Goal: Transaction & Acquisition: Subscribe to service/newsletter

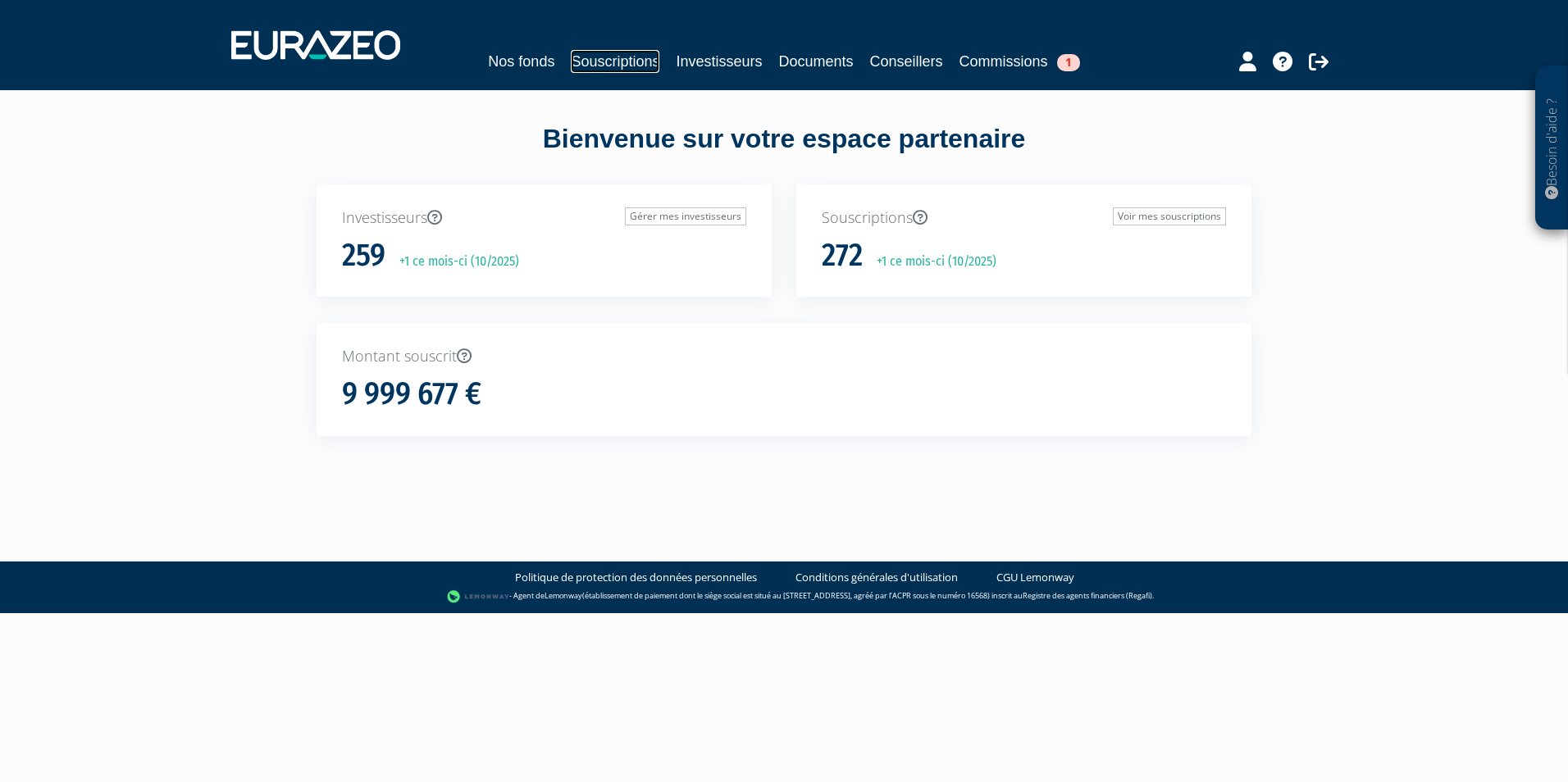
click at [580, 64] on link "Souscriptions" at bounding box center [615, 61] width 88 height 23
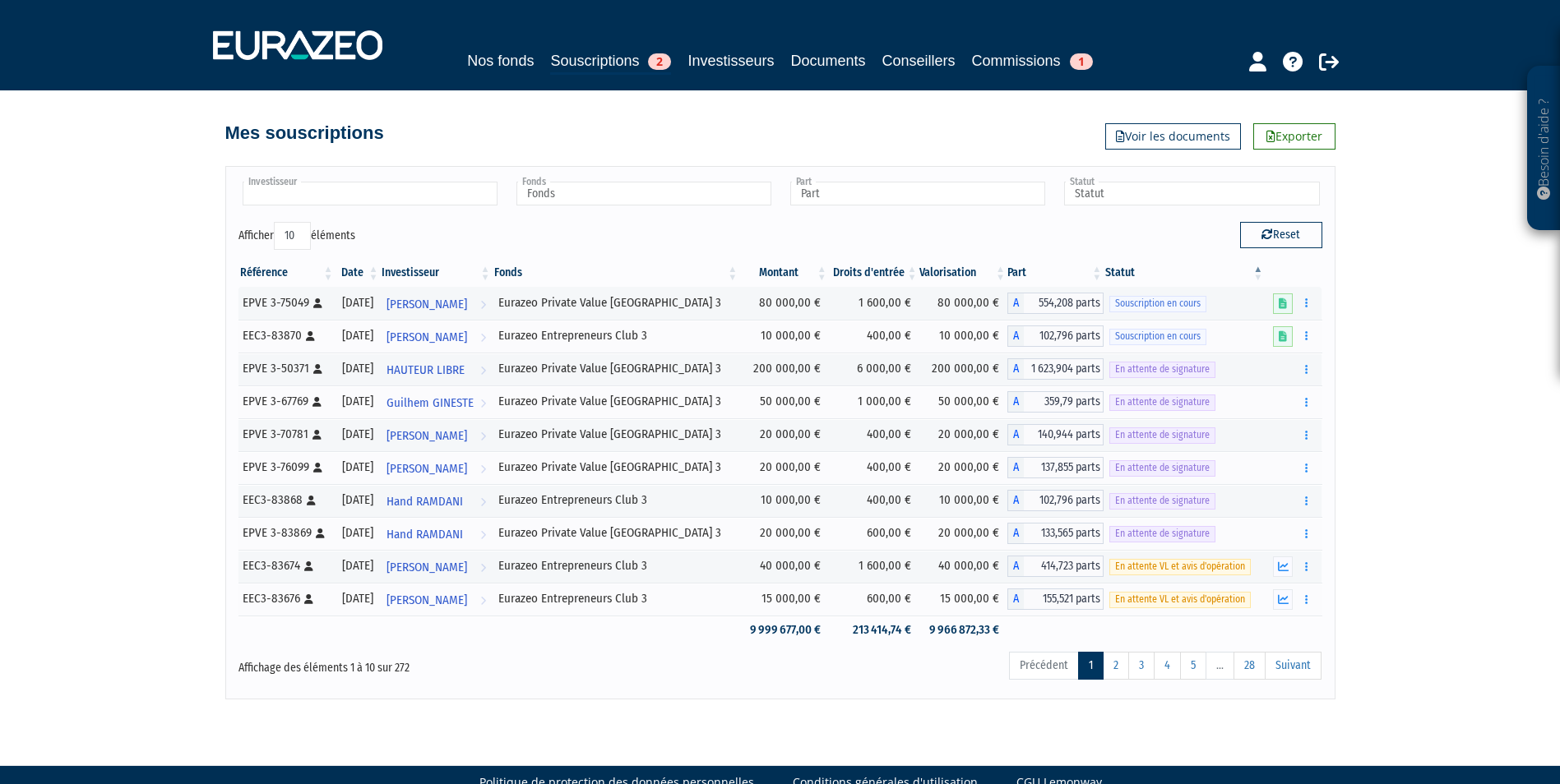
click at [402, 189] on input "text" at bounding box center [369, 193] width 255 height 24
click at [763, 68] on link "Investisseurs" at bounding box center [731, 60] width 87 height 23
type input "Investisseur"
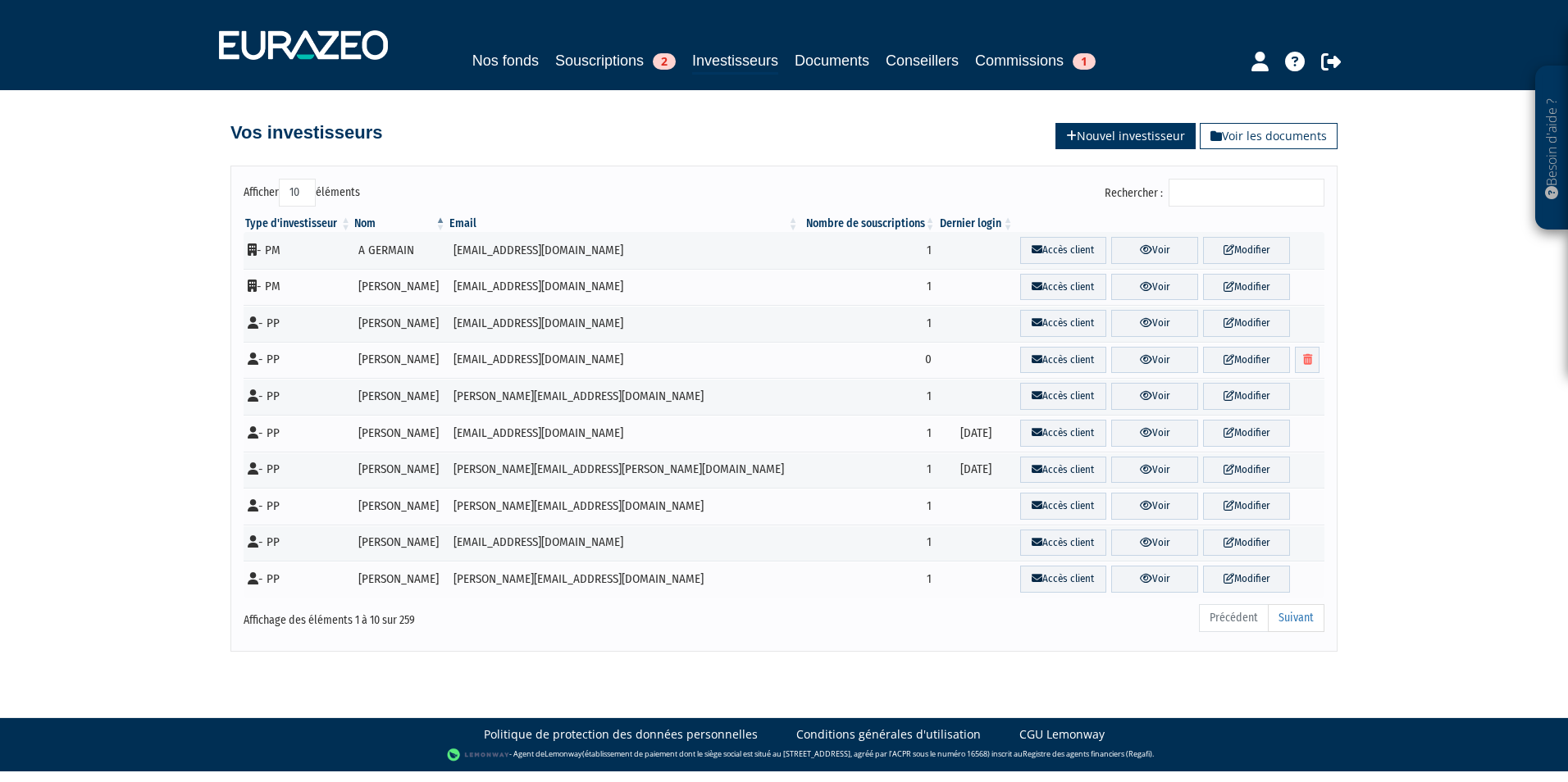
click at [1165, 138] on link "Nouvel investisseur" at bounding box center [1125, 136] width 140 height 26
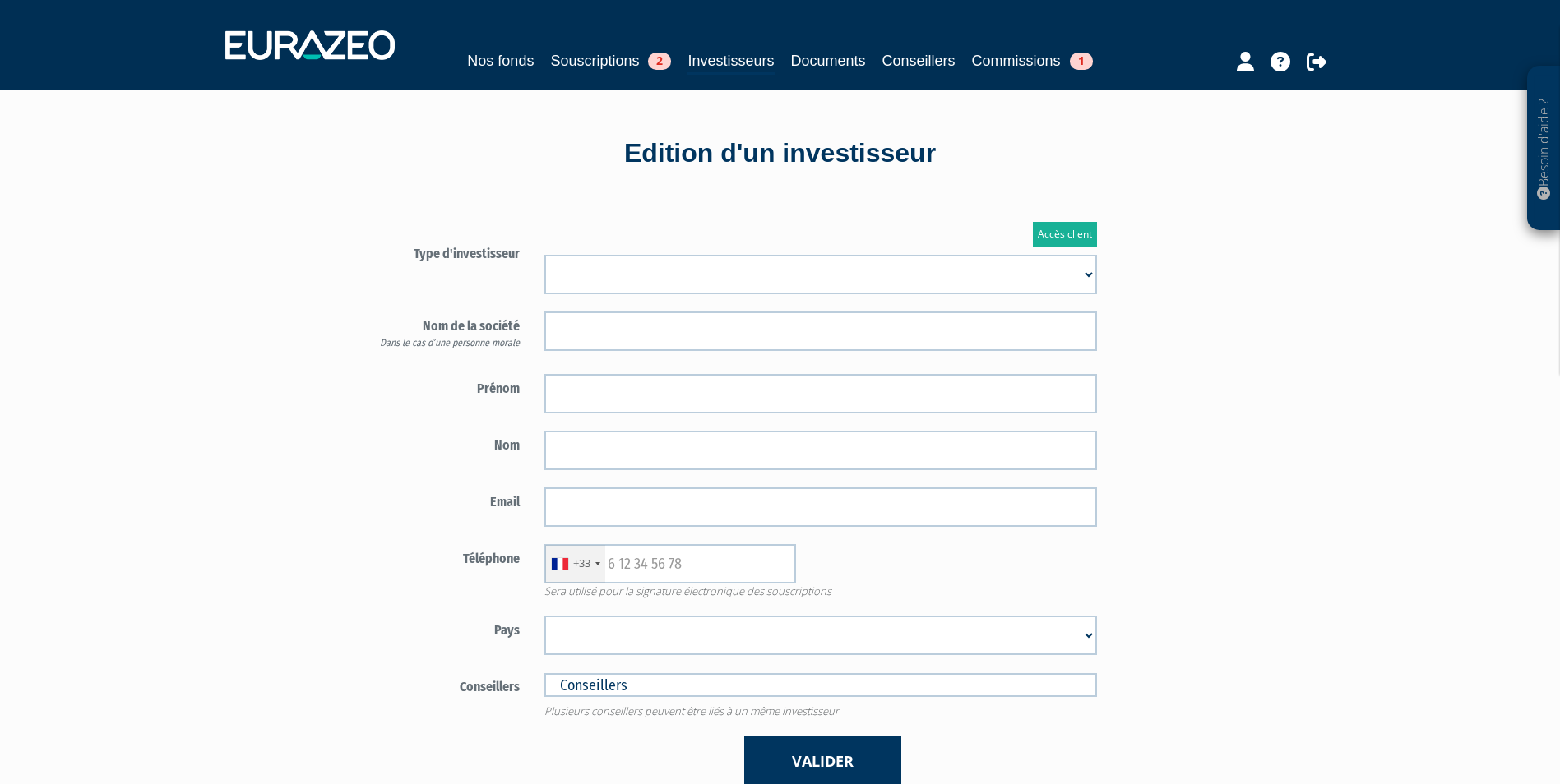
drag, startPoint x: 881, startPoint y: 260, endPoint x: 879, endPoint y: 273, distance: 13.2
click at [881, 260] on select "Mr Mme Société" at bounding box center [820, 274] width 552 height 40
select select "1"
click at [544, 254] on select "Mr Mme Société" at bounding box center [820, 274] width 552 height 40
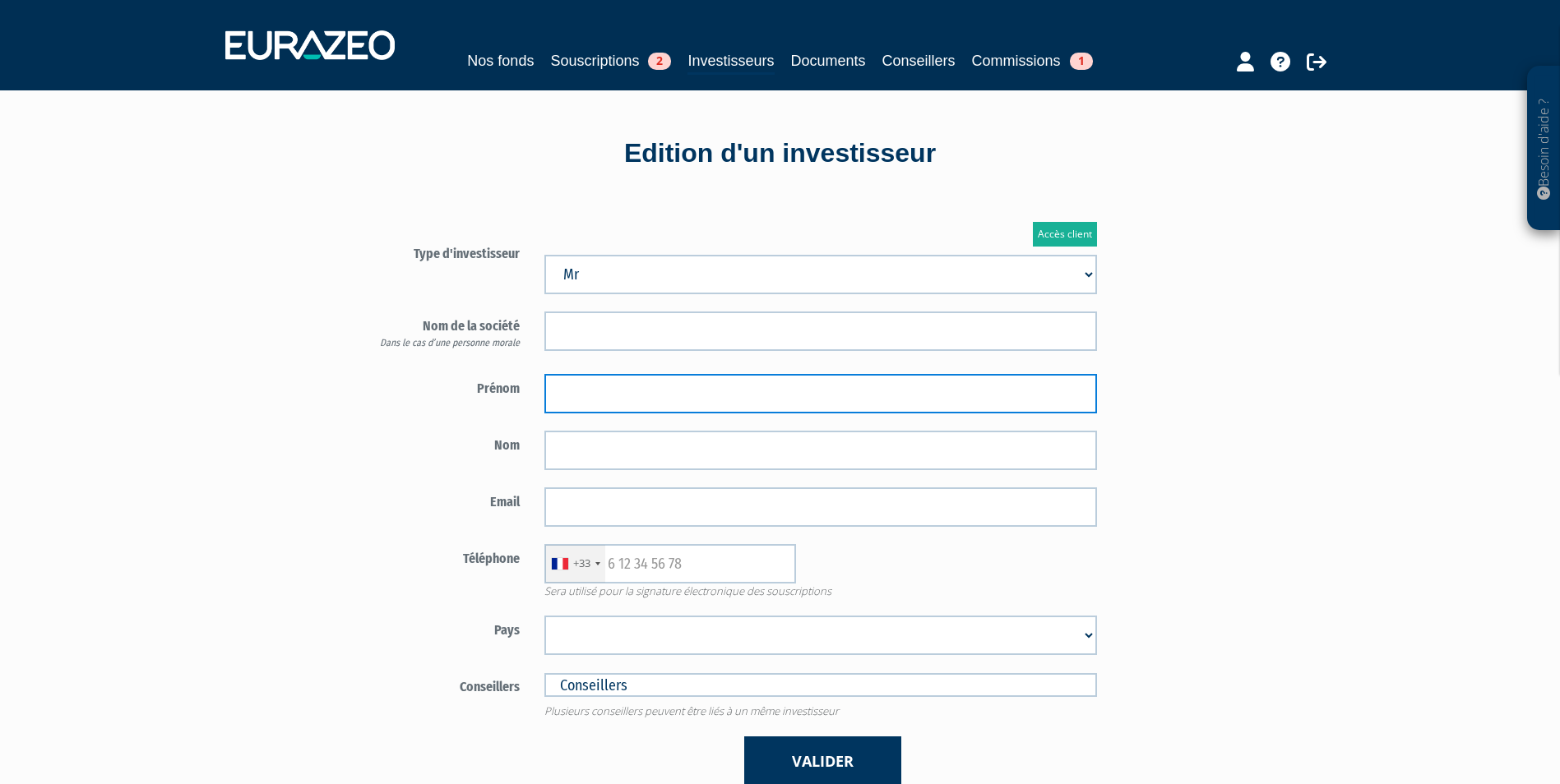
click at [708, 402] on input "text" at bounding box center [820, 394] width 552 height 40
paste input "JEAN FRANCOIS"
type input "JEAN FRANCOIS"
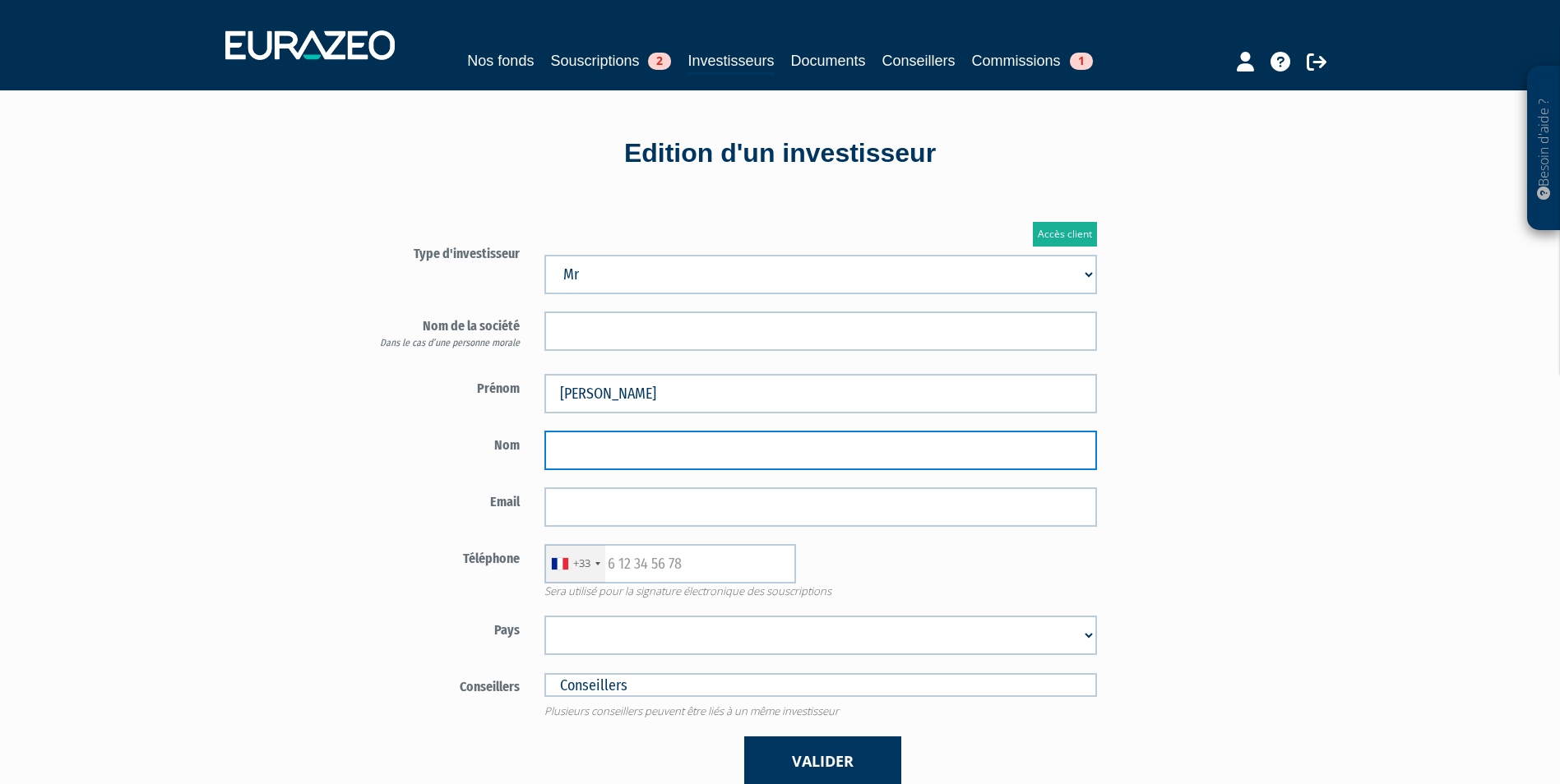
click at [668, 447] on input "text" at bounding box center [820, 450] width 552 height 40
paste input "DURANCE"
type input "DURANCE"
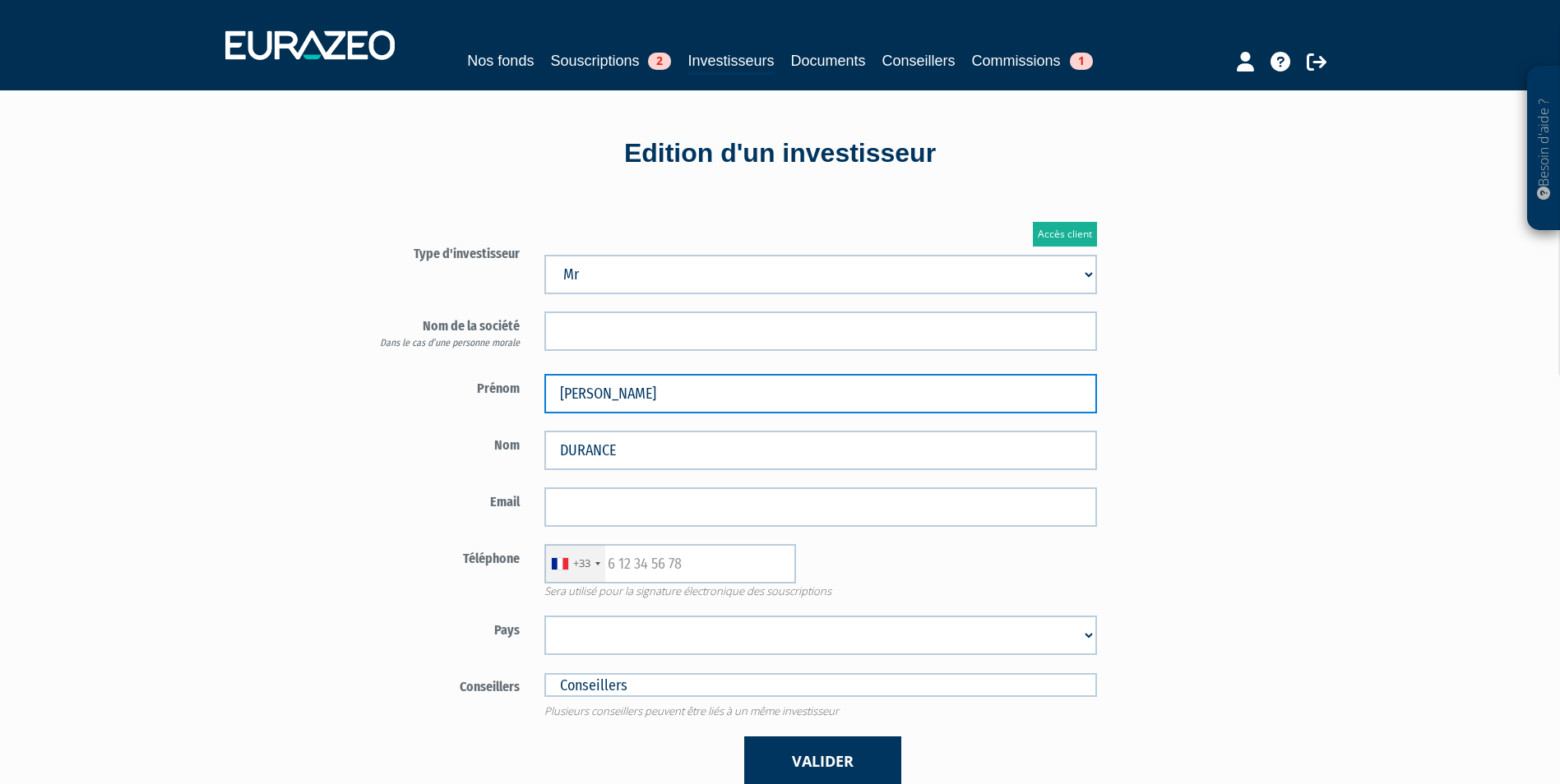
click at [590, 396] on input "JEAN FRANCOIS" at bounding box center [820, 394] width 552 height 40
type input "JEAN-FRANCOIS"
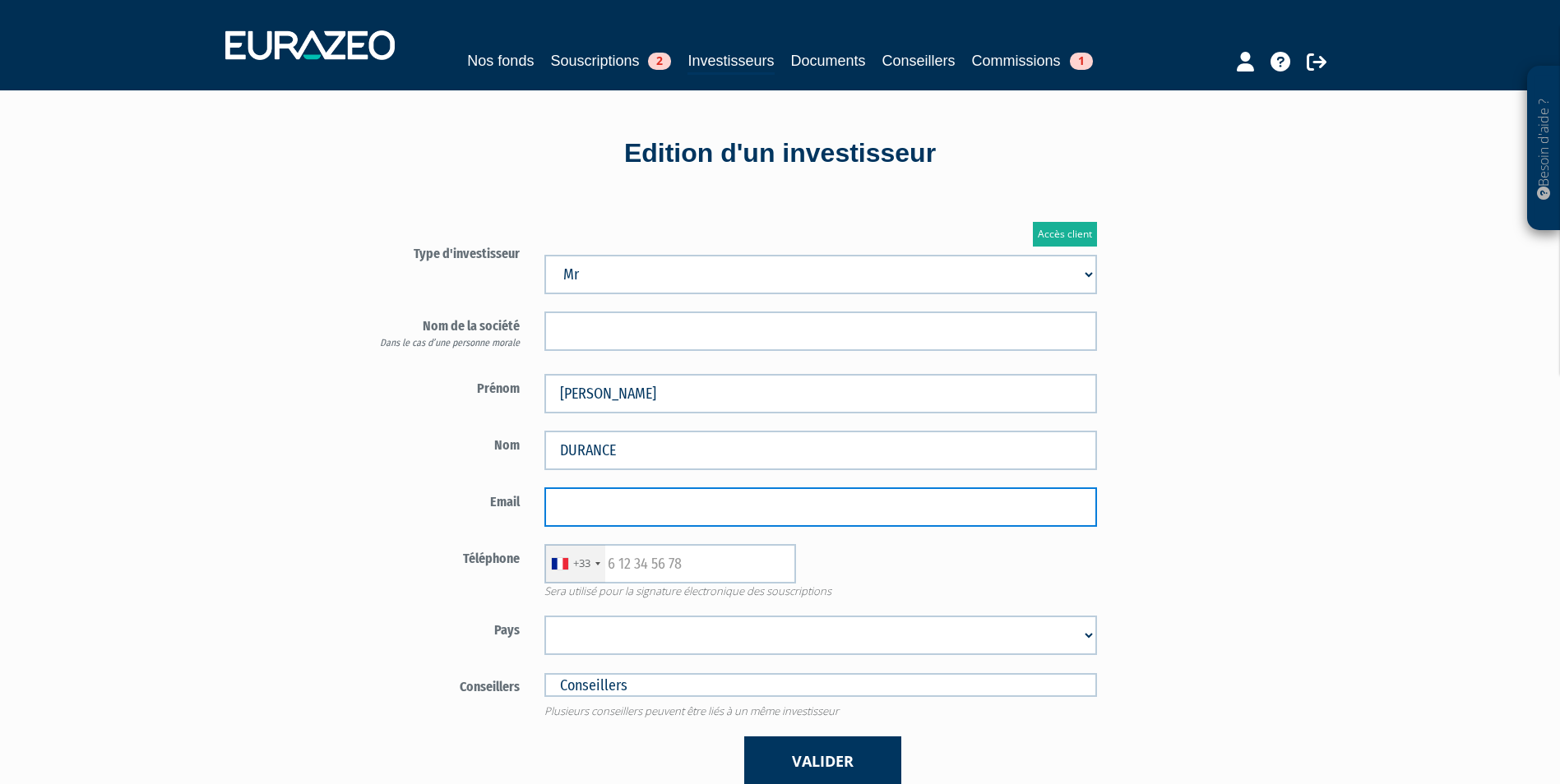
click at [797, 521] on input "email" at bounding box center [820, 507] width 552 height 40
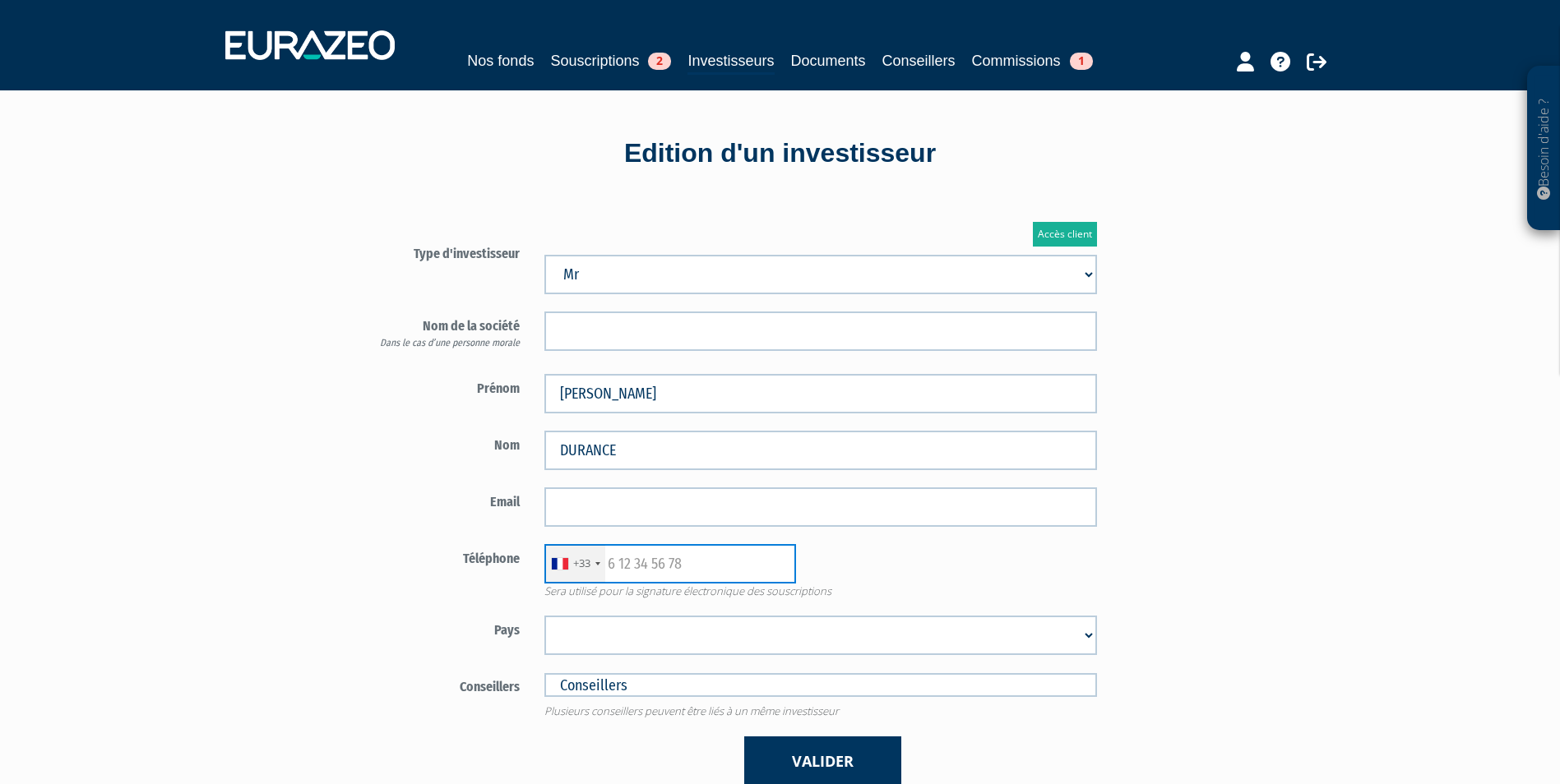
click at [626, 574] on input "text" at bounding box center [669, 564] width 252 height 40
paste input "0612592978"
type input "0612592978"
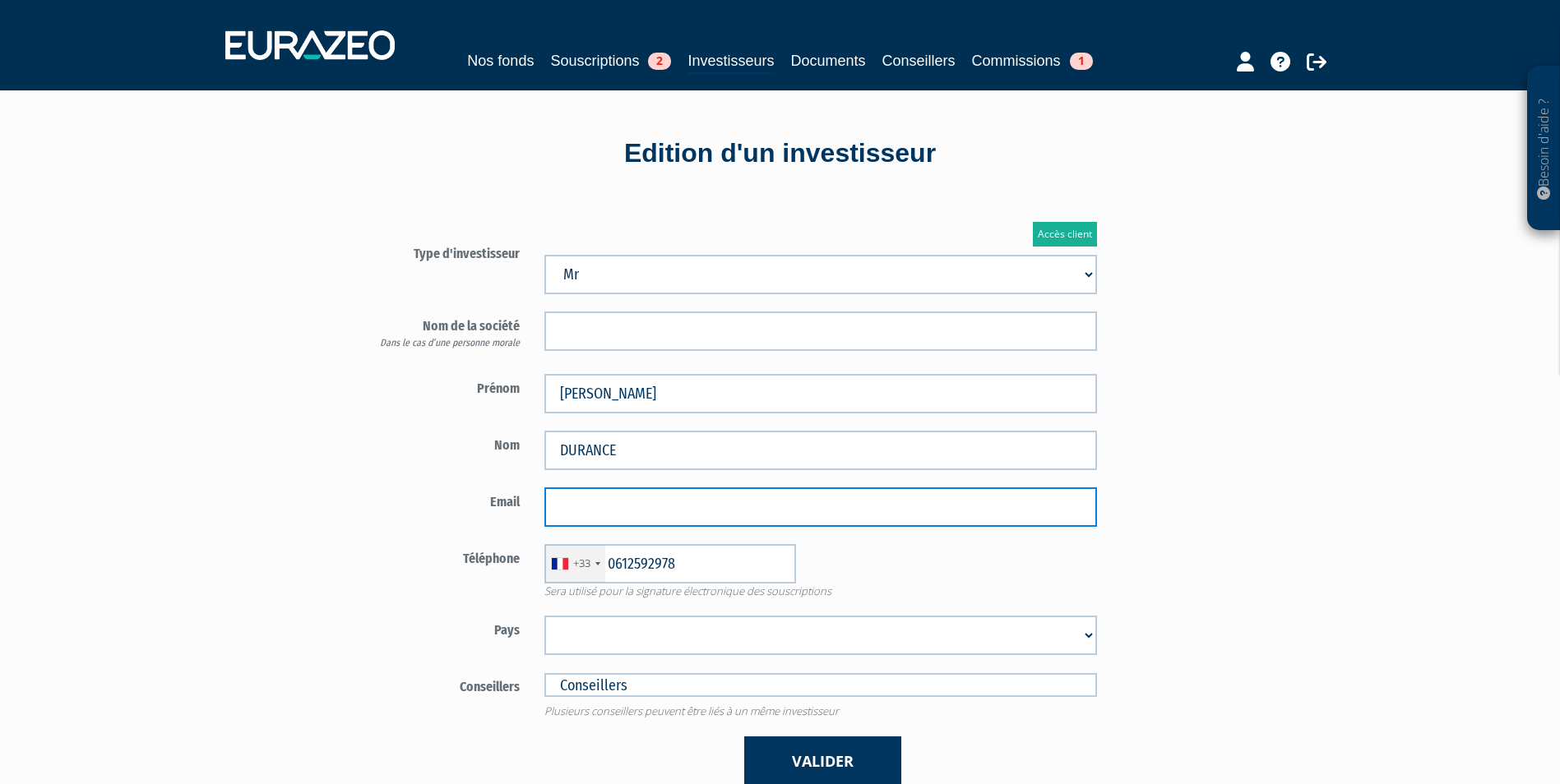
click at [829, 509] on input "email" at bounding box center [820, 507] width 552 height 40
paste input "jdurance@phaidon.fr"
type input "jdurance@phaidon.fr"
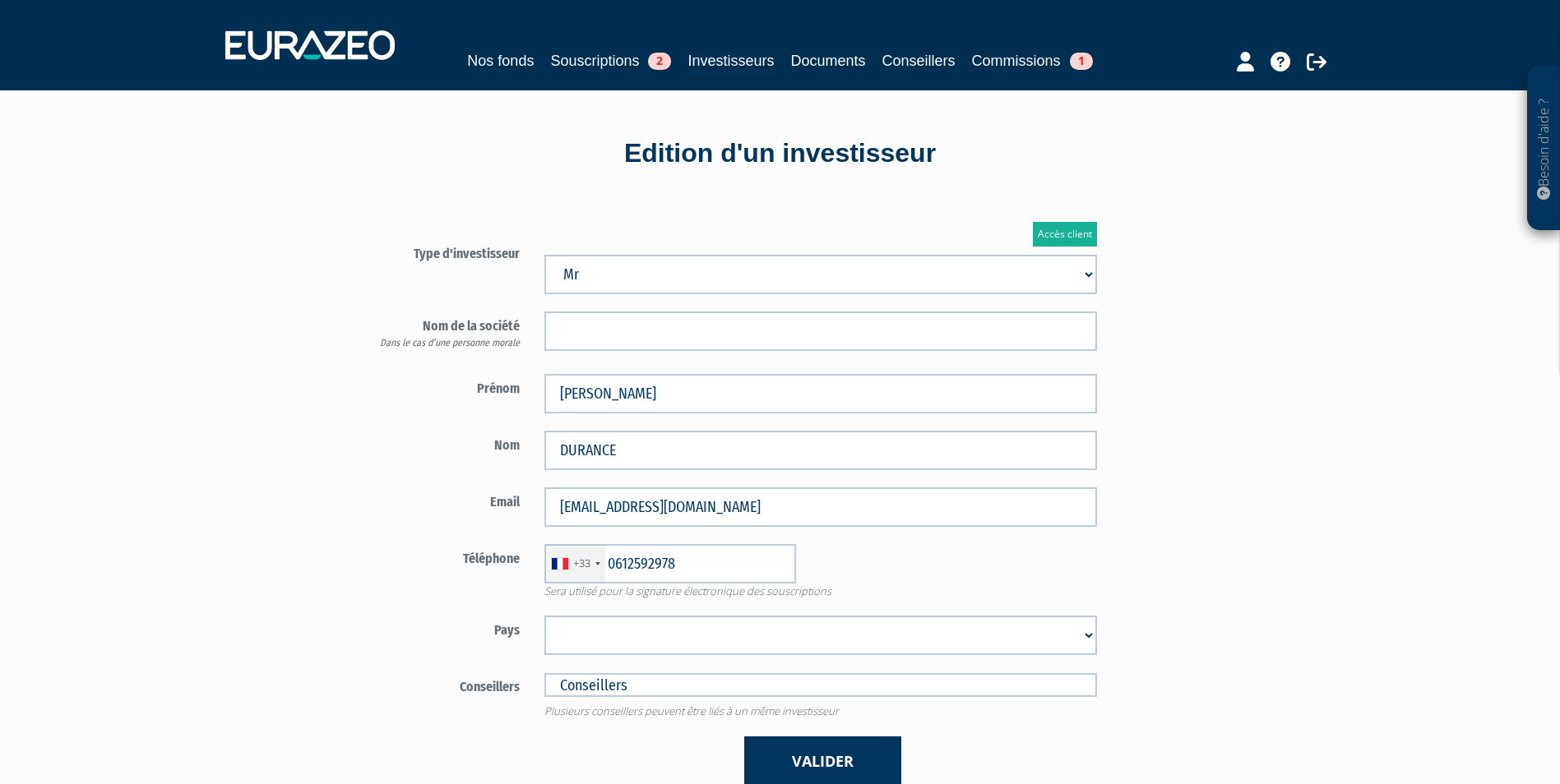
click at [834, 625] on select "Afghanistan Afrique du Sud Albanie Algérie Allemagne Andorre Angola Anguilla An…" at bounding box center [820, 635] width 552 height 40
select select "75"
click at [544, 615] on select "Afghanistan Afrique du Sud Albanie Algérie Allemagne Andorre Angola Anguilla An…" at bounding box center [820, 635] width 552 height 40
click at [827, 753] on button "Valider" at bounding box center [822, 761] width 157 height 50
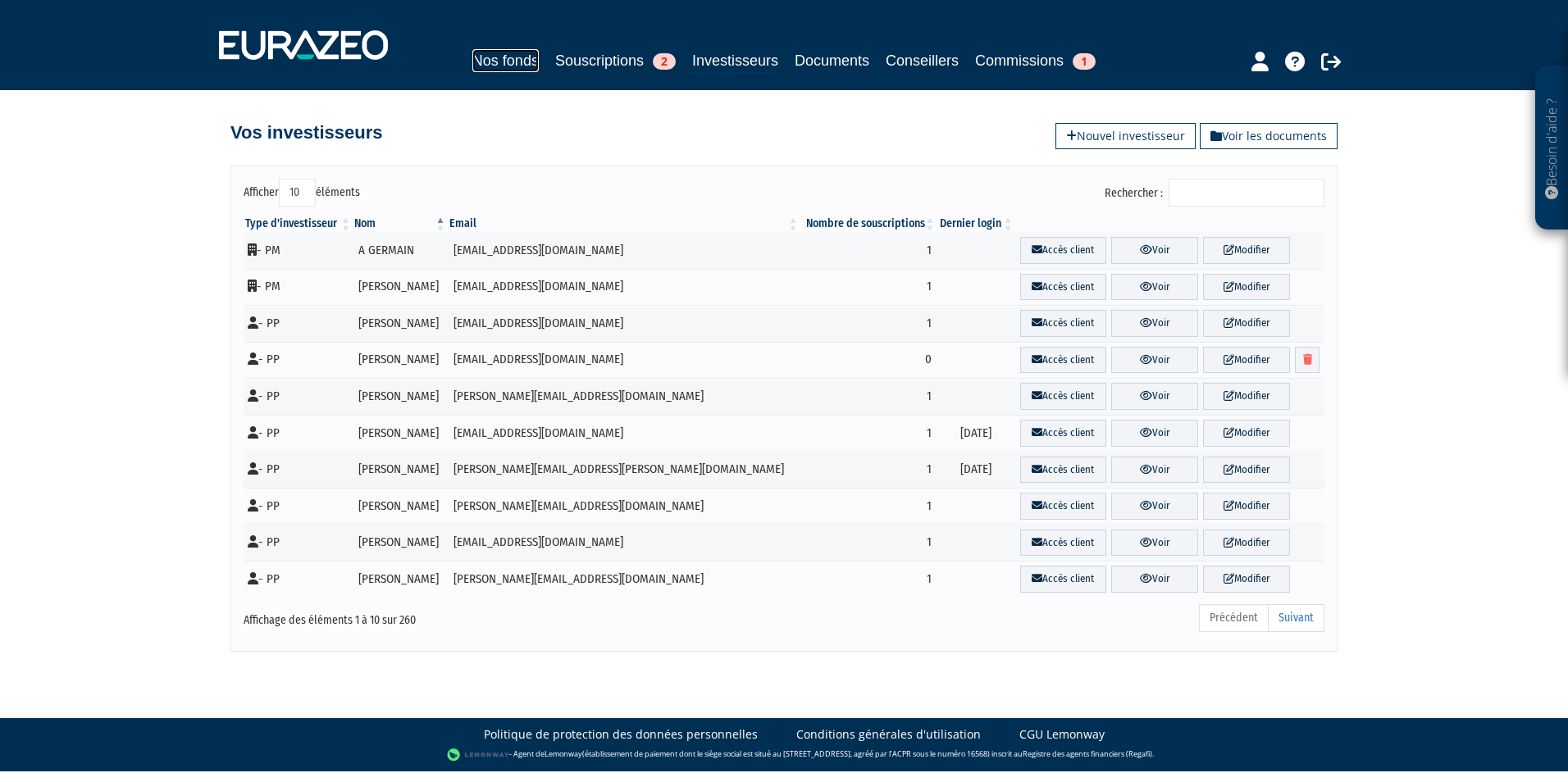
click at [493, 65] on link "Nos fonds" at bounding box center [505, 60] width 67 height 23
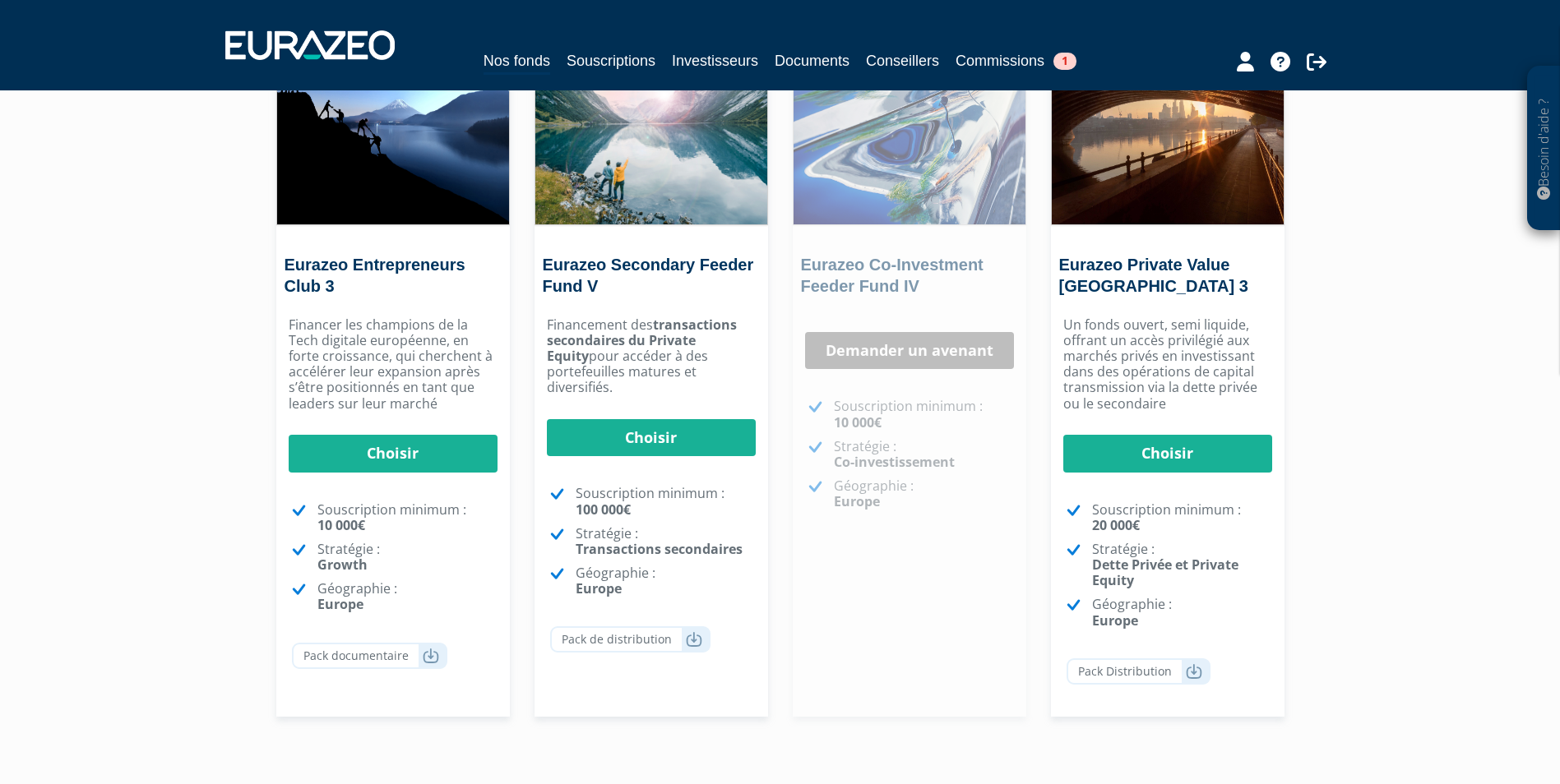
scroll to position [247, 0]
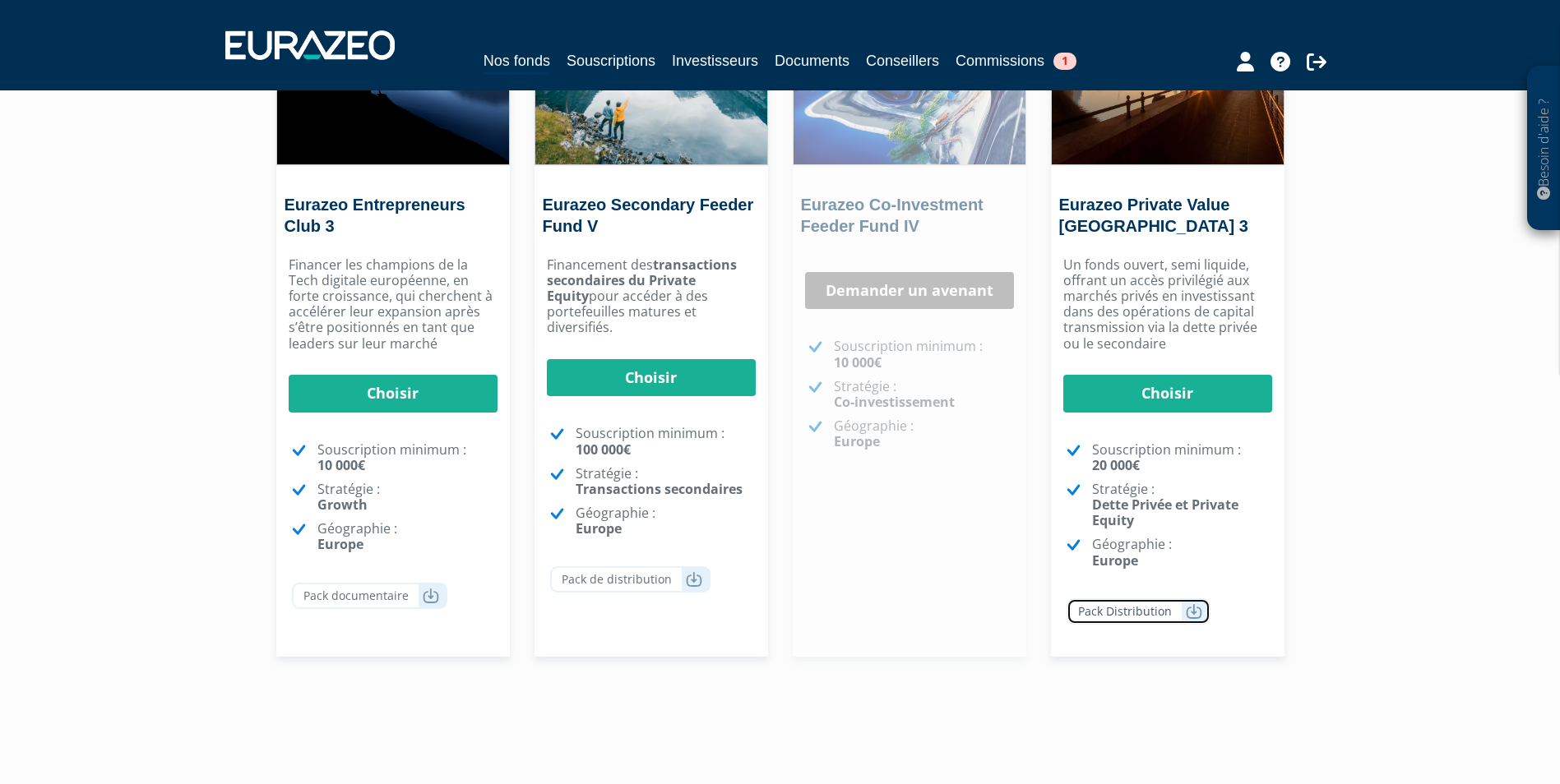
click at [1194, 605] on icon at bounding box center [1193, 611] width 16 height 16
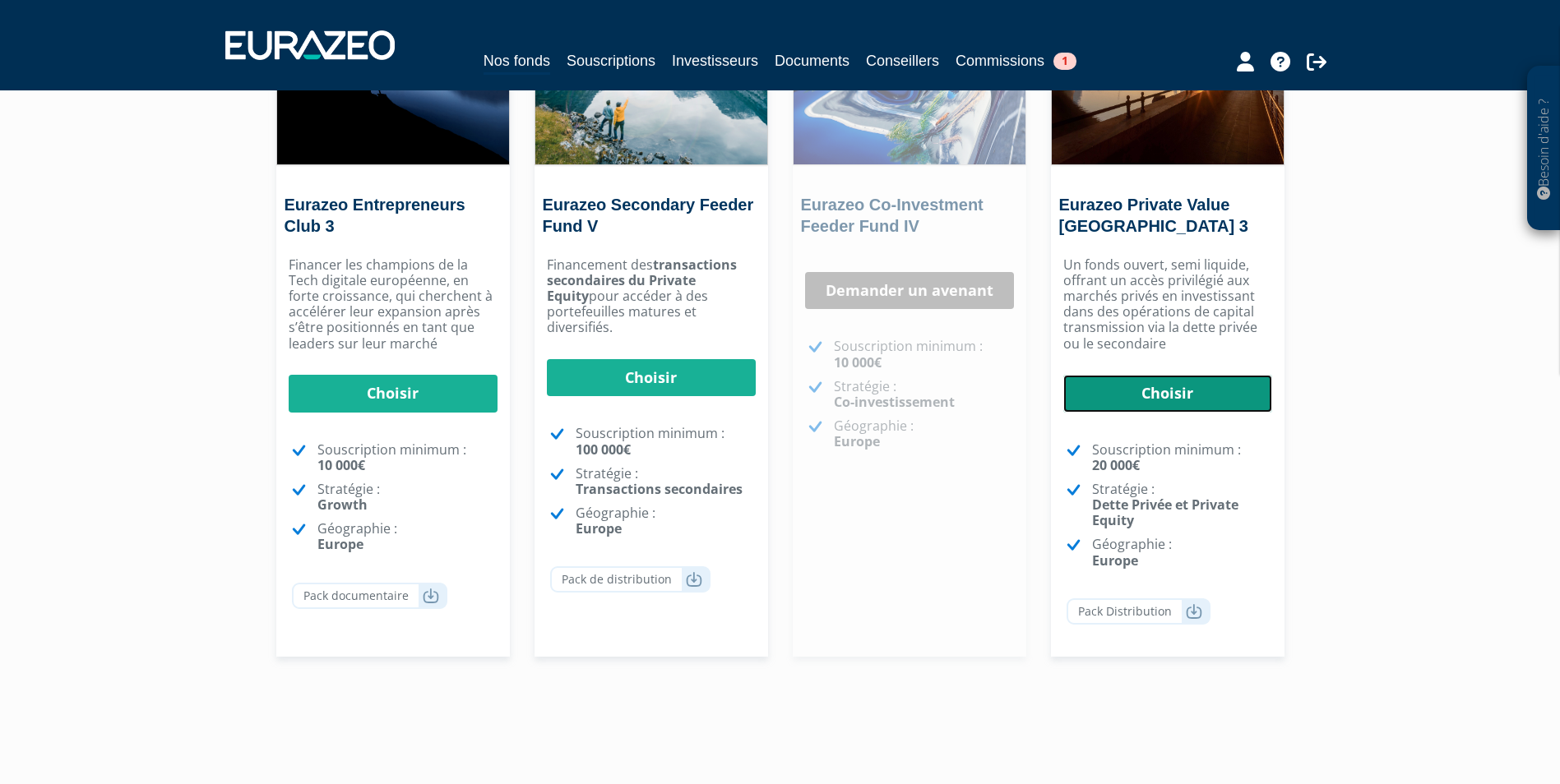
click at [1167, 403] on link "Choisir" at bounding box center [1168, 394] width 209 height 38
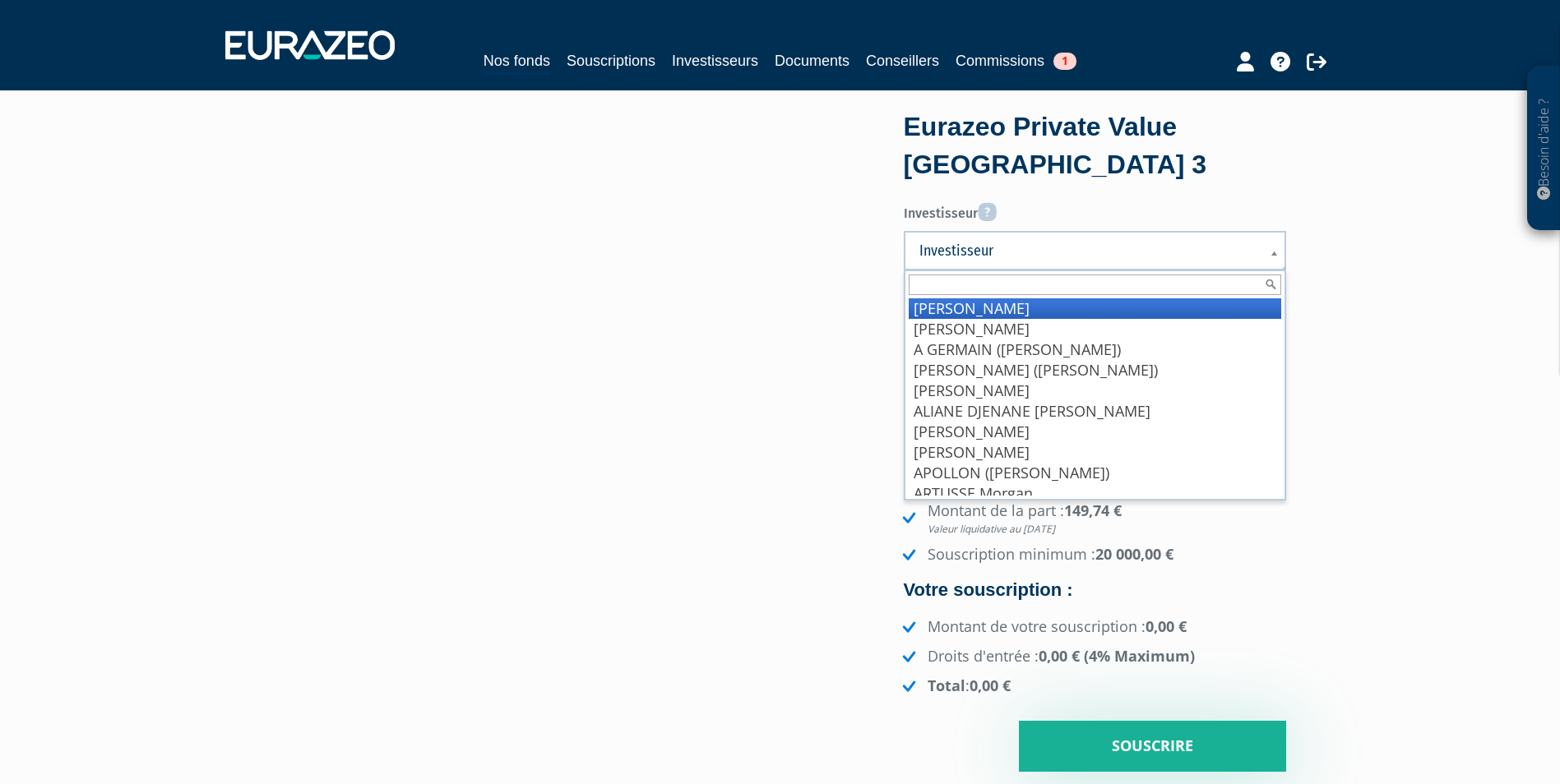
click at [1139, 235] on link "Investisseur" at bounding box center [1095, 251] width 383 height 40
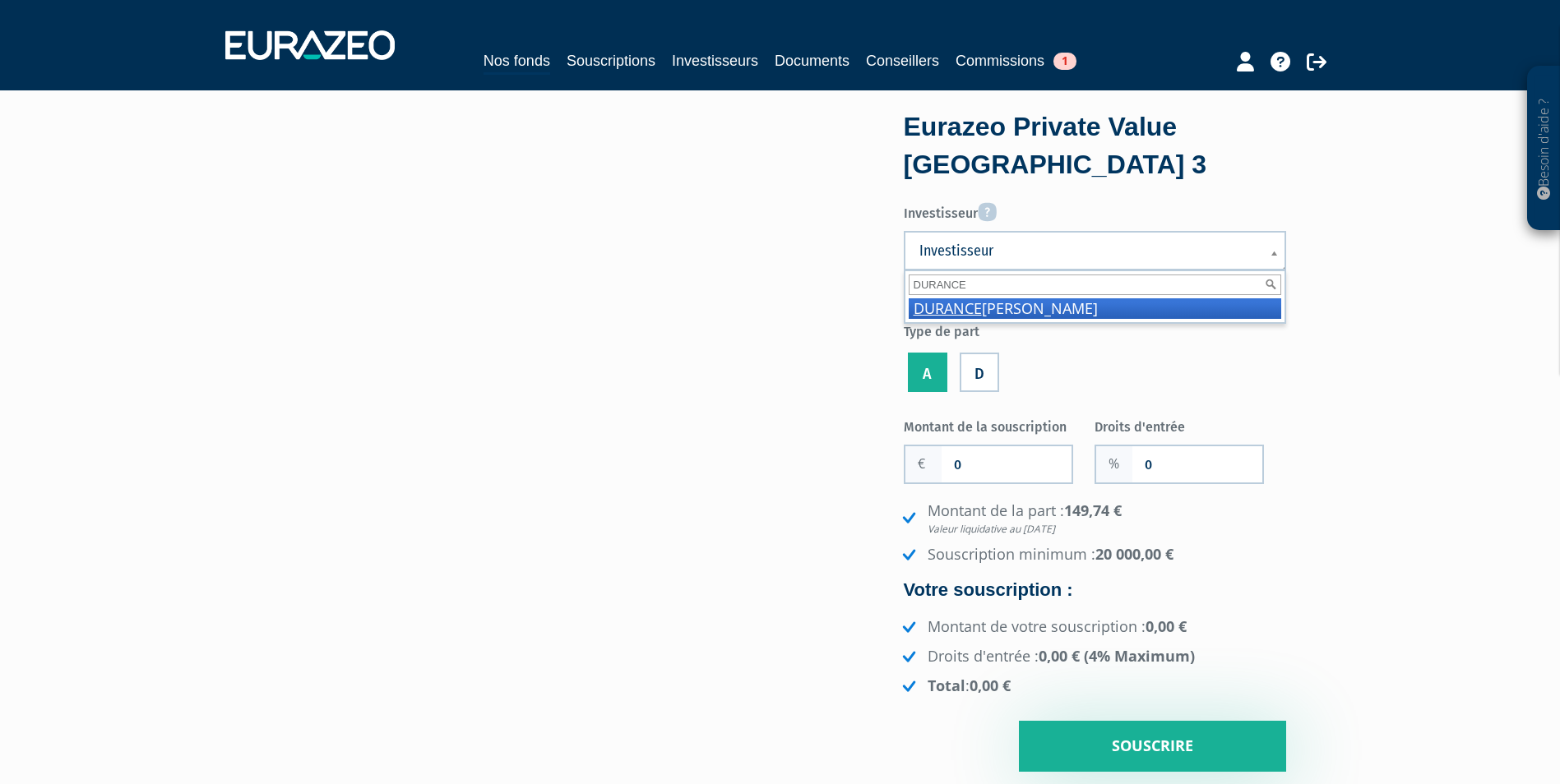
type input "DURANCE"
click at [1139, 314] on li "[PERSON_NAME]" at bounding box center [1094, 309] width 372 height 21
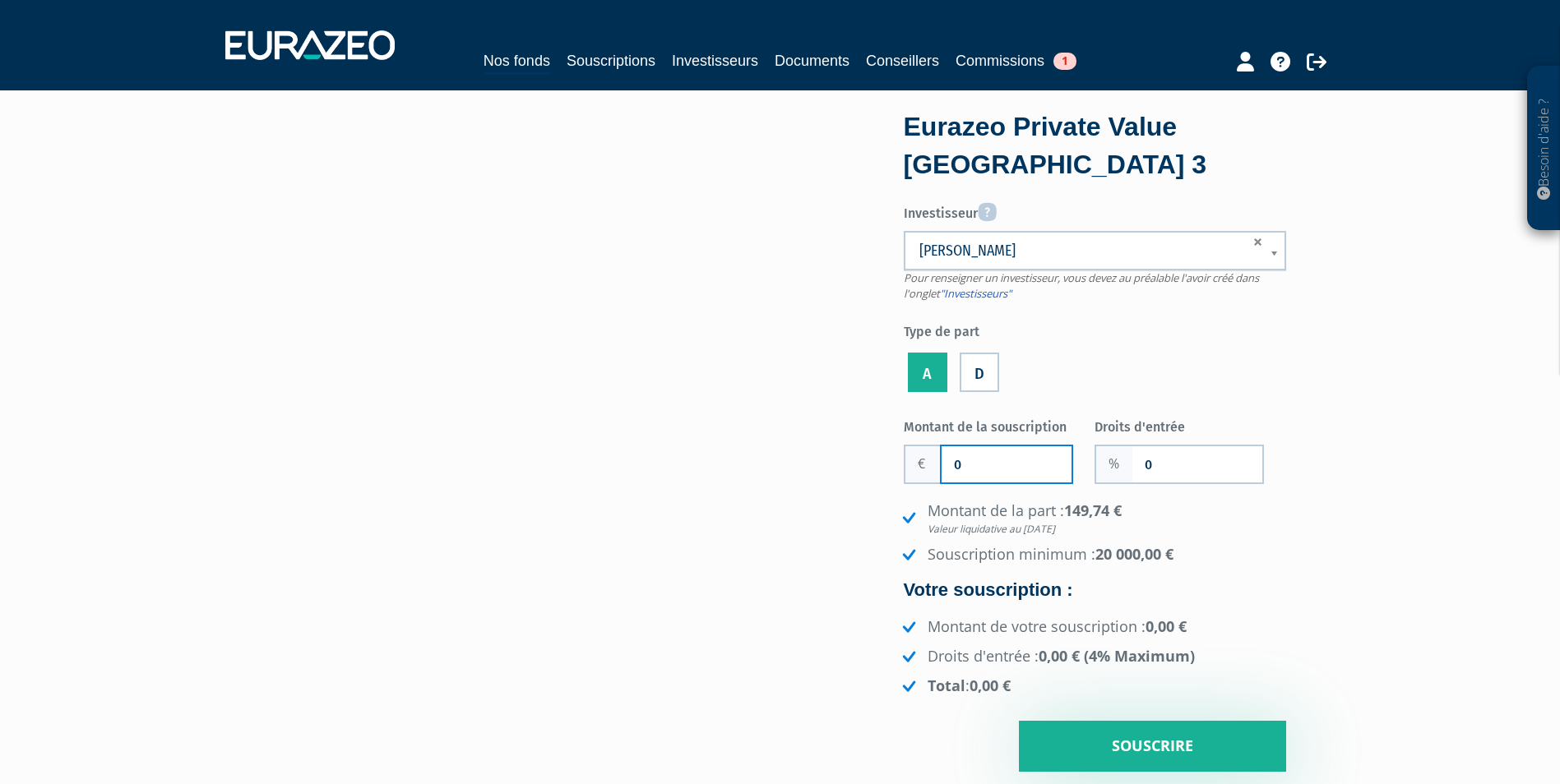
click at [1035, 466] on input "0" at bounding box center [1007, 465] width 130 height 36
paste input "20 00"
type input "20 000"
click at [1213, 466] on input "0" at bounding box center [1197, 465] width 130 height 36
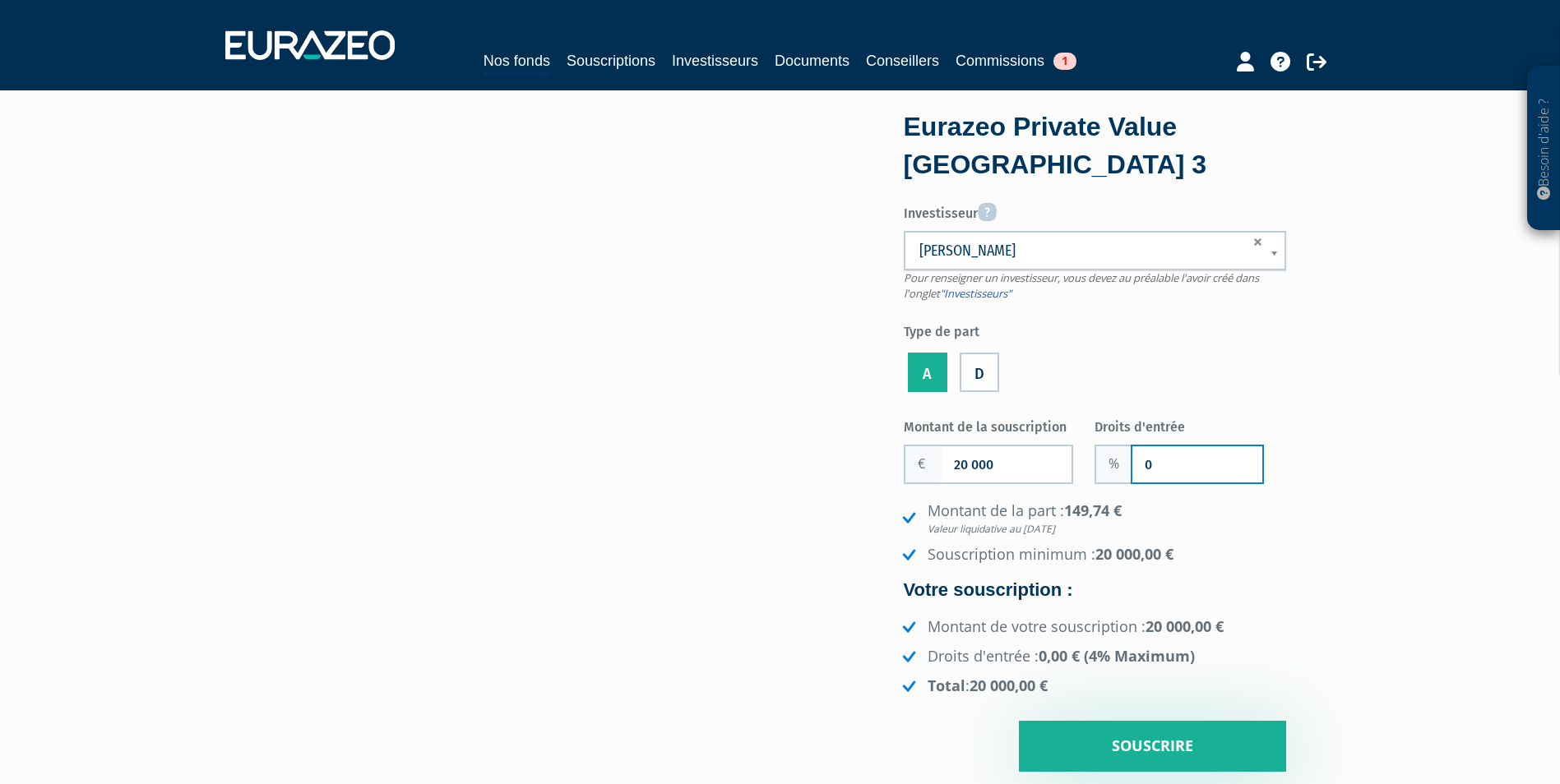
click at [1213, 466] on input "0" at bounding box center [1197, 465] width 130 height 36
type input "2"
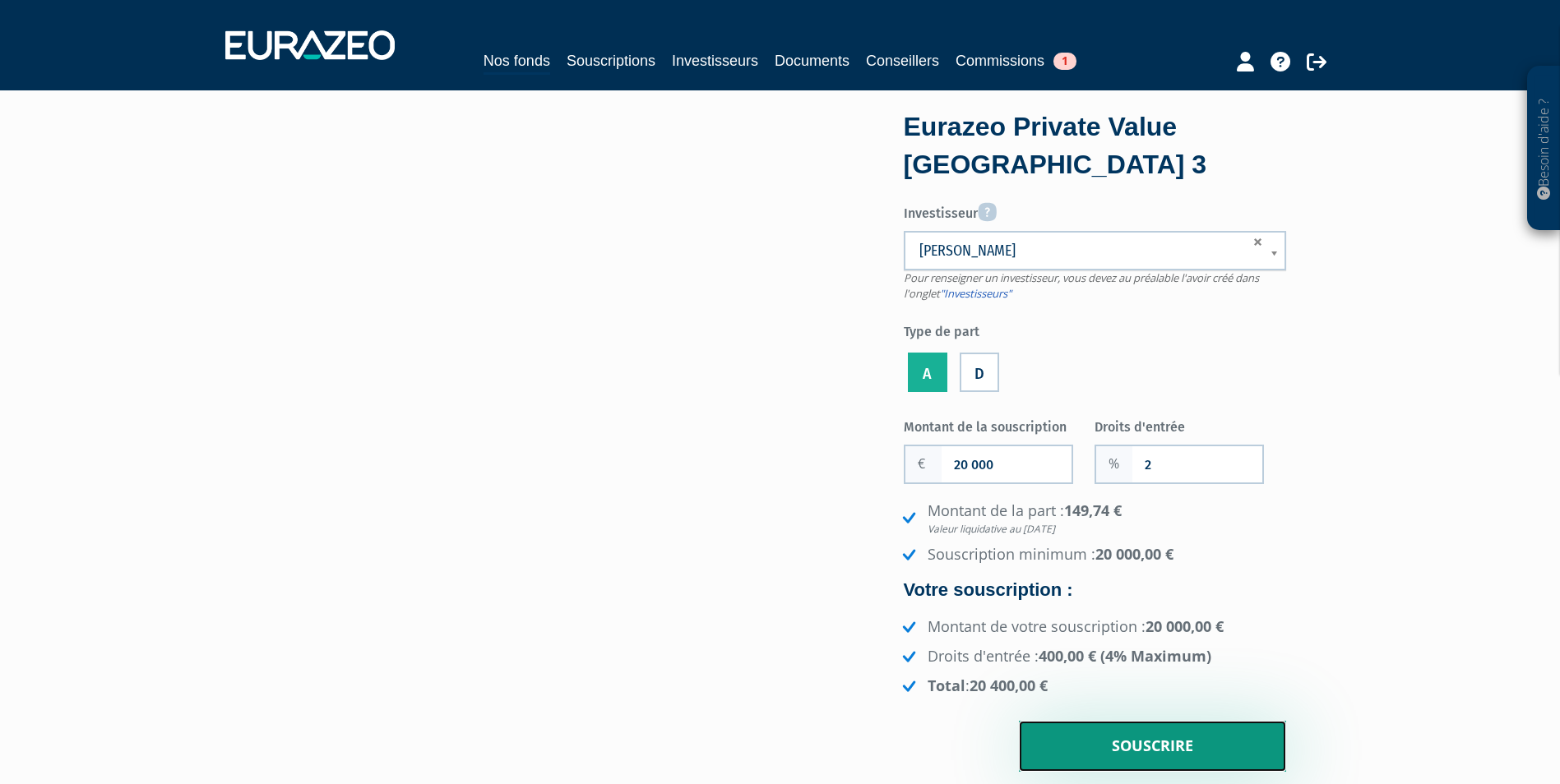
click at [1145, 753] on input "Souscrire" at bounding box center [1152, 746] width 267 height 51
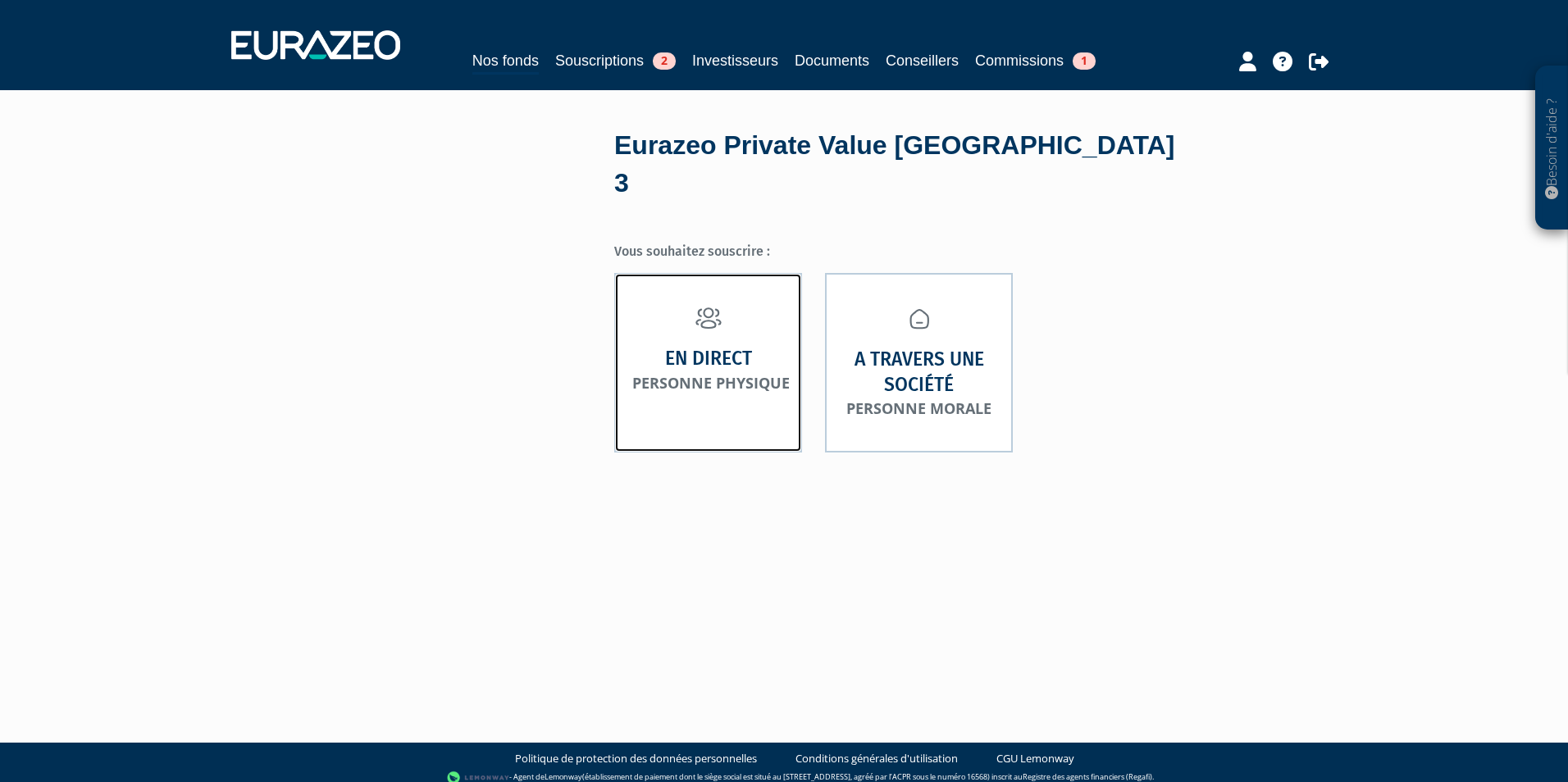
click at [751, 273] on link "En direct Personne physique" at bounding box center [708, 362] width 188 height 180
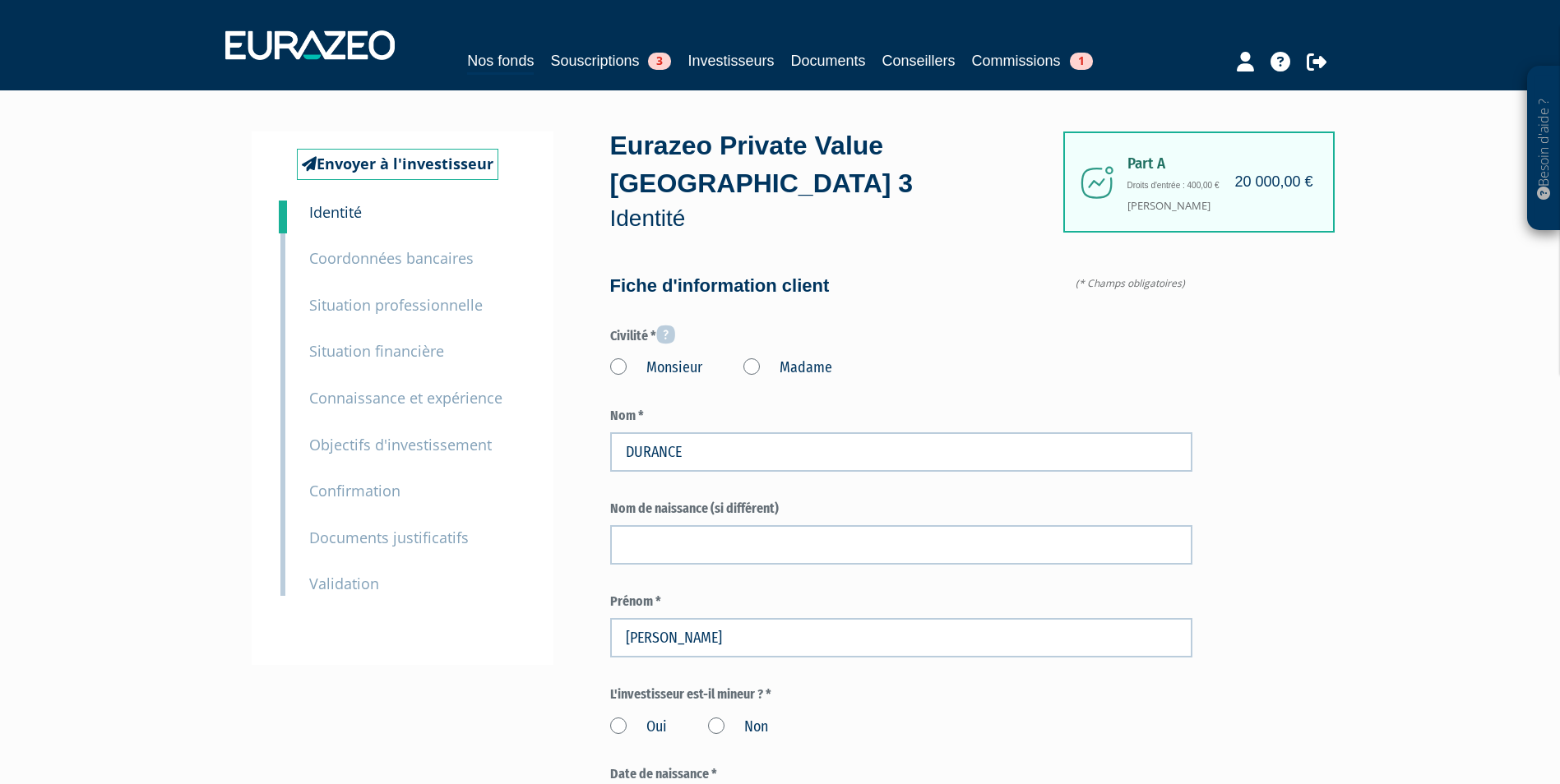
click at [634, 357] on label "Monsieur" at bounding box center [656, 368] width 92 height 22
click at [0, 0] on input "Monsieur" at bounding box center [0, 0] width 0 height 0
click at [725, 717] on label "Non" at bounding box center [738, 727] width 60 height 22
click at [0, 0] on input "Non" at bounding box center [0, 0] width 0 height 0
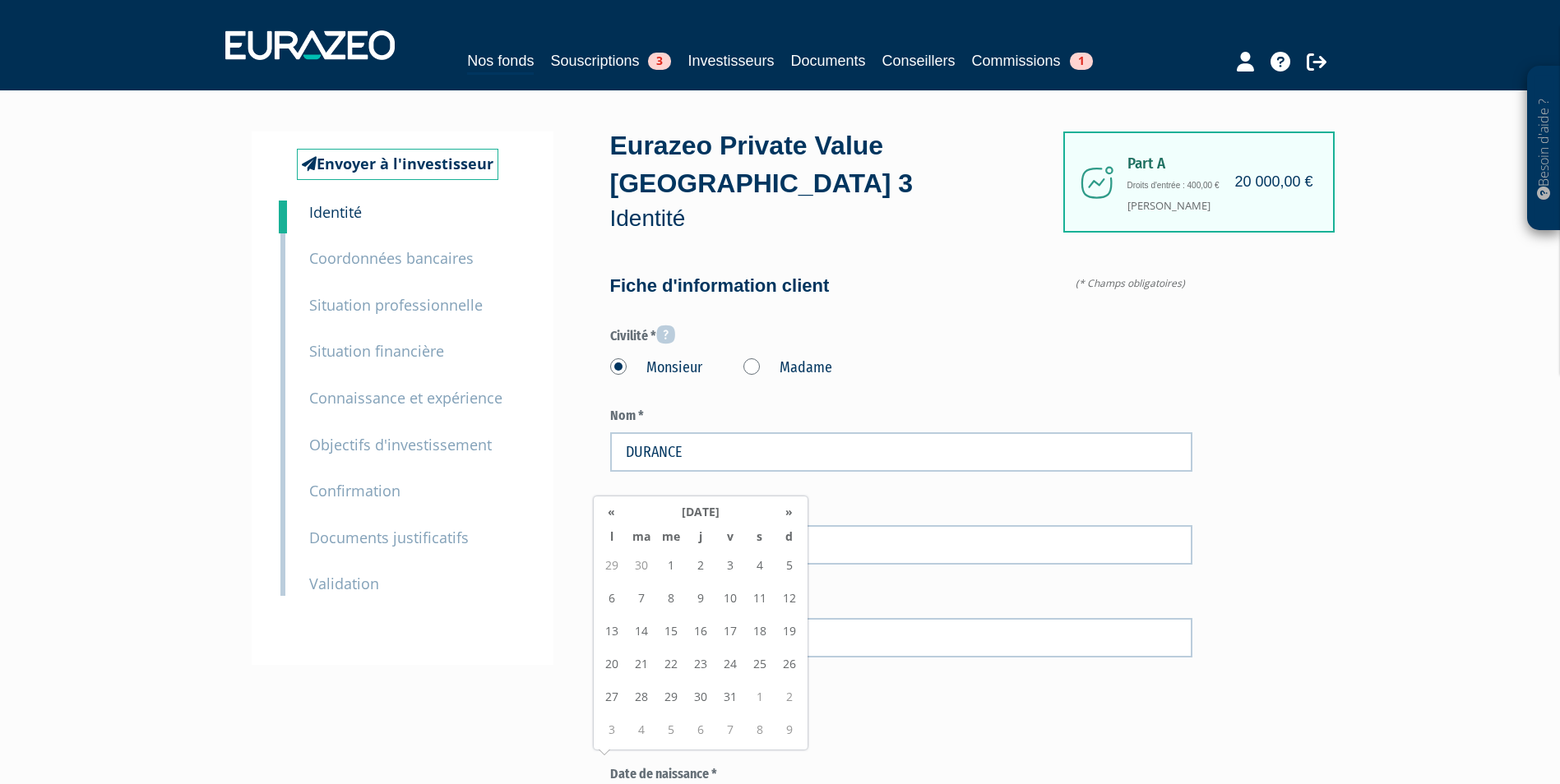
paste input "29/01/1969"
type input "29/01/1969"
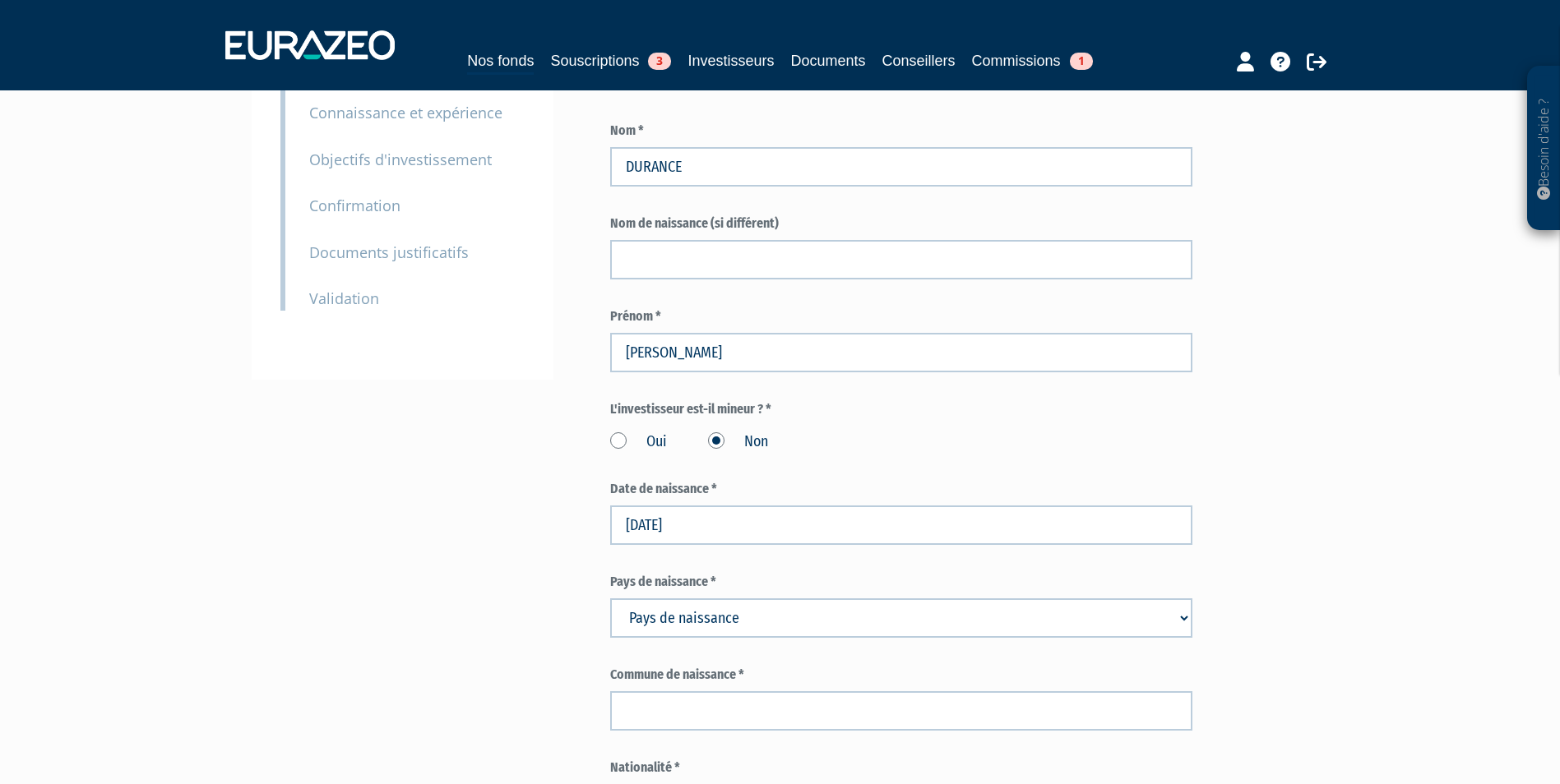
scroll to position [329, 0]
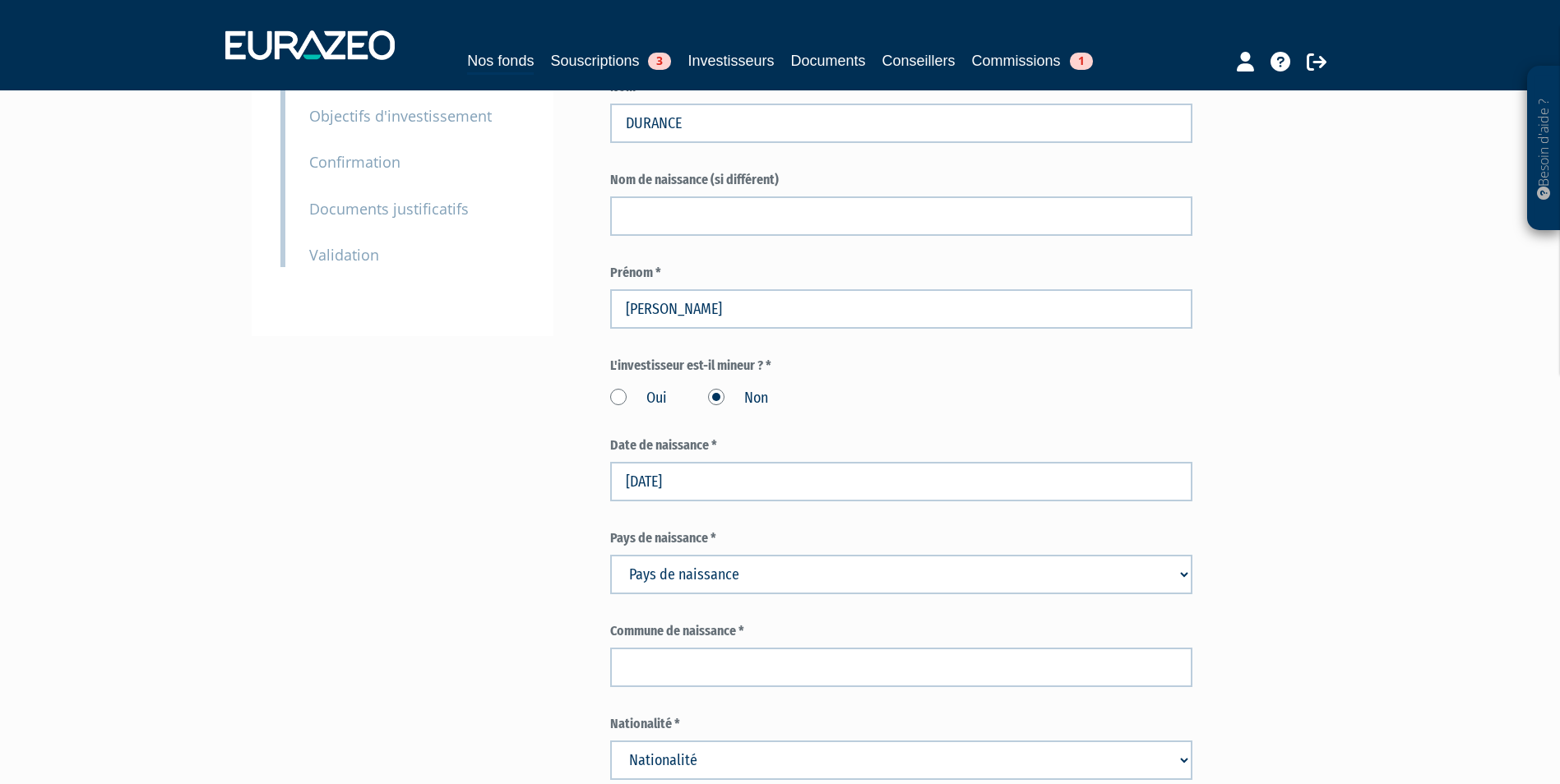
click at [1013, 555] on select "Pays de naissance Afghanistan Afrique du Sud Albanie Algérie Allemagne Andorre" at bounding box center [901, 575] width 583 height 40
select select "75"
click at [610, 555] on select "Pays de naissance Afghanistan Afrique du Sud Albanie Algérie Allemagne Andorre" at bounding box center [901, 575] width 583 height 40
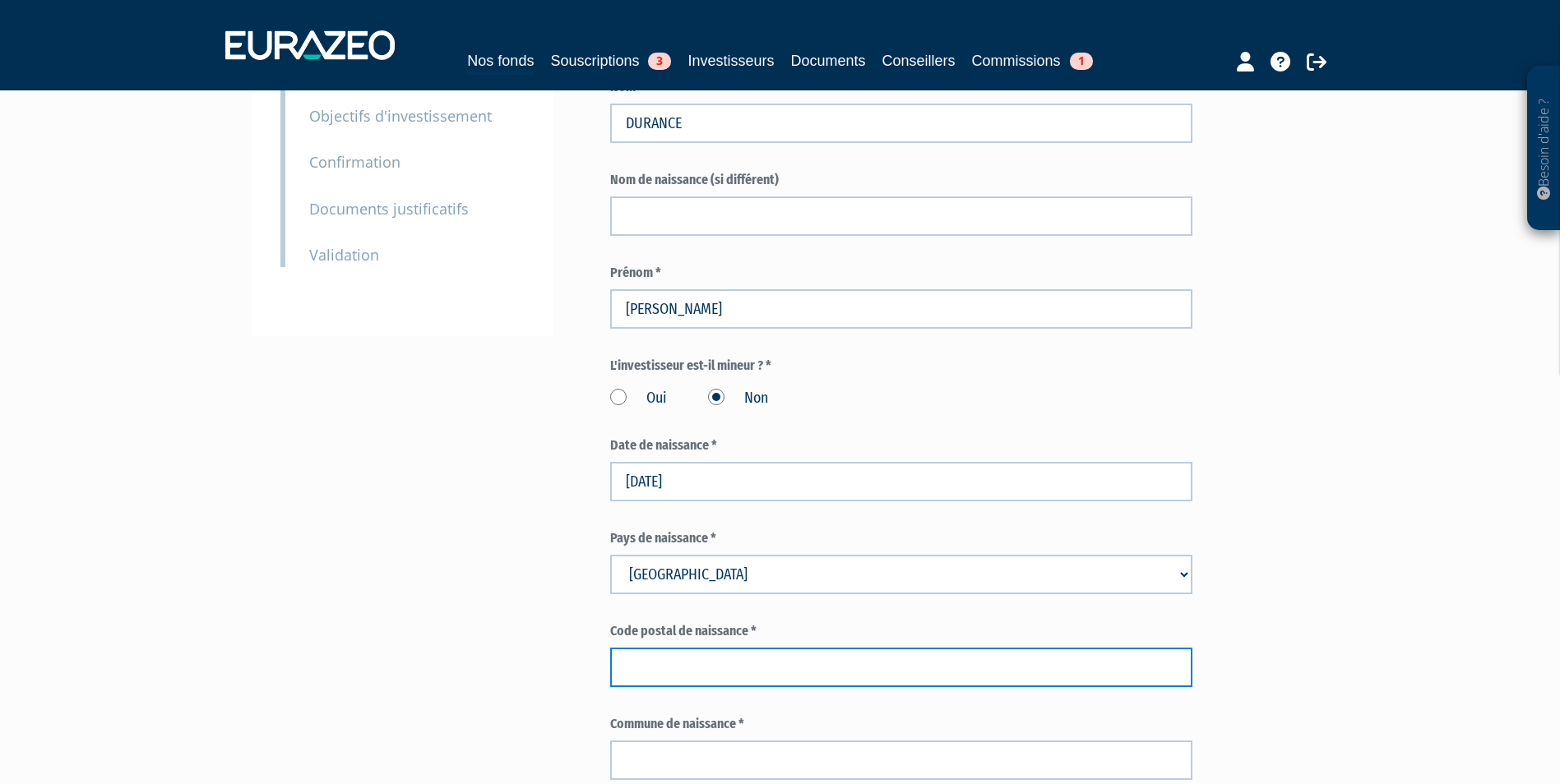
click at [836, 647] on input "text" at bounding box center [901, 667] width 583 height 40
paste input "44000"
type input "44000"
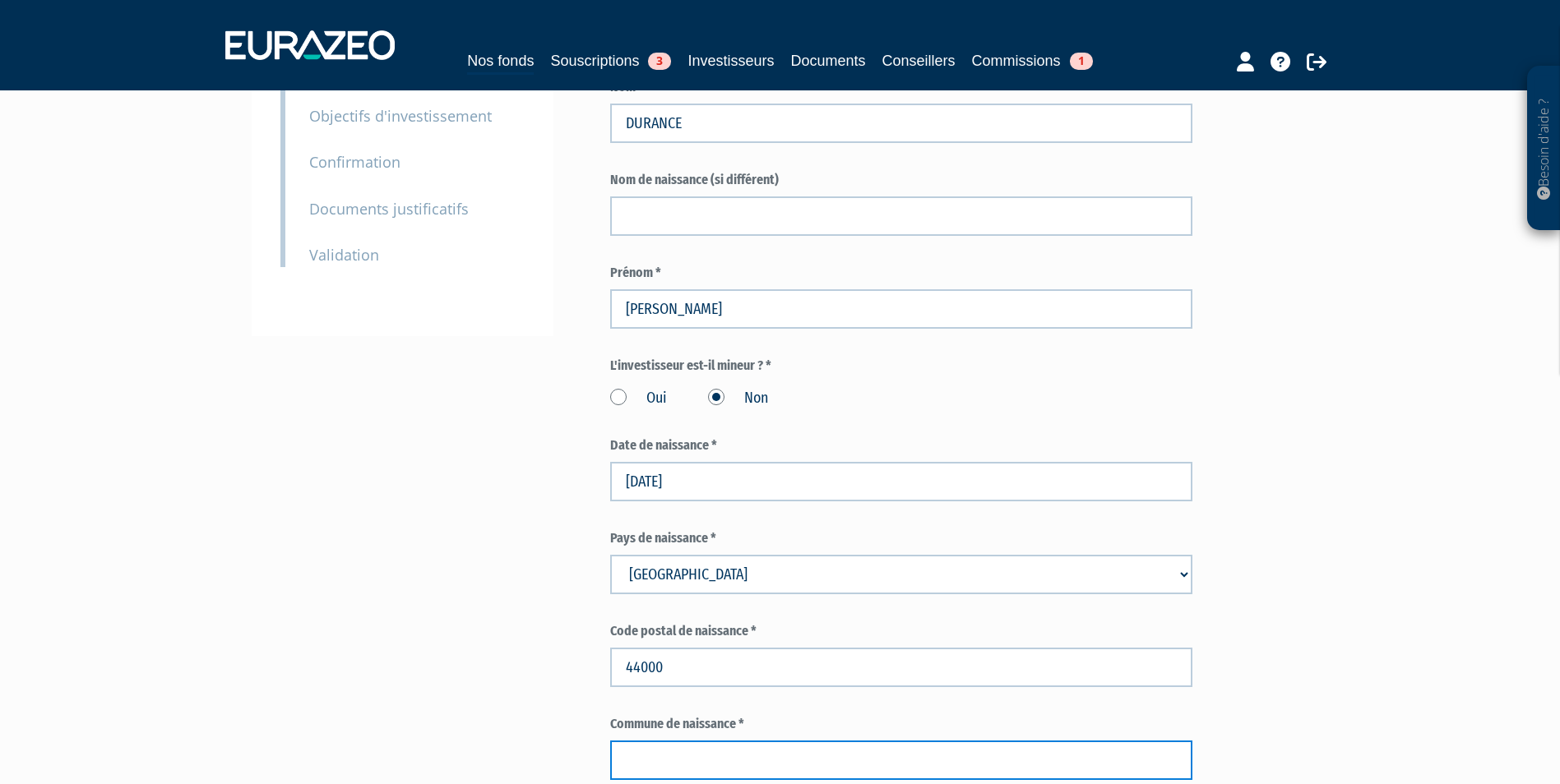
click at [766, 741] on input "text" at bounding box center [901, 760] width 583 height 40
paste input "NANTES"
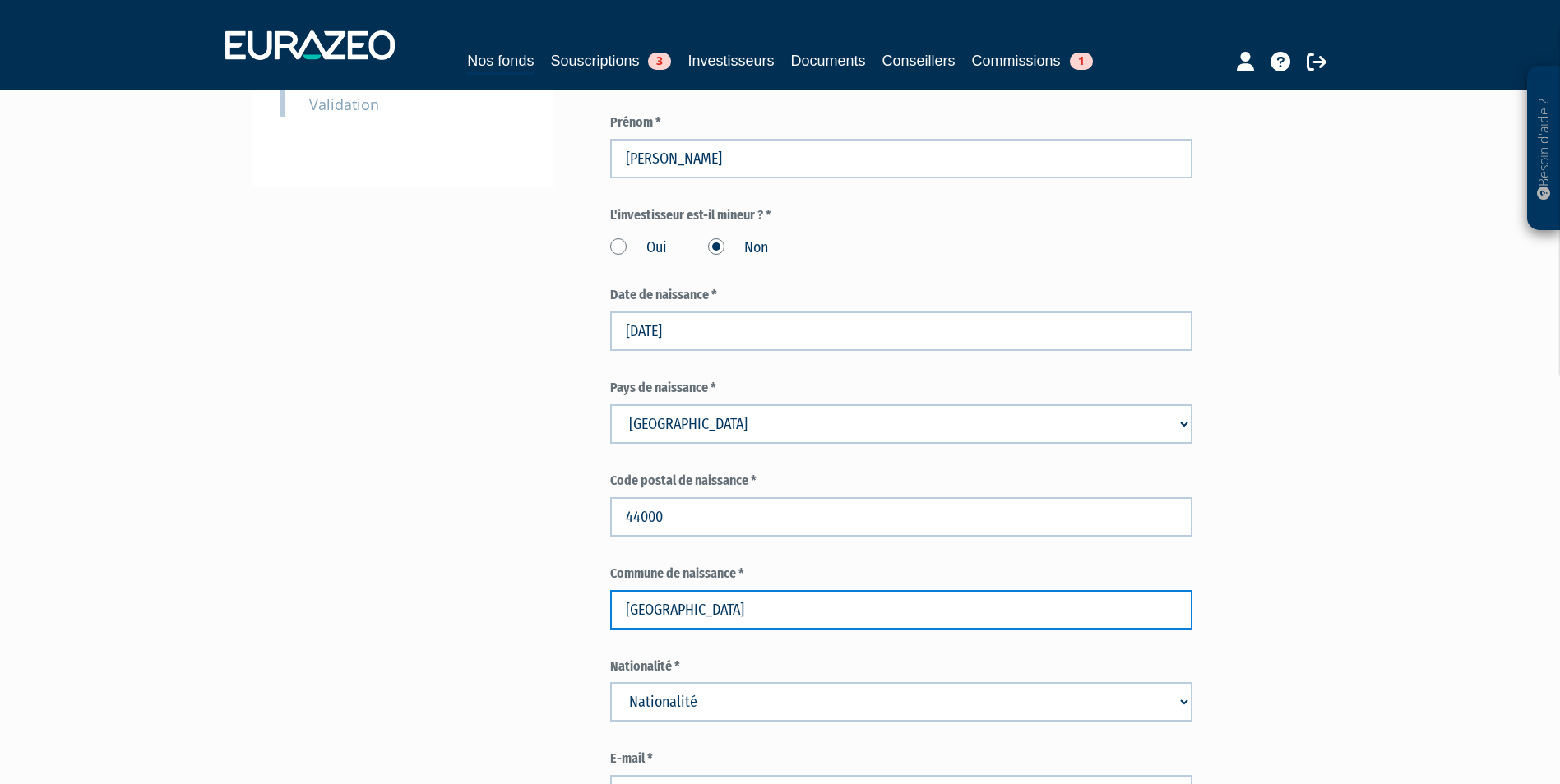
scroll to position [576, 0]
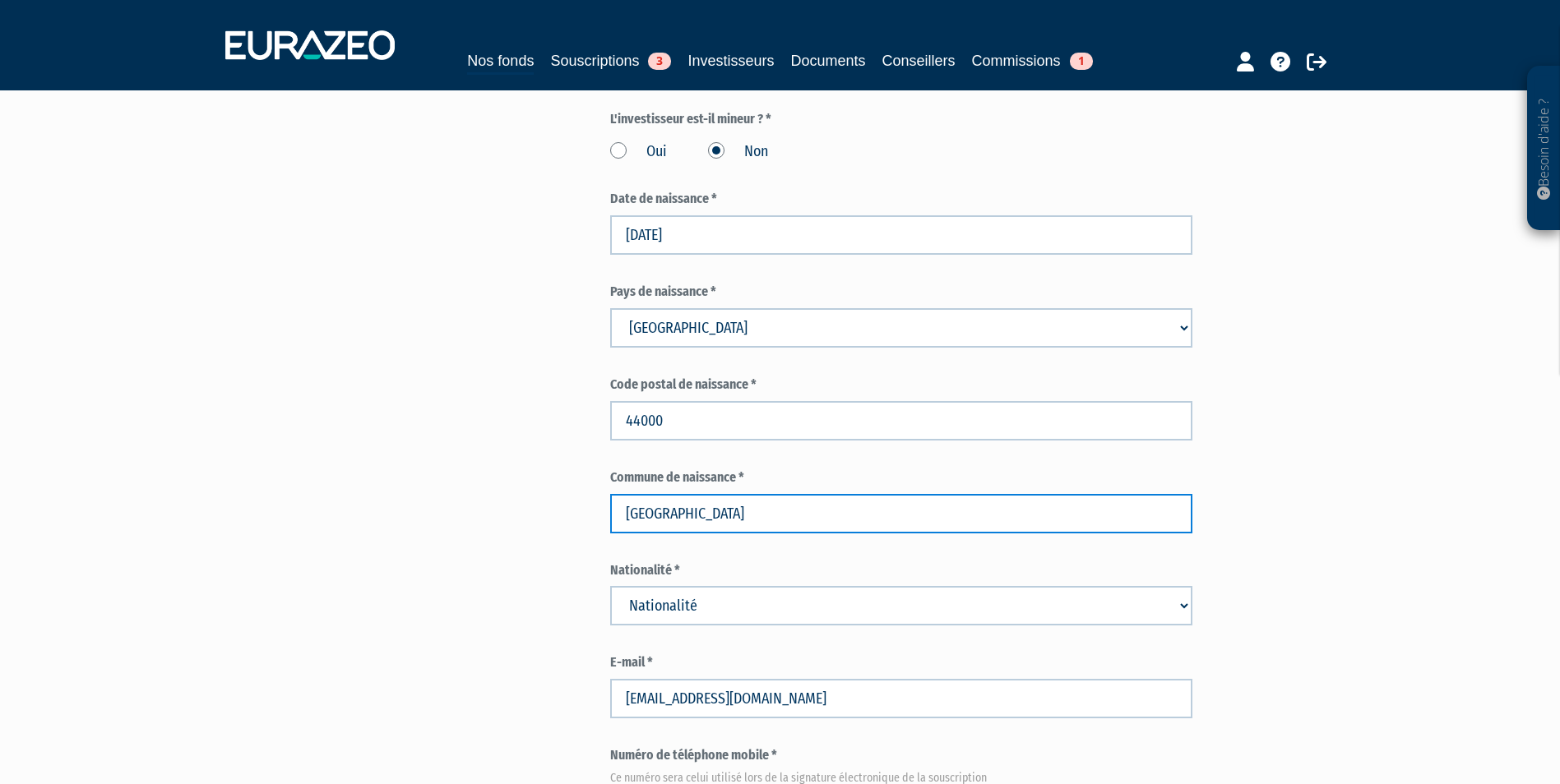
type input "NANTES"
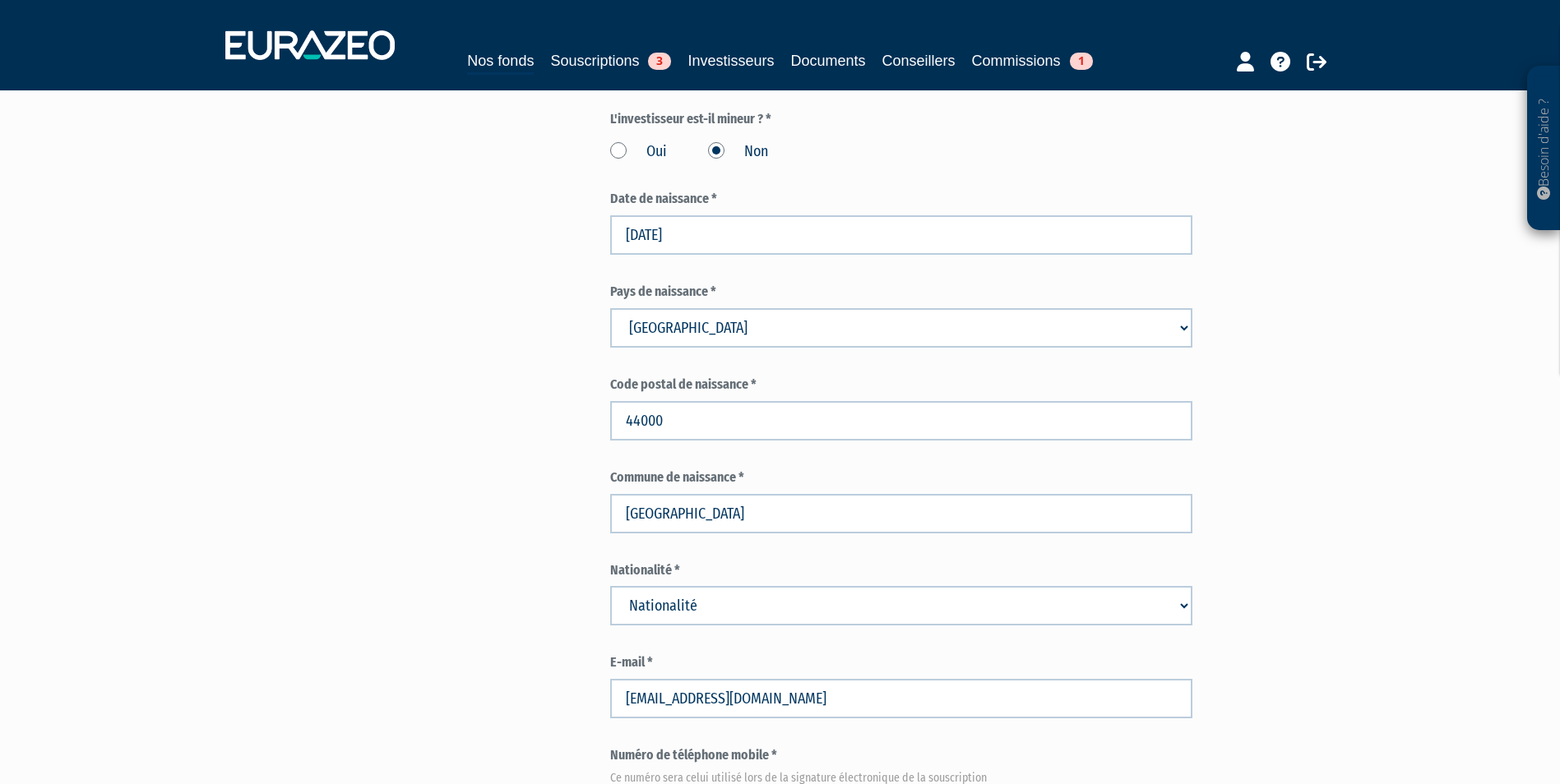
click at [832, 586] on select "Nationalité Afghanistan Afrique du Sud Albanie Algérie Allemagne Andorre" at bounding box center [901, 606] width 583 height 40
select select "75"
click at [610, 586] on select "Nationalité Afghanistan Afrique du Sud Albanie Algérie Allemagne Andorre" at bounding box center [901, 606] width 583 height 40
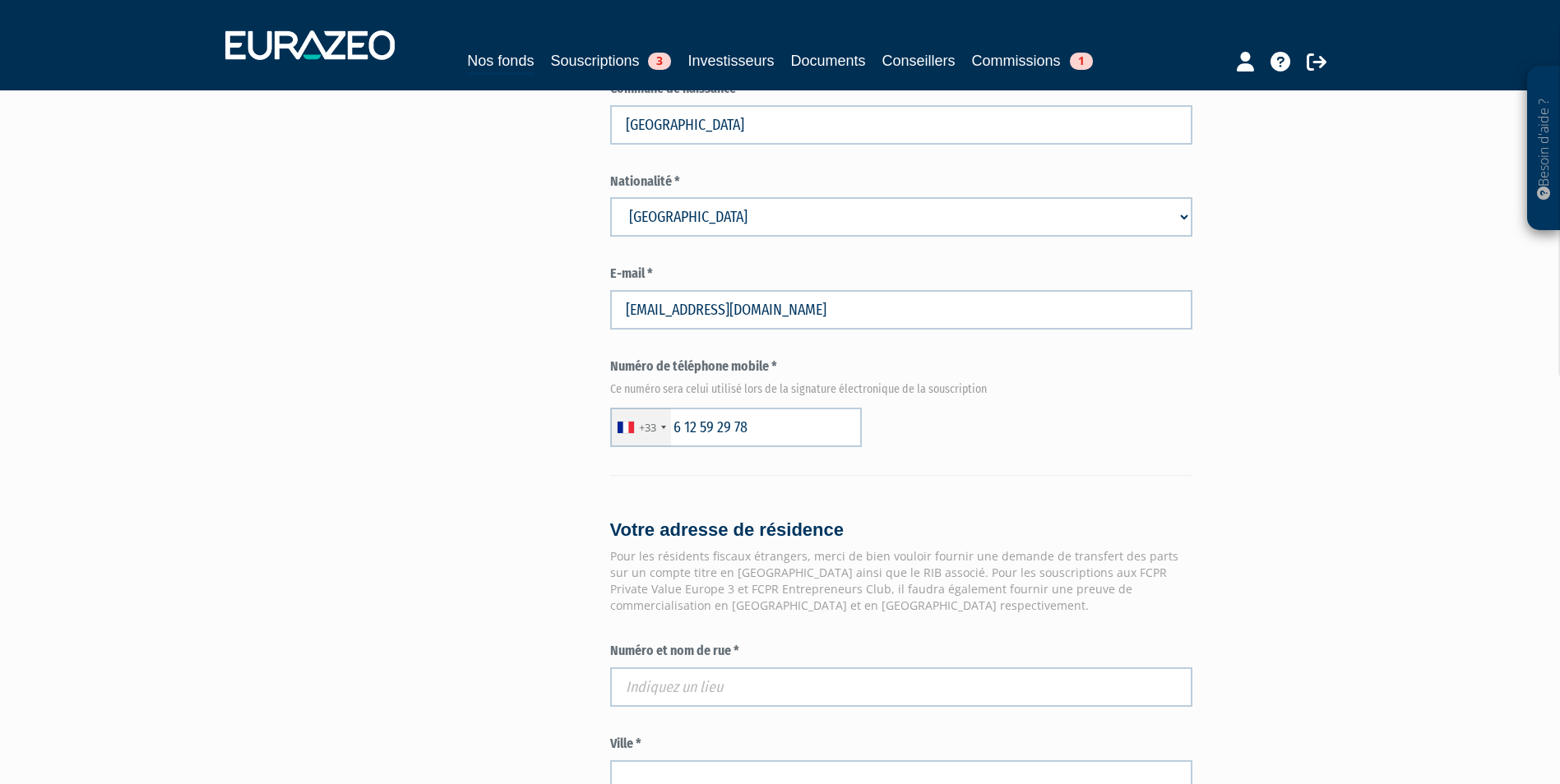
scroll to position [987, 0]
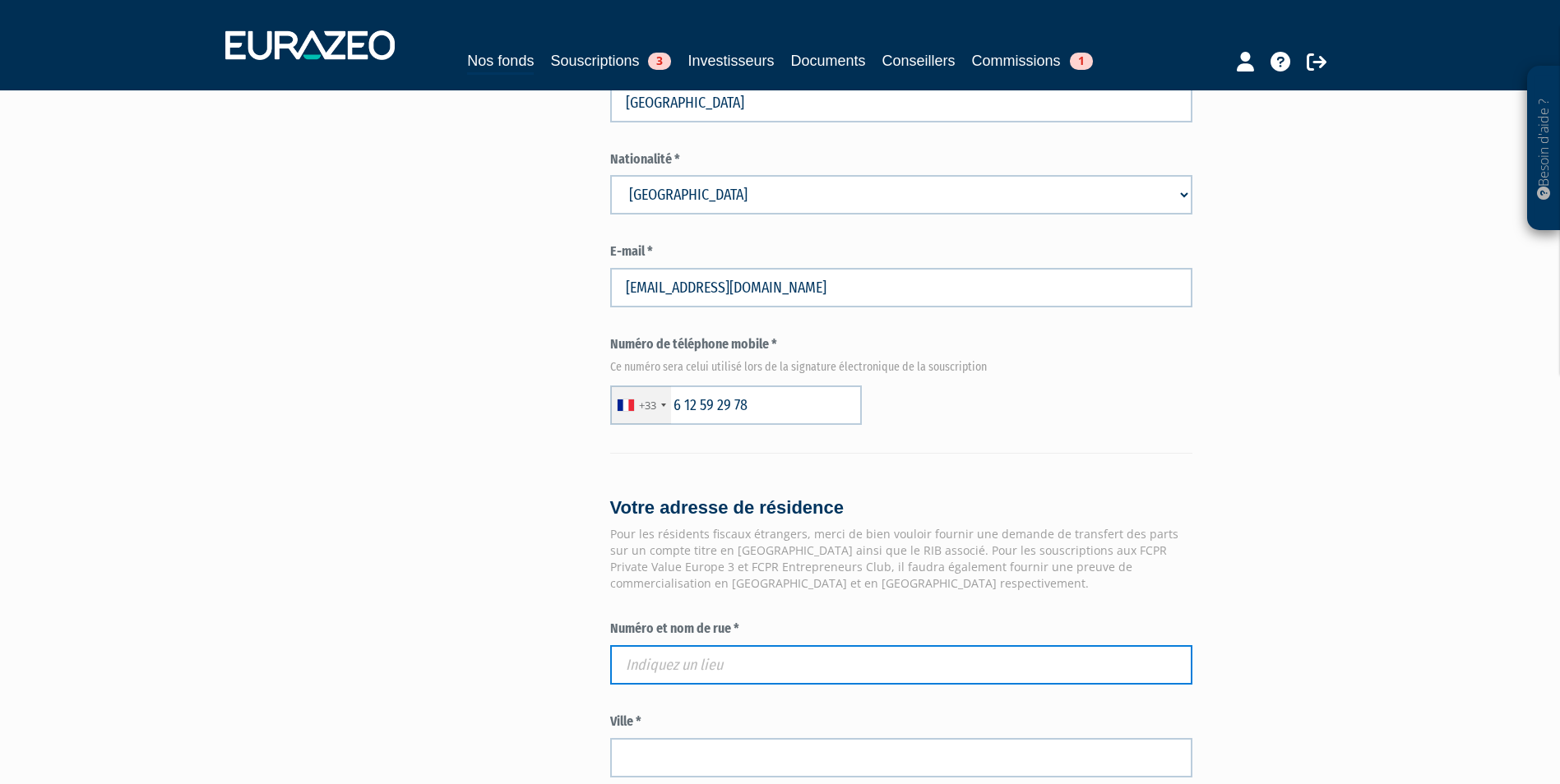
click at [731, 645] on input "text" at bounding box center [901, 665] width 583 height 40
paste input "7 AV RACHEL"
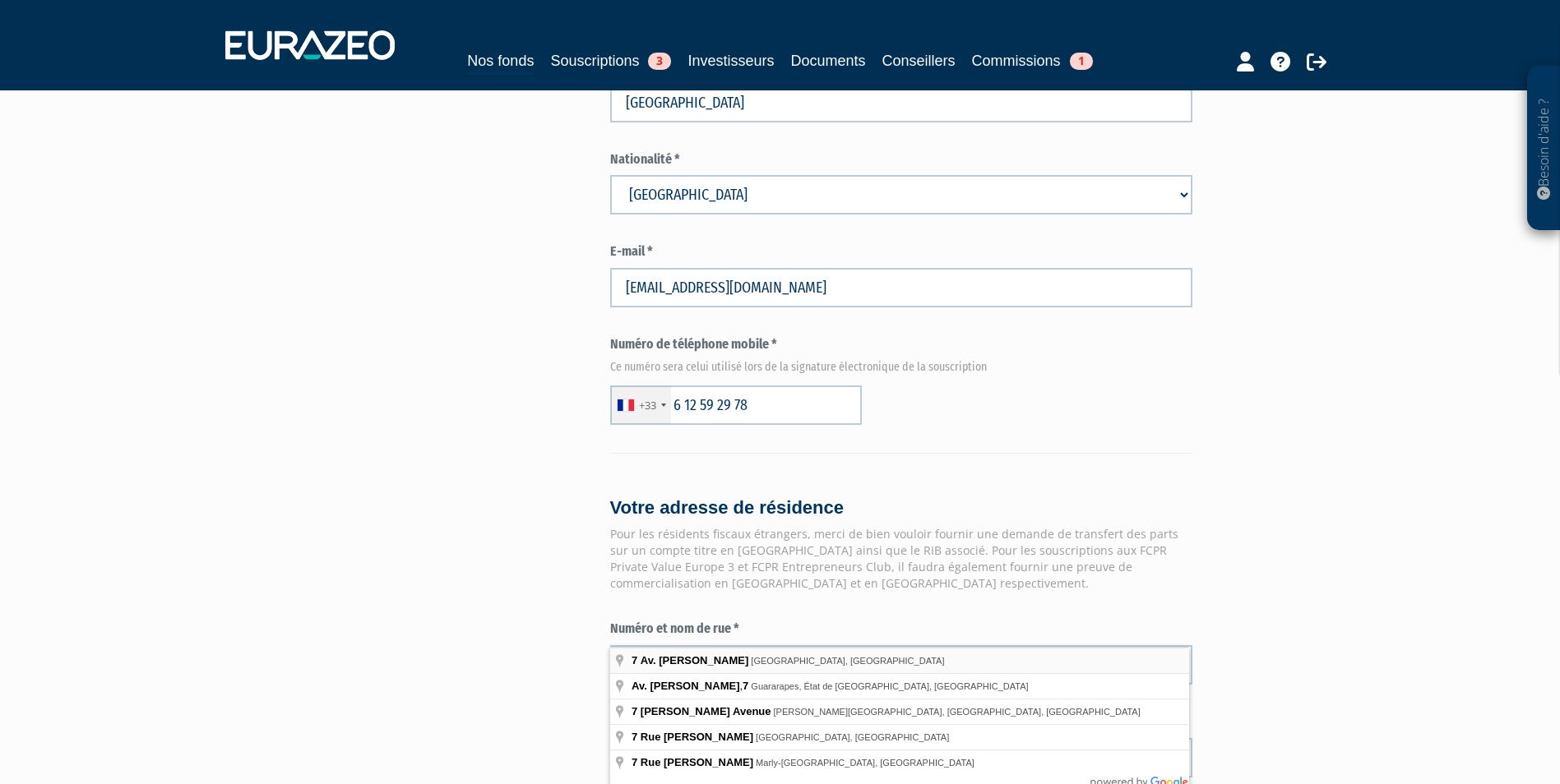
type input "7 Av. Rachel, Paris, France"
type input "Paris"
type input "75018"
type input "7 Avenue Rachel"
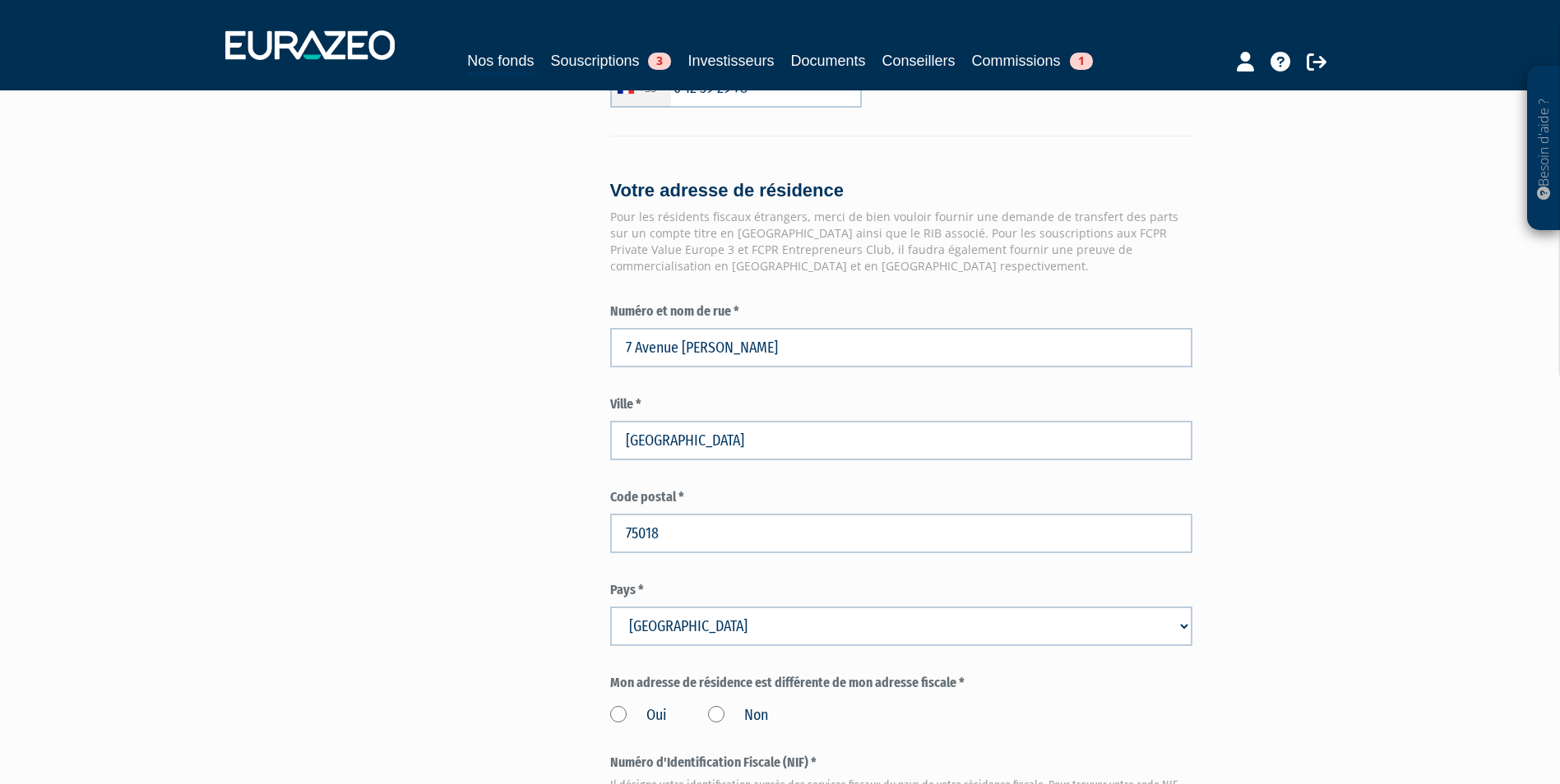
scroll to position [1315, 0]
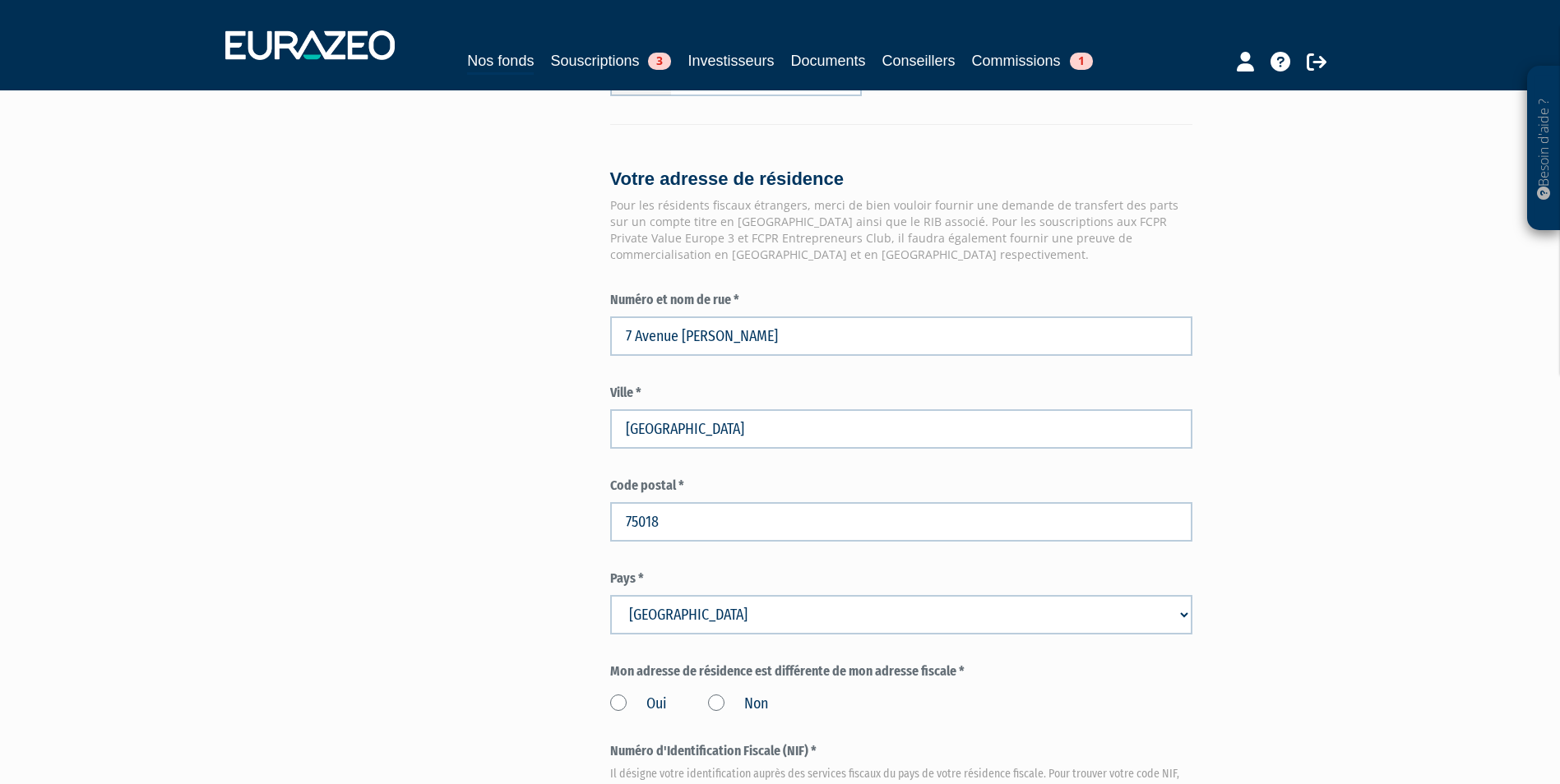
click at [713, 688] on div "Oui Non" at bounding box center [901, 701] width 583 height 27
click at [713, 694] on label "Non" at bounding box center [738, 704] width 60 height 22
click at [0, 0] on input "Non" at bounding box center [0, 0] width 0 height 0
paste input "10 30 130 156 146"
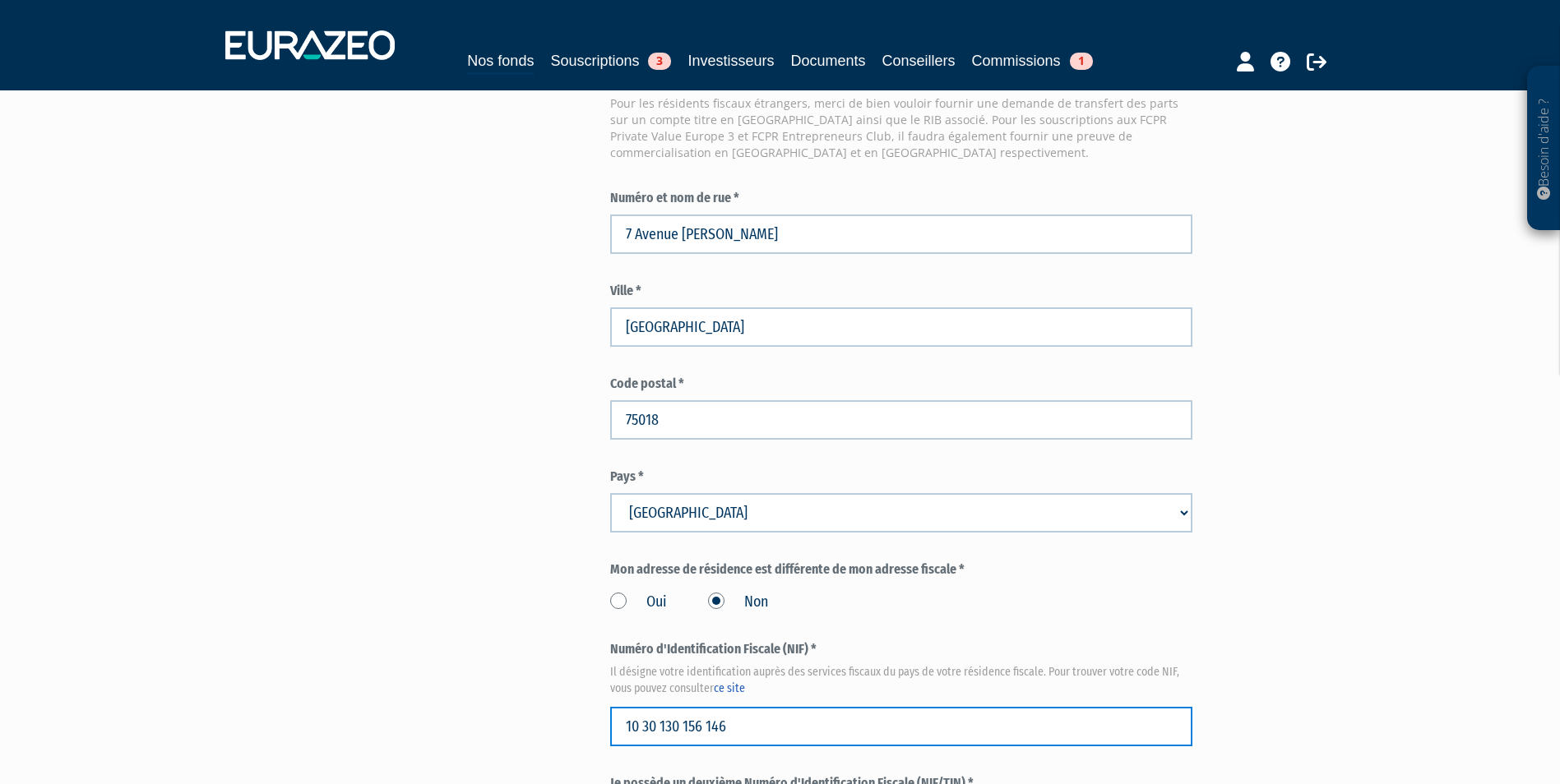
scroll to position [1659, 0]
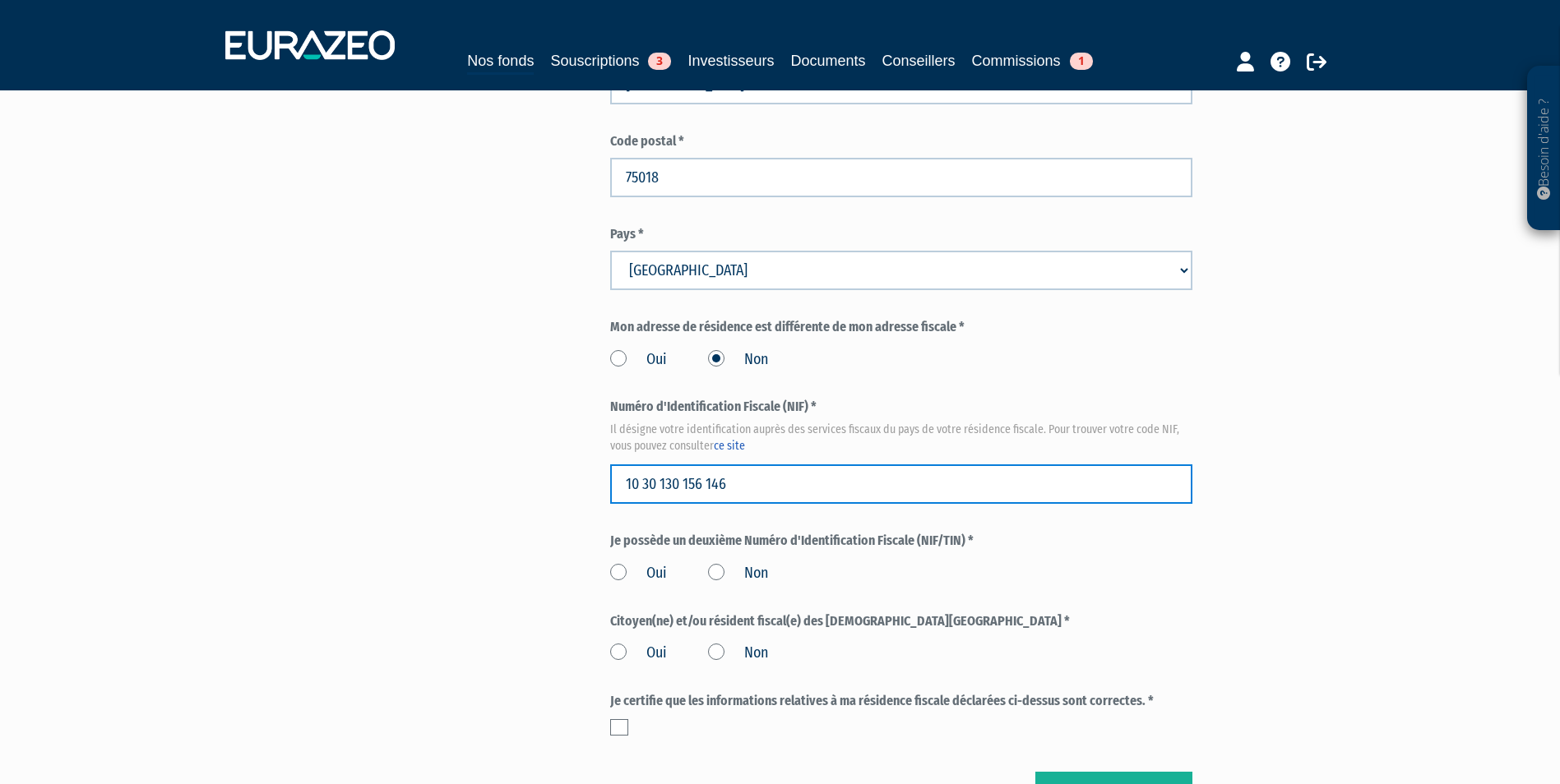
type input "10 30 130 156 146"
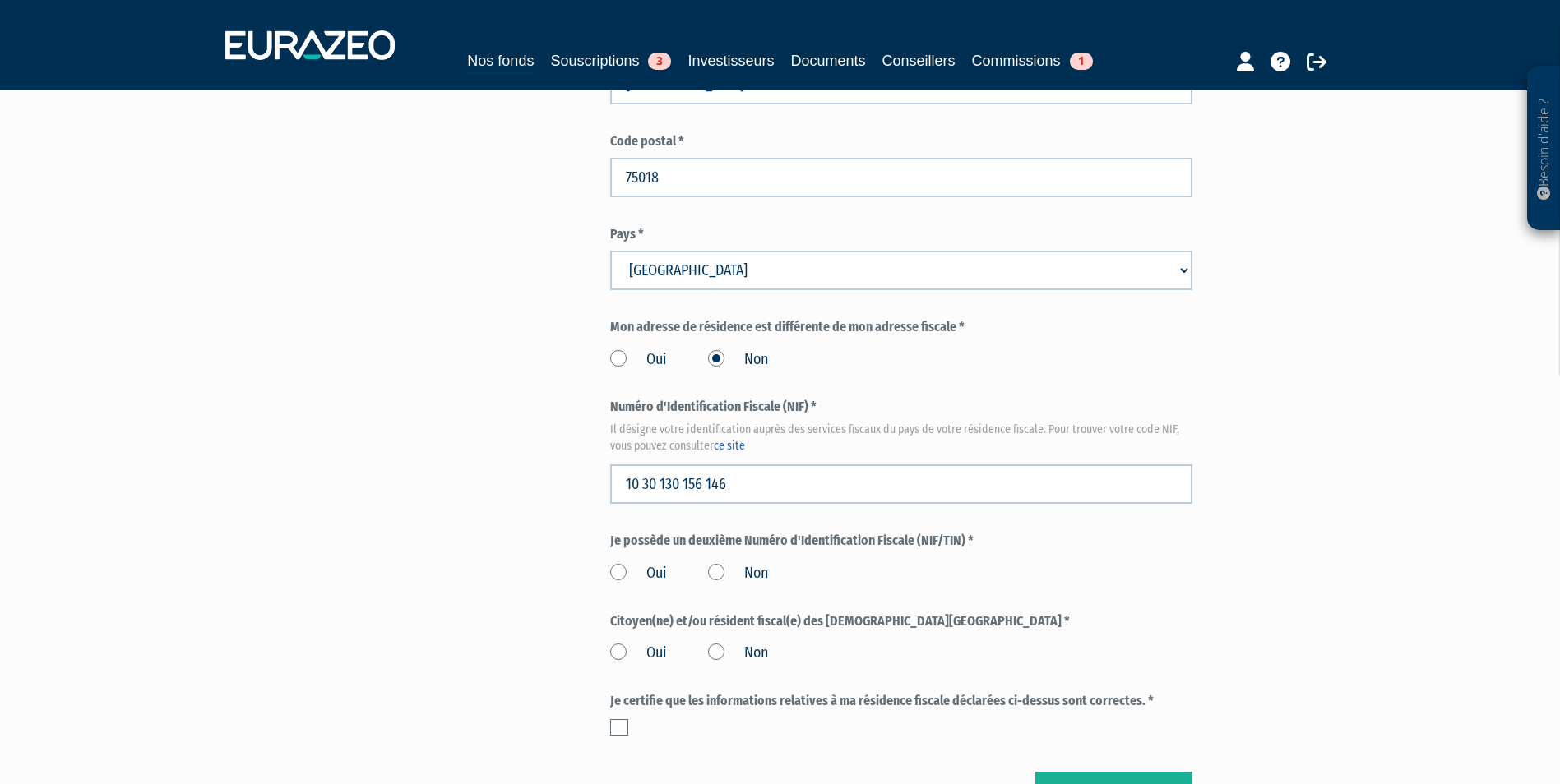
click at [734, 563] on label "Non" at bounding box center [738, 573] width 60 height 22
click at [0, 0] on input "Non" at bounding box center [0, 0] width 0 height 0
click at [721, 643] on label "Non" at bounding box center [738, 653] width 60 height 22
click at [0, 0] on input "Non" at bounding box center [0, 0] width 0 height 0
click at [618, 692] on div "Je certifie que les informations relatives à ma résidence fiscale déclarées ci-…" at bounding box center [901, 713] width 583 height 43
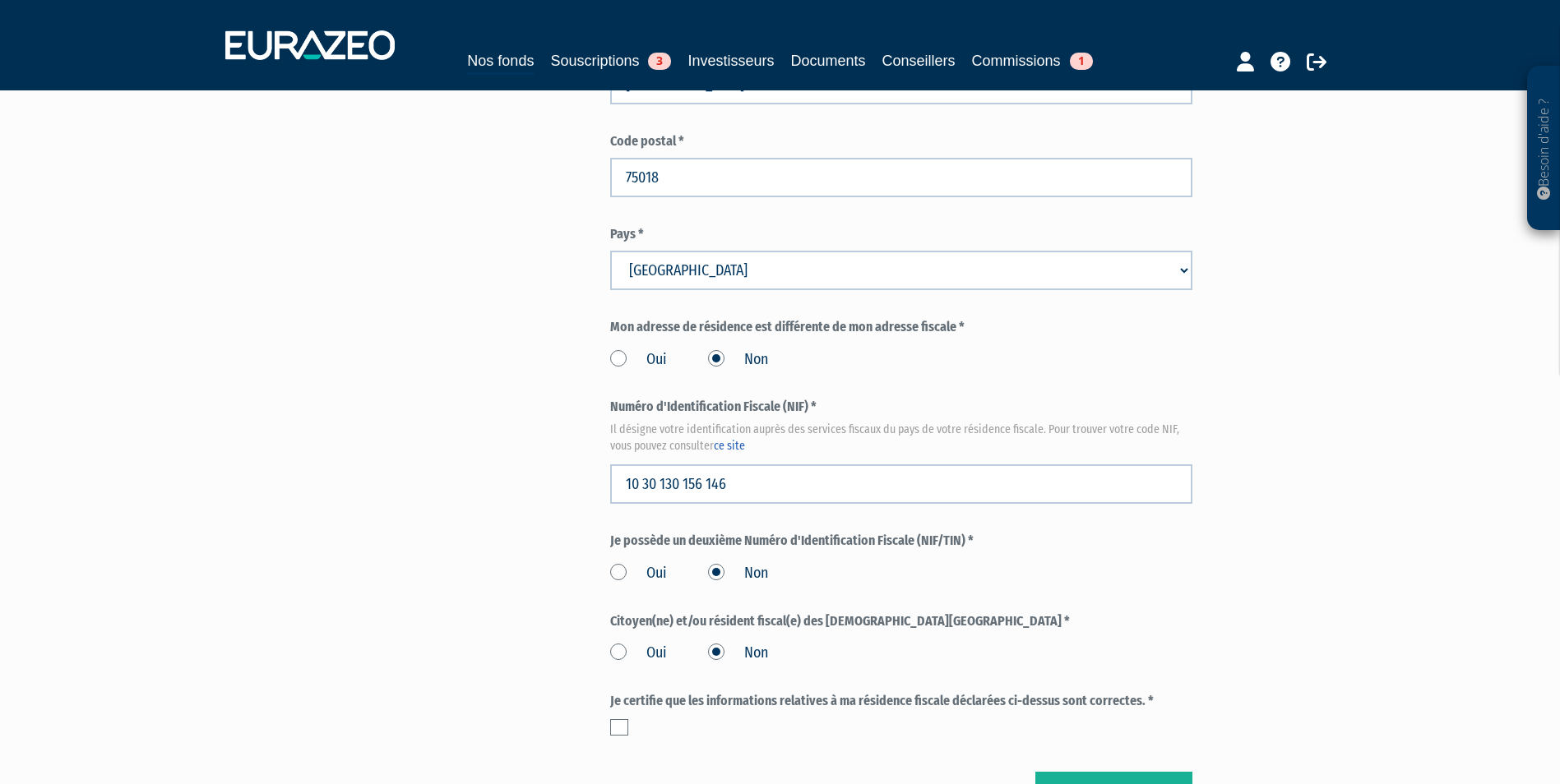
click at [625, 719] on label at bounding box center [618, 727] width 18 height 16
click at [0, 0] on input "checkbox" at bounding box center [0, 0] width 0 height 0
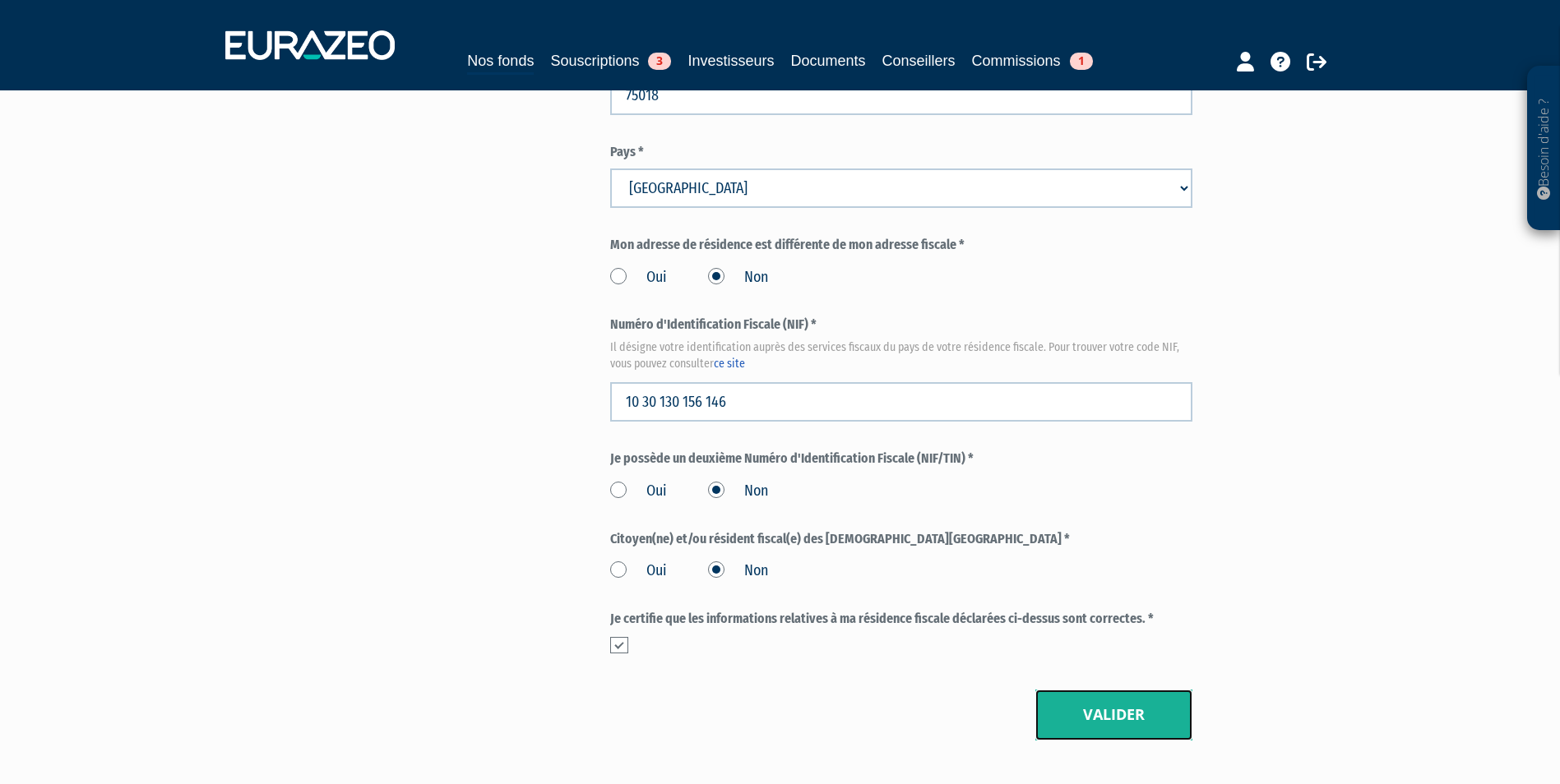
click at [1084, 690] on button "Valider" at bounding box center [1113, 715] width 157 height 51
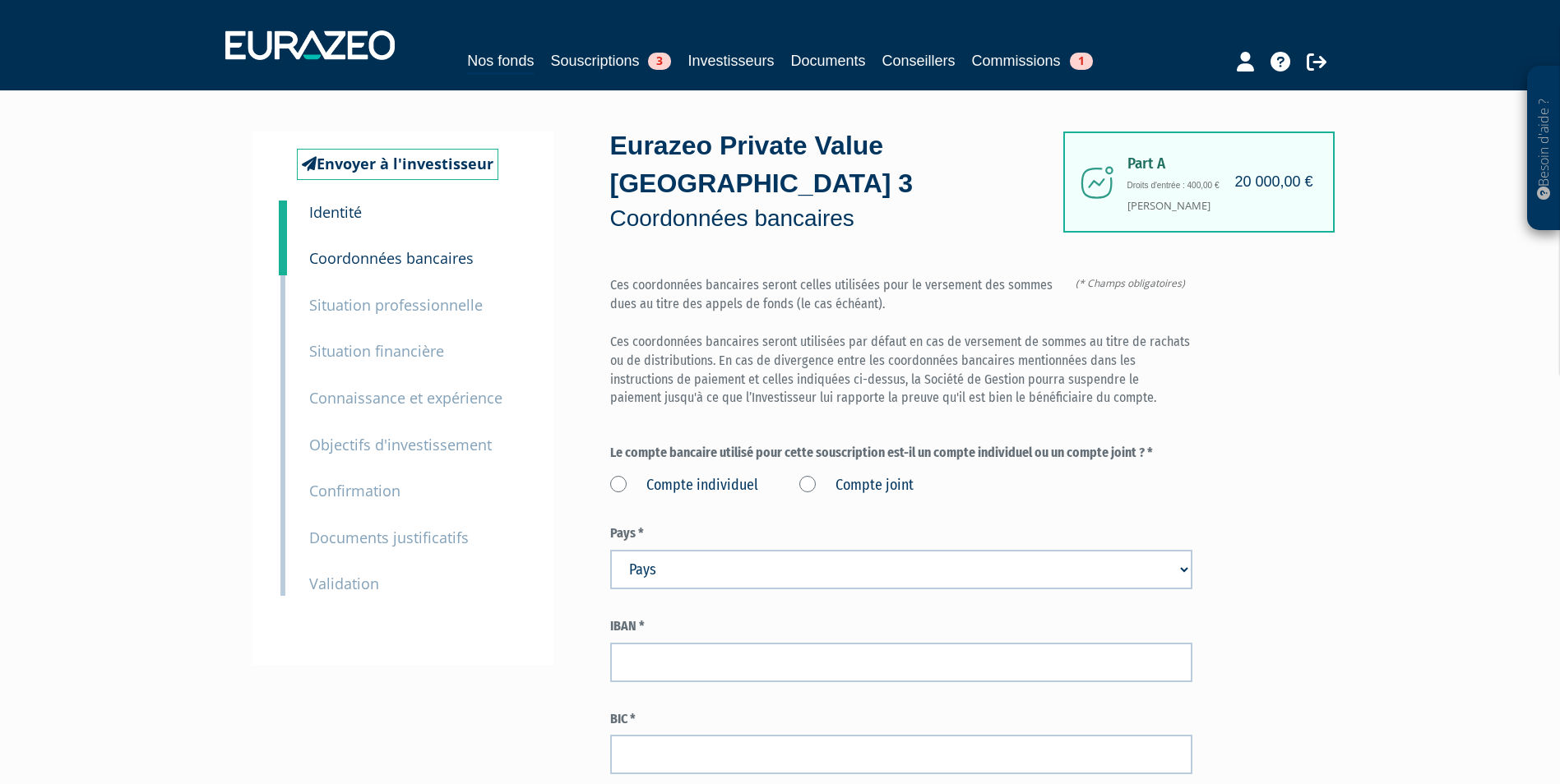
click at [698, 475] on label "Compte individuel" at bounding box center [683, 485] width 148 height 22
click at [0, 0] on individuel "Compte individuel" at bounding box center [0, 0] width 0 height 0
click at [731, 550] on select "Pays [GEOGRAPHIC_DATA] [GEOGRAPHIC_DATA] [GEOGRAPHIC_DATA] [GEOGRAPHIC_DATA] [G…" at bounding box center [901, 570] width 583 height 40
select select "75"
click at [610, 550] on select "Pays [GEOGRAPHIC_DATA] [GEOGRAPHIC_DATA] [GEOGRAPHIC_DATA] [GEOGRAPHIC_DATA] [G…" at bounding box center [901, 570] width 583 height 40
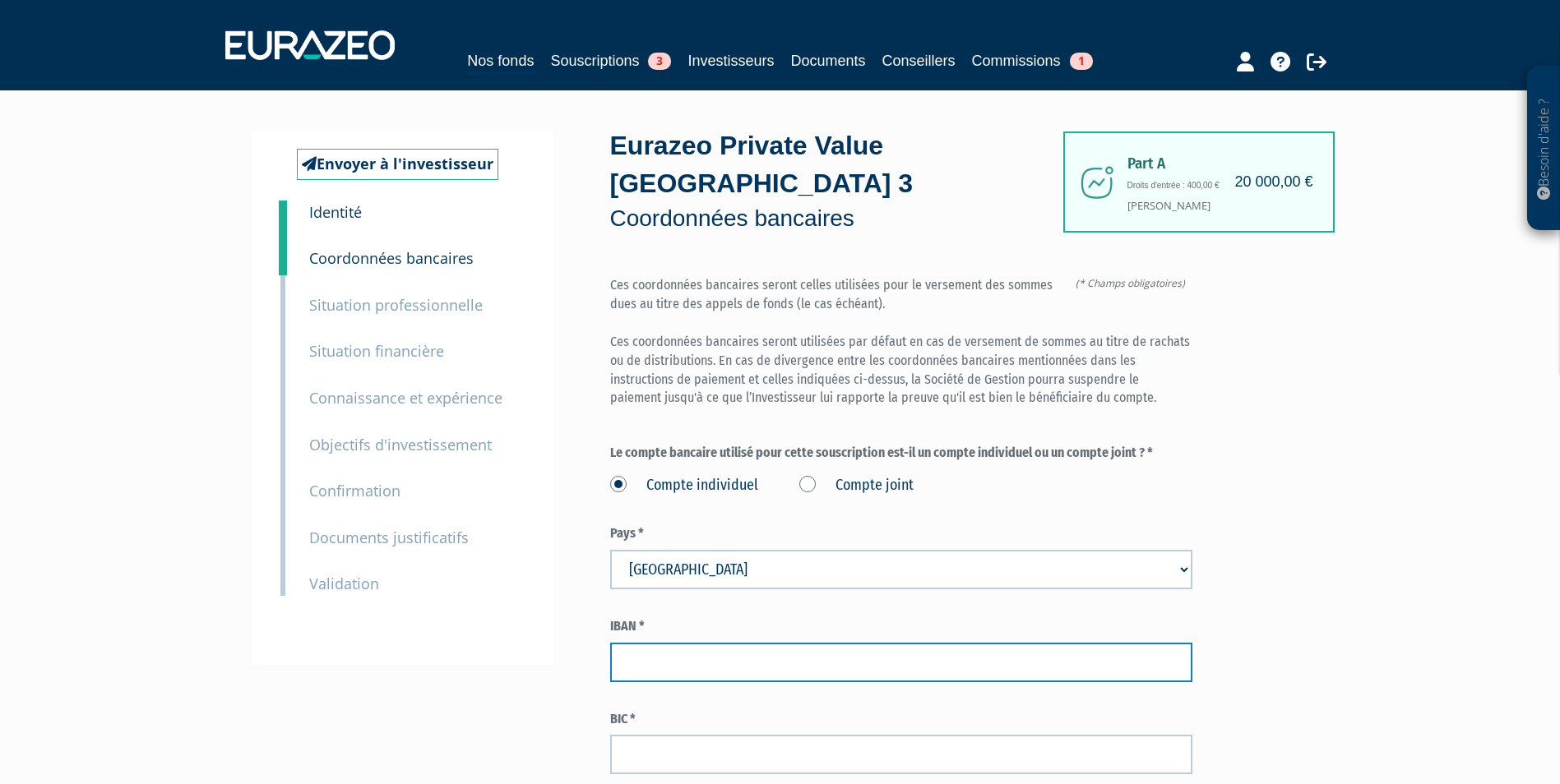
click at [721, 643] on input "text" at bounding box center [901, 662] width 583 height 40
paste input "[FINANCIAL_ID]"
type input "[FINANCIAL_ID]"
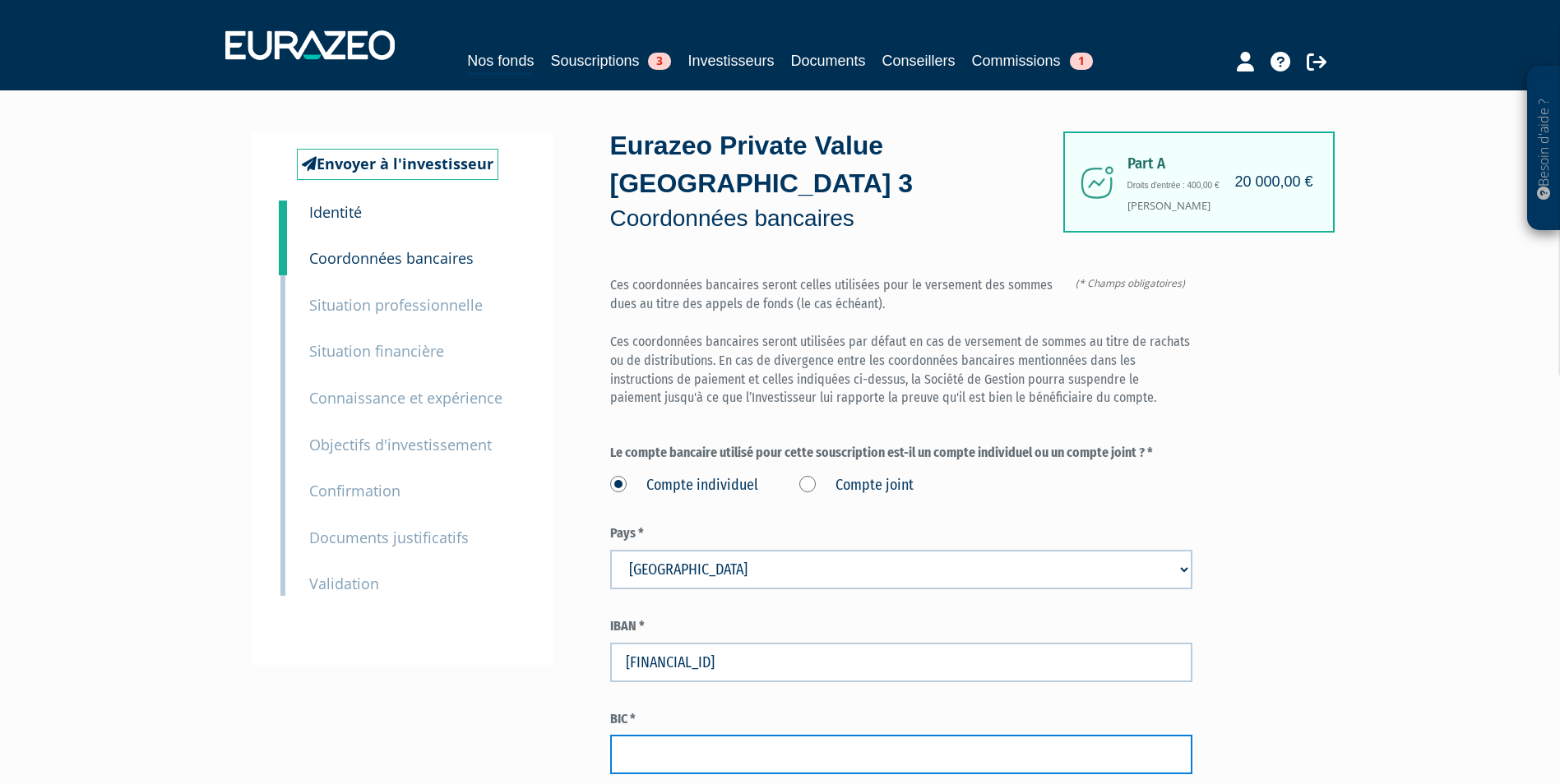
click at [823, 735] on input "text" at bounding box center [901, 755] width 583 height 40
paste input "[SWIFT_CODE]"
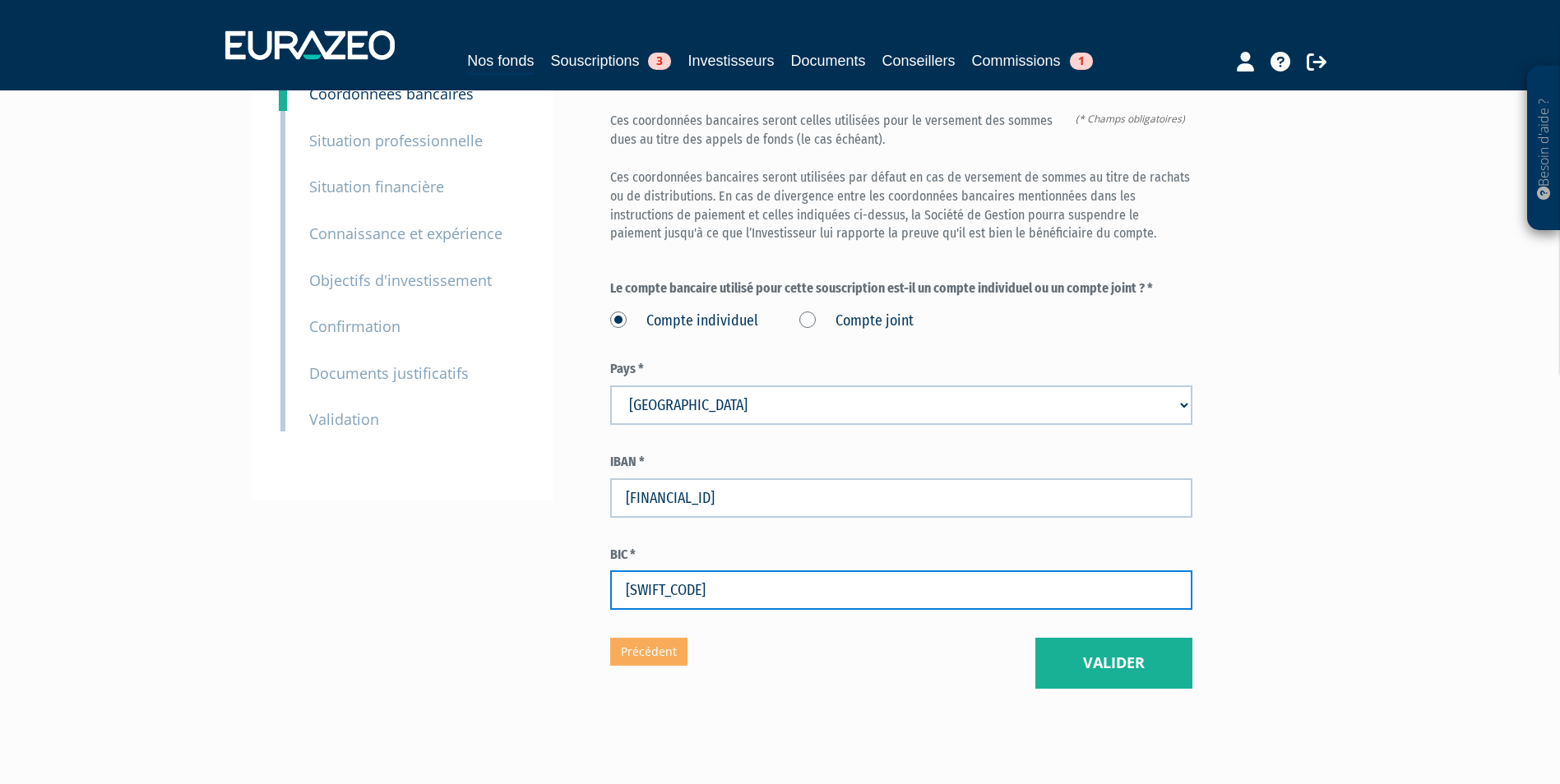
scroll to position [191, 0]
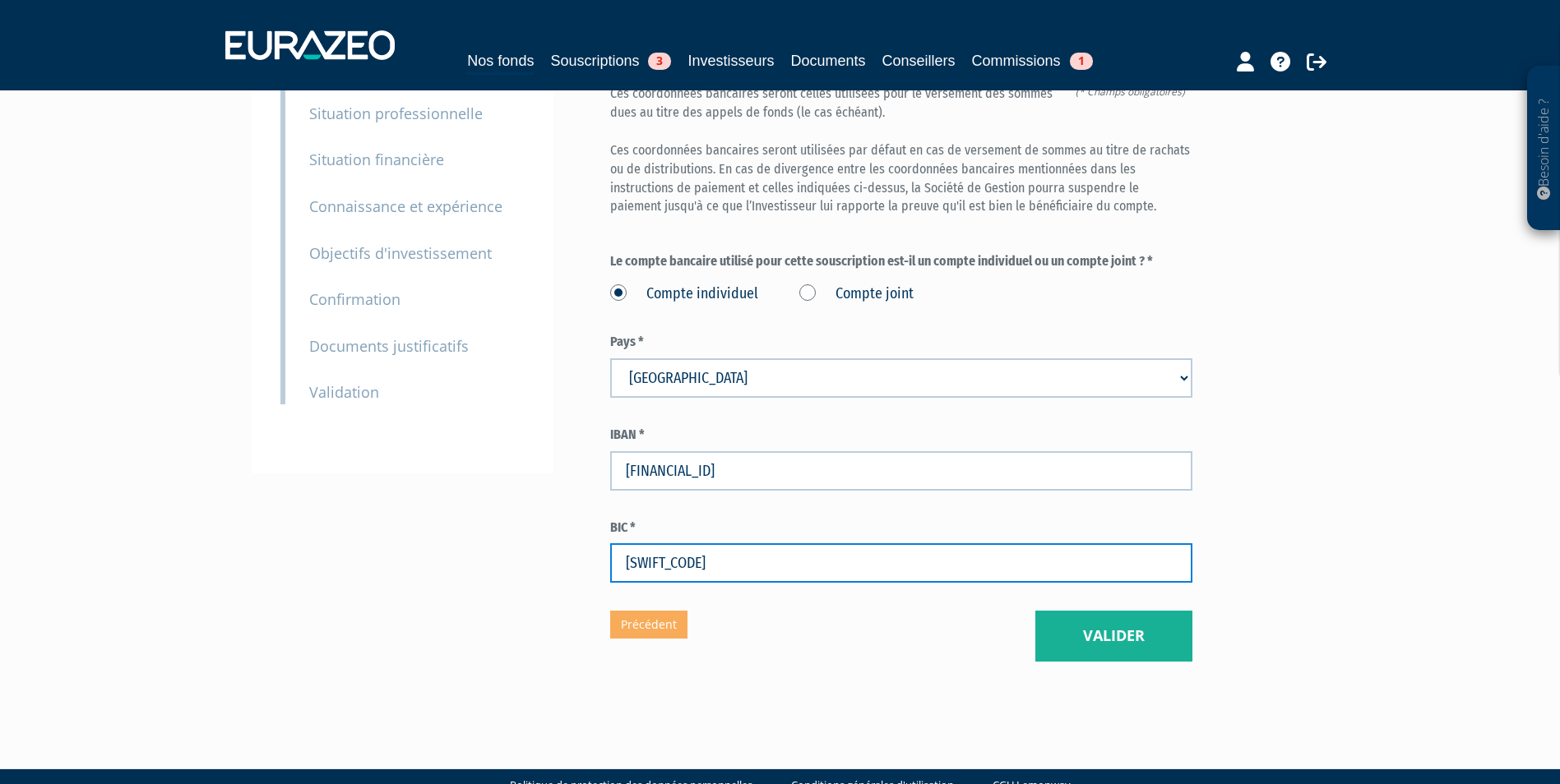
type input "[SWIFT_CODE]"
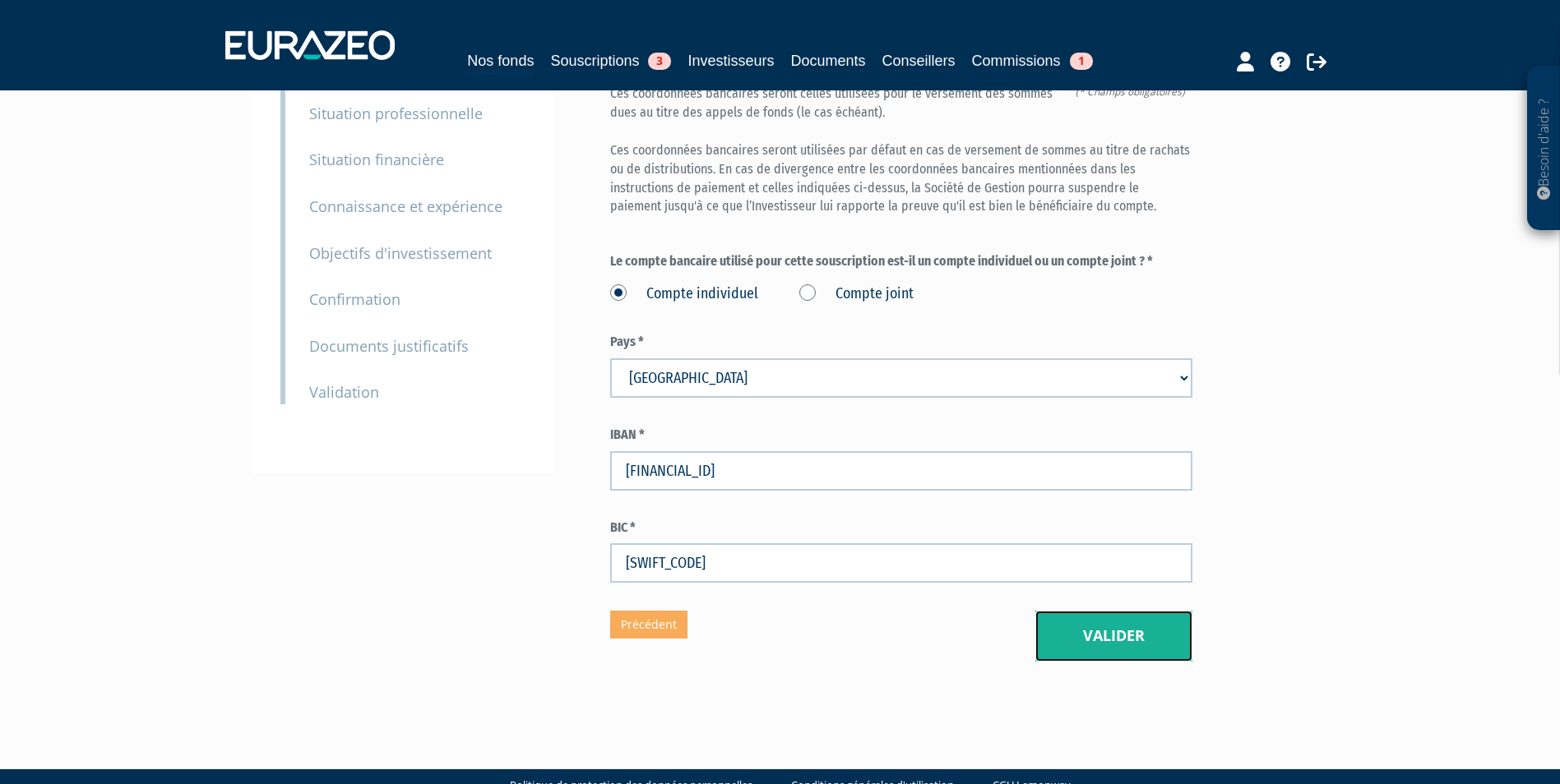
click at [1161, 611] on button "Valider" at bounding box center [1113, 636] width 157 height 51
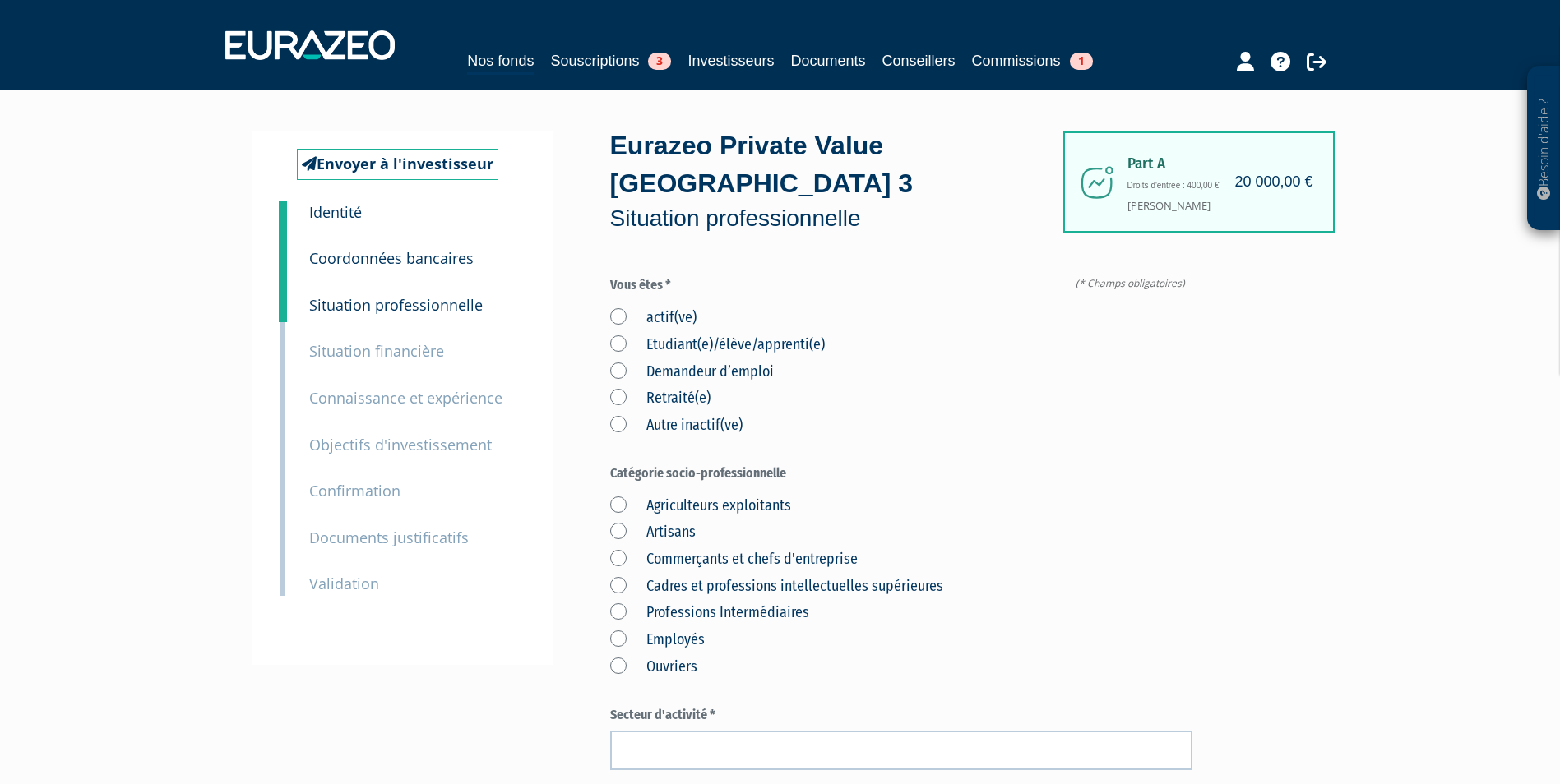
click at [634, 307] on label "actif(ve)" at bounding box center [653, 318] width 87 height 22
click at [0, 0] on input "actif(ve)" at bounding box center [0, 0] width 0 height 0
click at [665, 576] on label "Cadres et professions intellectuelles supérieures" at bounding box center [776, 586] width 333 height 22
click at [0, 0] on supérieures "Cadres et professions intellectuelles supérieures" at bounding box center [0, 0] width 0 height 0
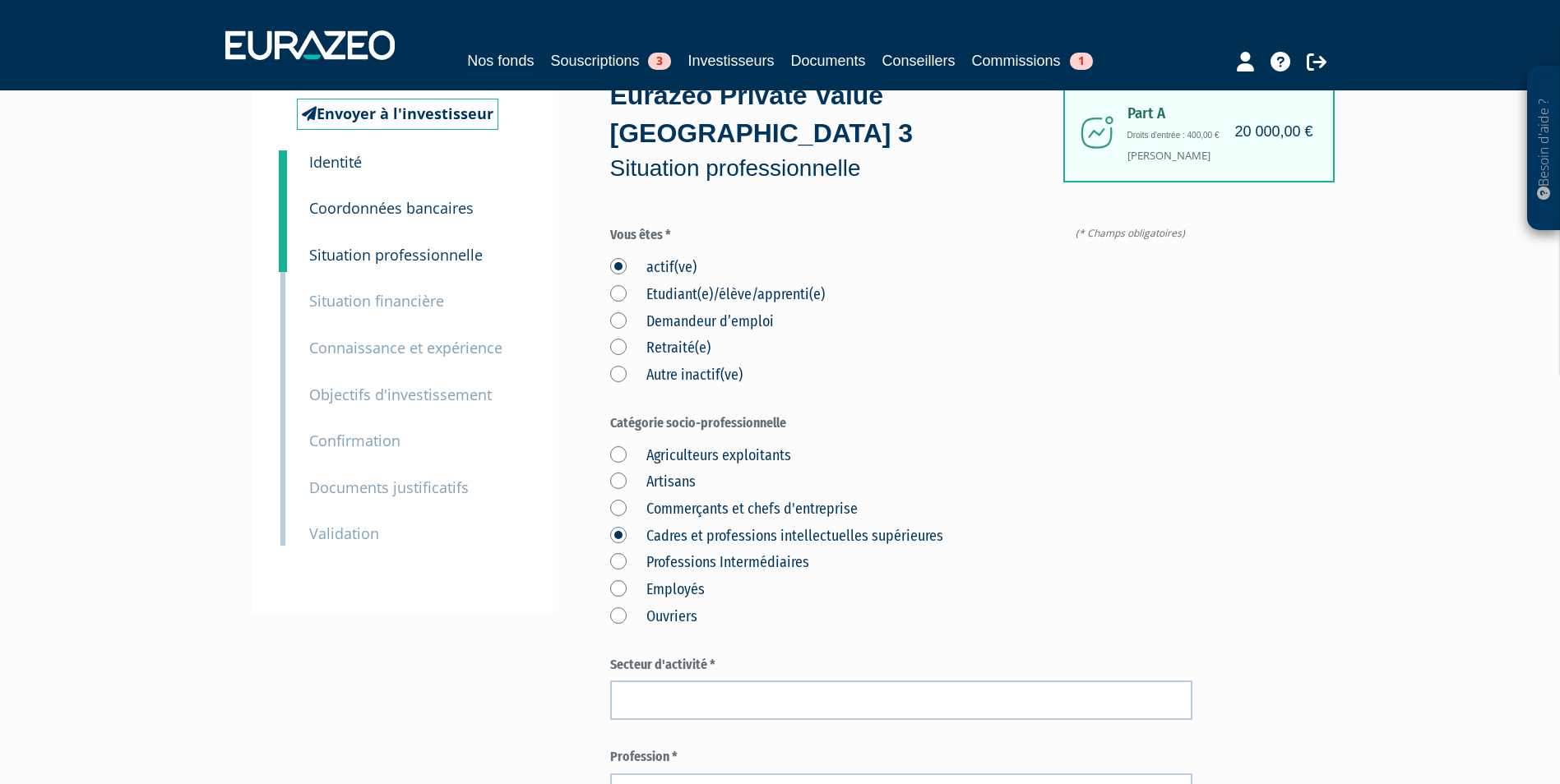
scroll to position [164, 0]
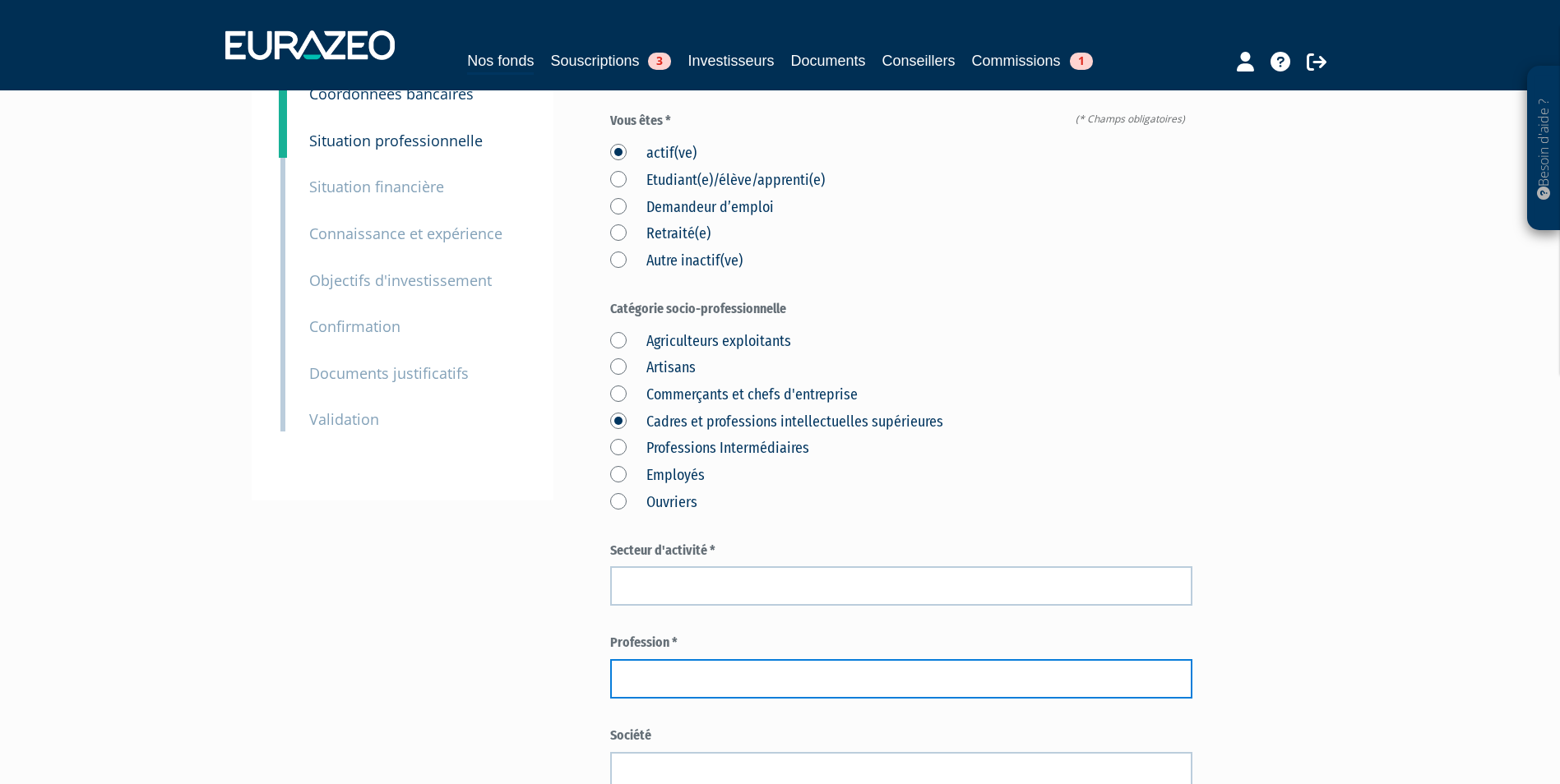
paste input "Directeur Europe"
click at [988, 660] on input "text" at bounding box center [901, 679] width 583 height 40
type input "Directeur Europe"
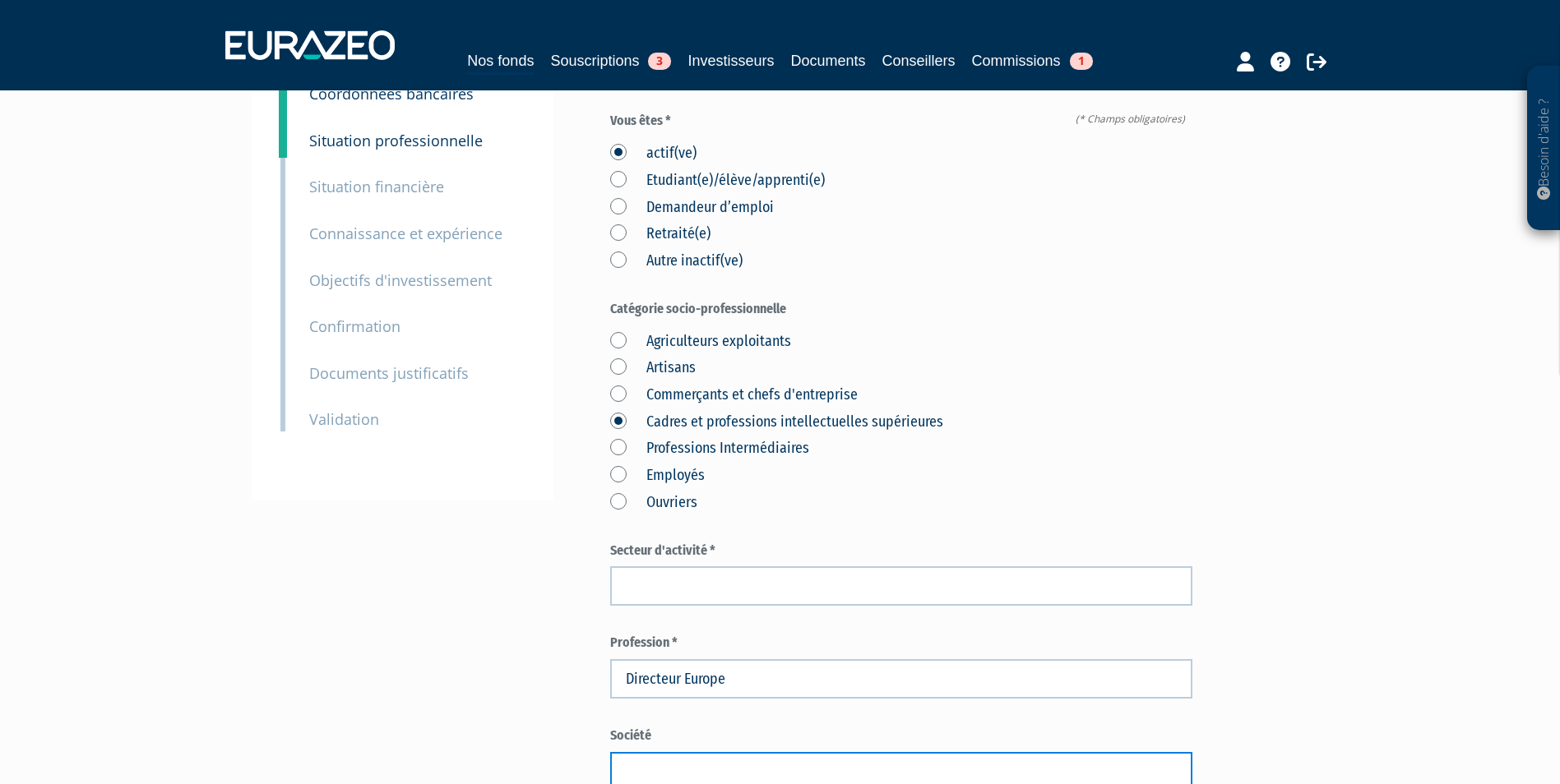
click at [821, 752] on input "text" at bounding box center [901, 772] width 583 height 40
paste input "PHAIDON"
type input "PHAIDON"
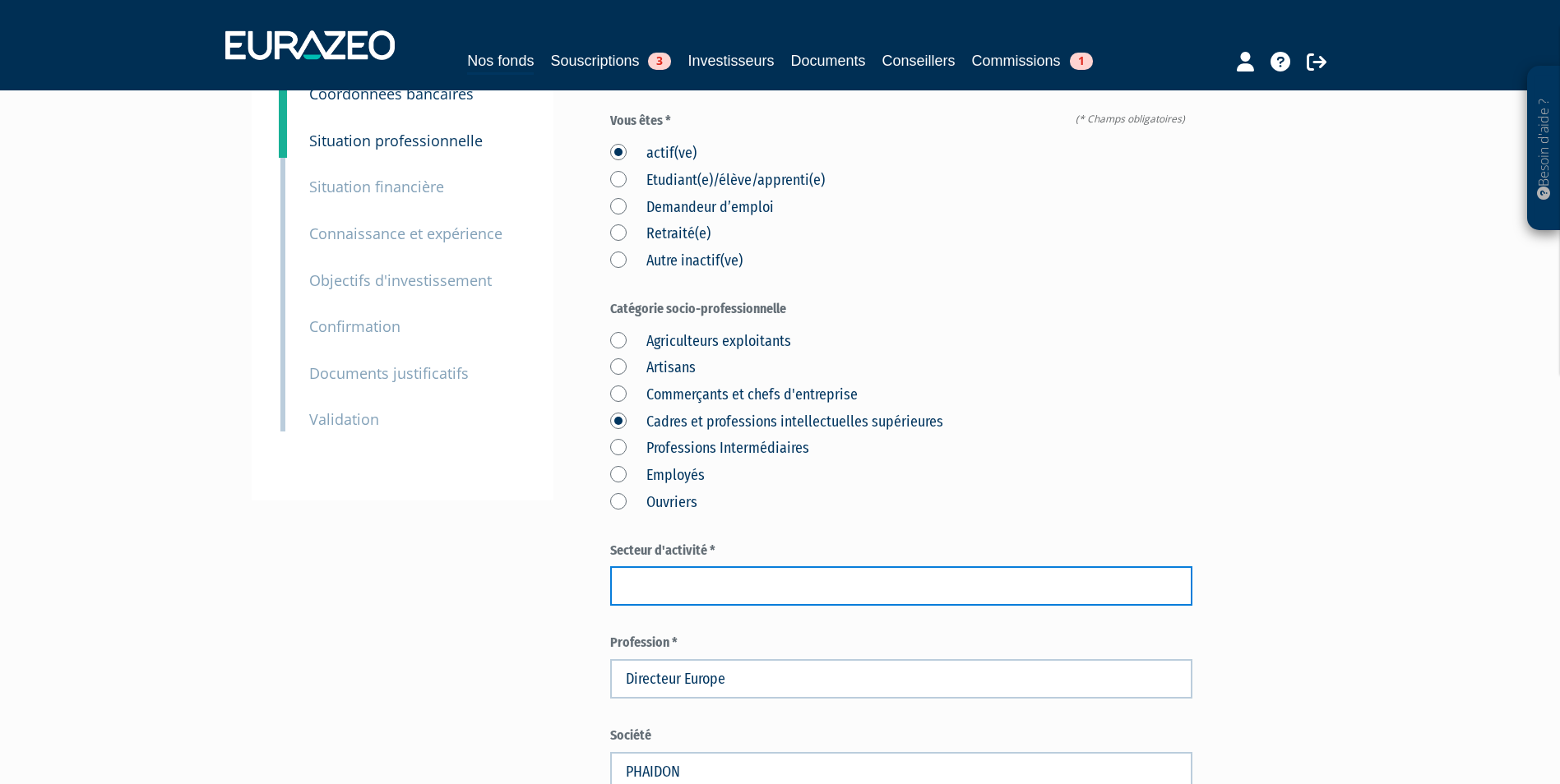
click at [879, 566] on input "text" at bounding box center [901, 586] width 583 height 40
paste input "Édition de livres"
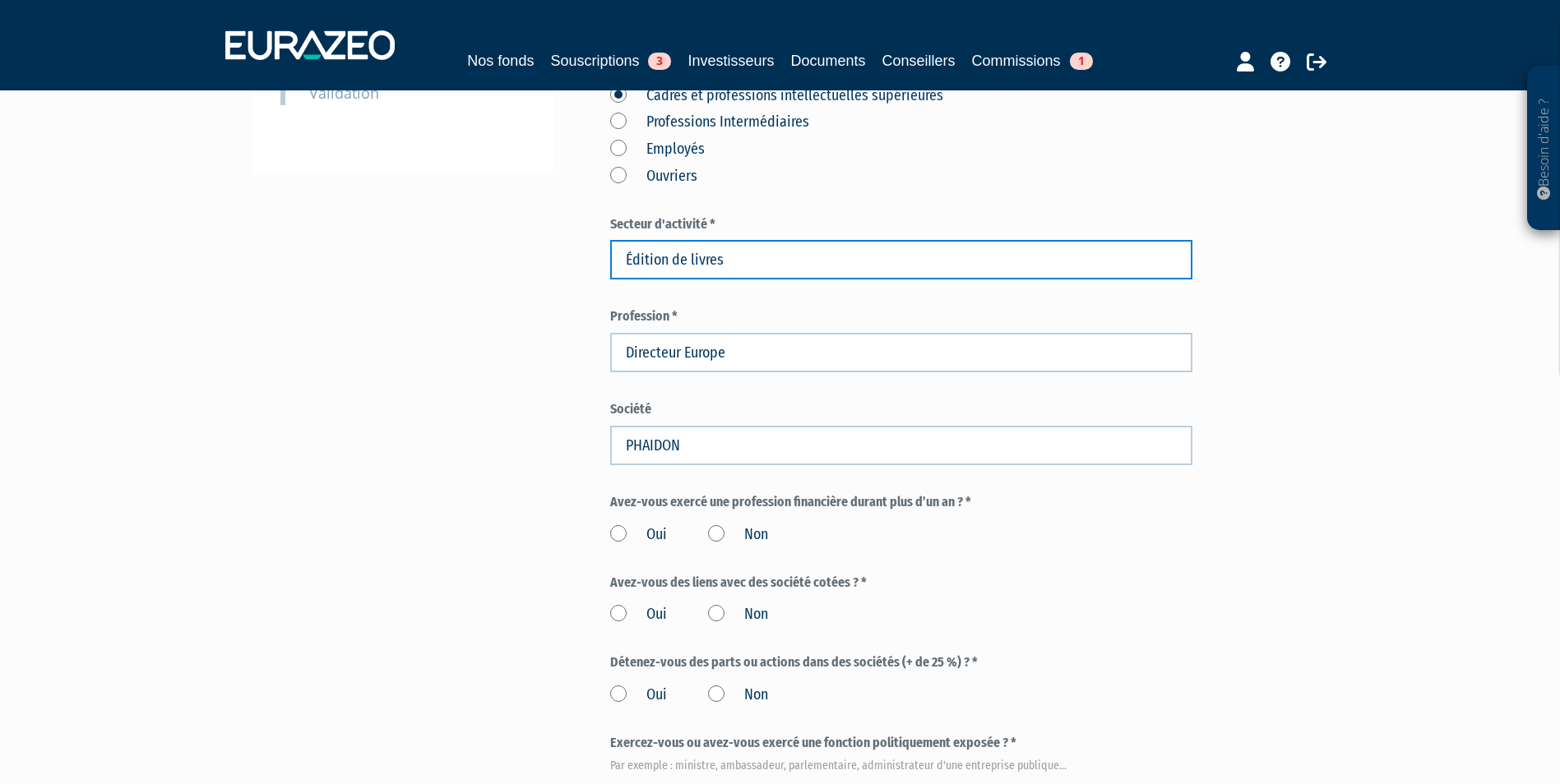
scroll to position [493, 0]
type input "Édition de livres"
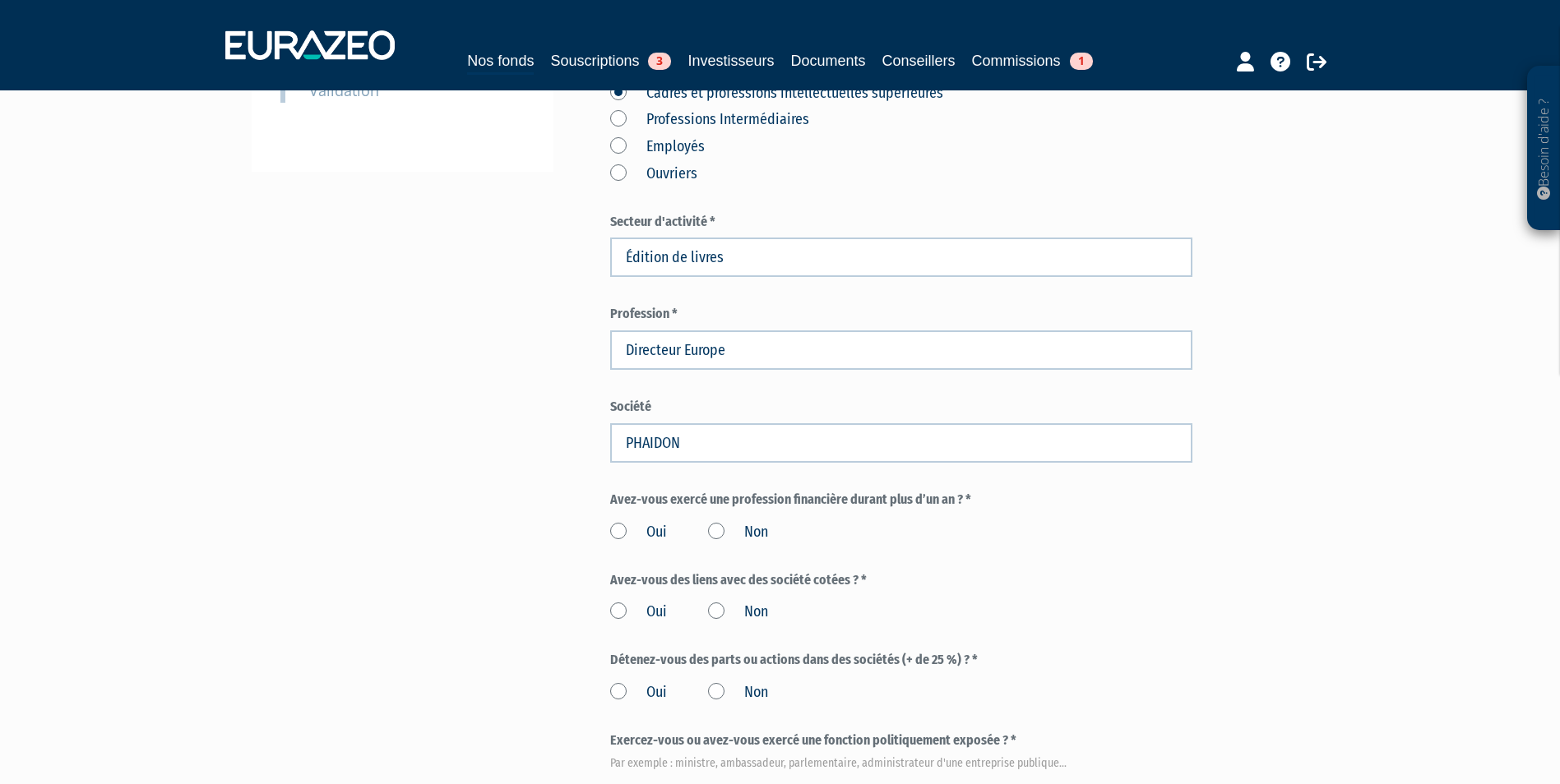
click at [751, 508] on form "(* Champs obligatoires) Vous êtes * actif(ve) Etudiant(e)/élève/apprenti(e) Dem…" at bounding box center [901, 345] width 583 height 1123
click at [724, 522] on label "Non" at bounding box center [738, 532] width 60 height 22
click at [0, 0] on input "Non" at bounding box center [0, 0] width 0 height 0
click at [726, 596] on div "Oui Non" at bounding box center [901, 609] width 583 height 27
click at [725, 601] on label "Non" at bounding box center [738, 612] width 60 height 22
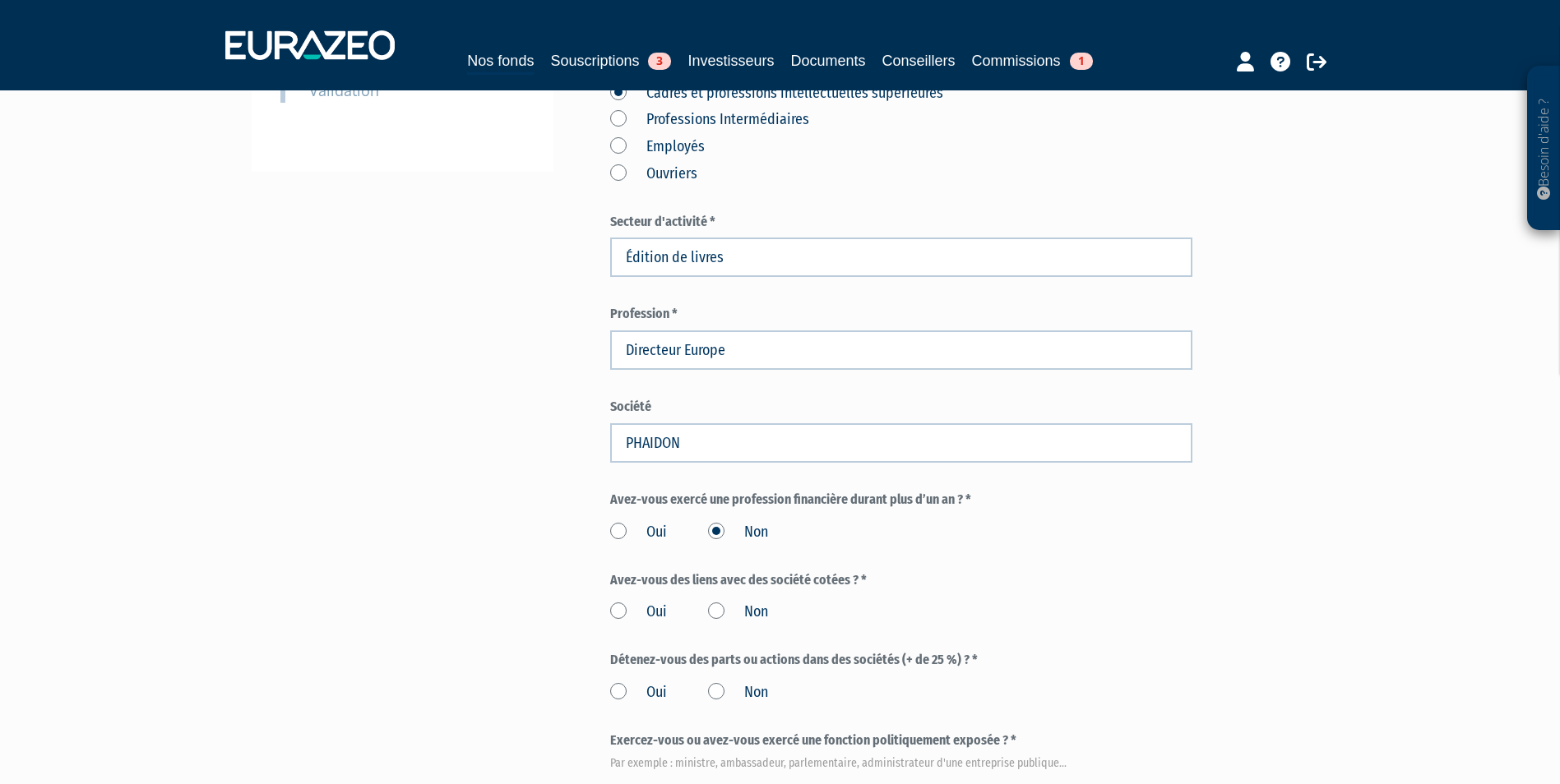
click at [0, 0] on input "Non" at bounding box center [0, 0] width 0 height 0
click at [716, 682] on label "Non" at bounding box center [738, 693] width 60 height 22
click at [0, 0] on input "Non" at bounding box center [0, 0] width 0 height 0
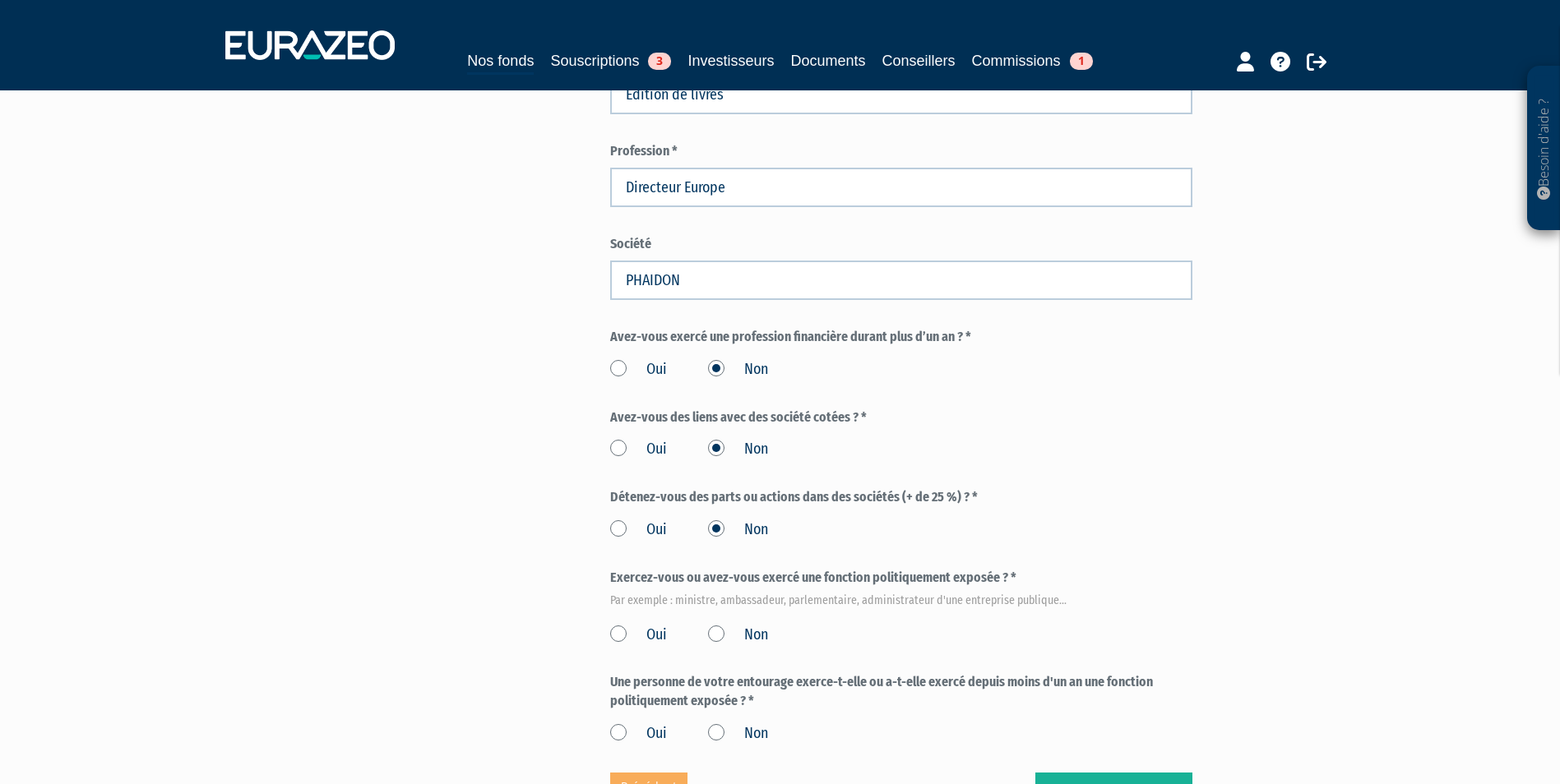
scroll to position [658, 0]
click at [717, 623] on label "Non" at bounding box center [738, 633] width 60 height 22
click at [0, 0] on input "Non" at bounding box center [0, 0] width 0 height 0
click at [724, 722] on label "Non" at bounding box center [738, 732] width 60 height 22
click at [0, 0] on input "Non" at bounding box center [0, 0] width 0 height 0
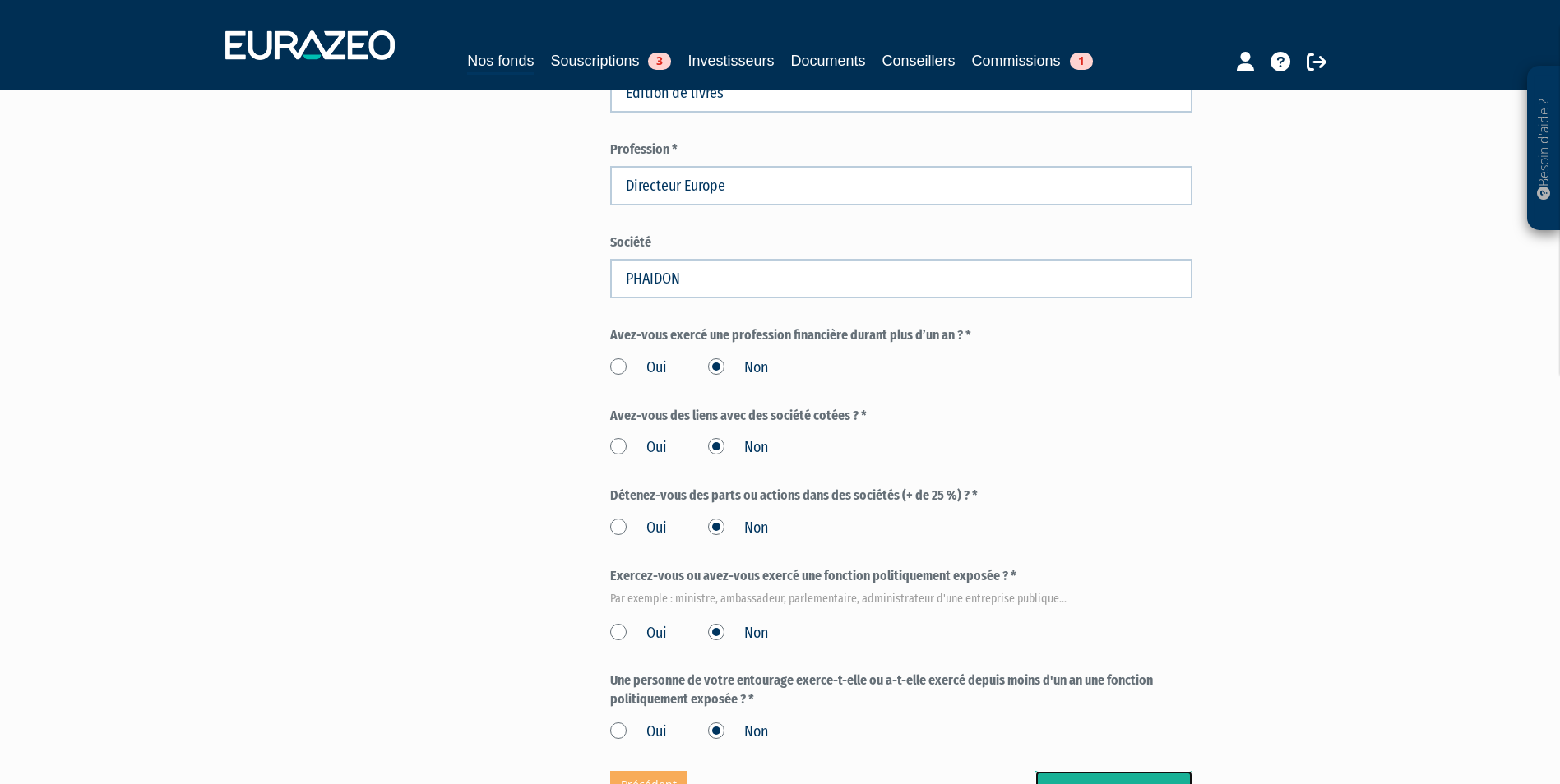
click at [1064, 771] on button "Valider" at bounding box center [1113, 796] width 157 height 51
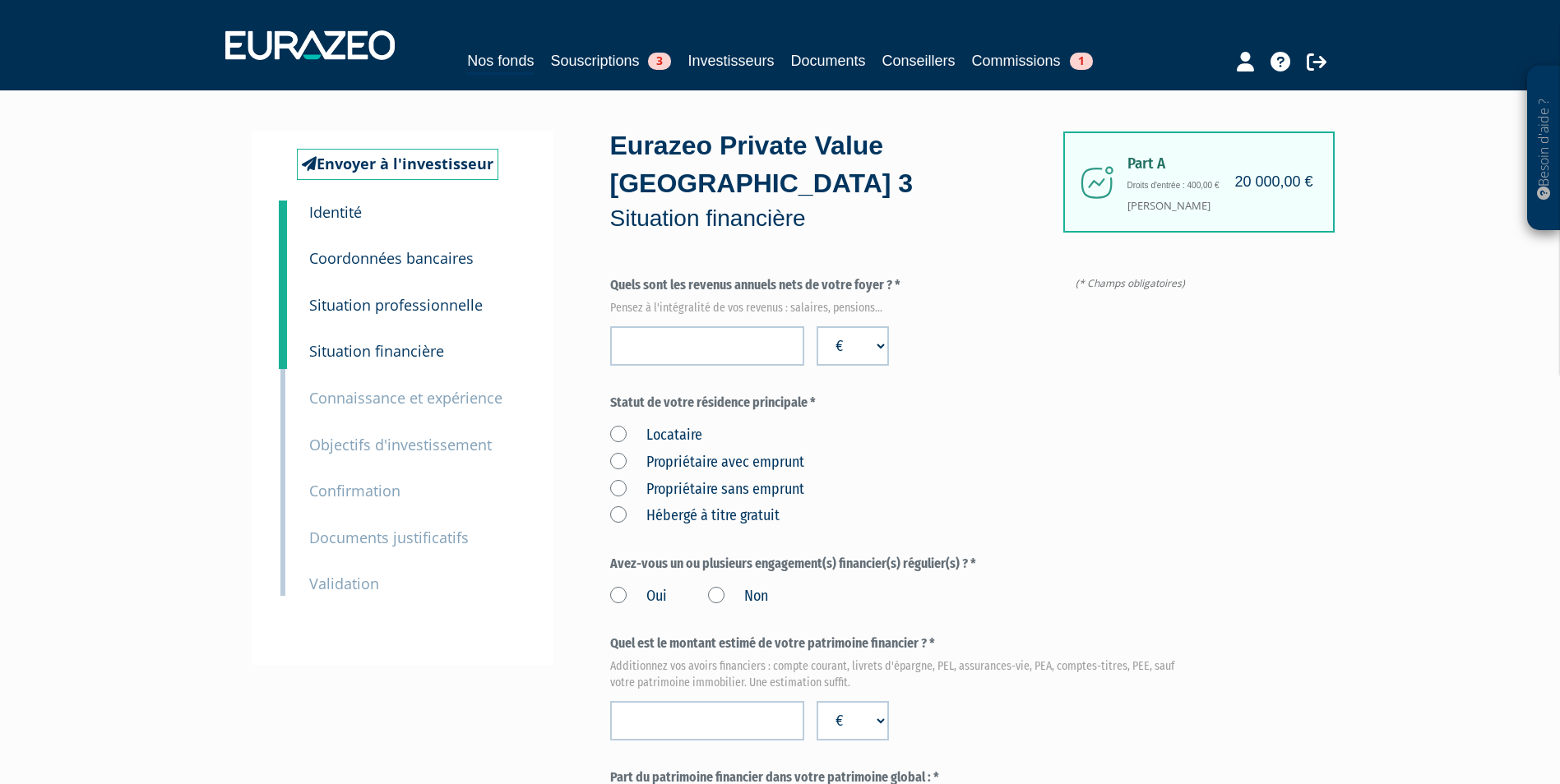
click at [612, 586] on label "Oui" at bounding box center [638, 596] width 57 height 22
click at [0, 0] on input "Oui" at bounding box center [0, 0] width 0 height 0
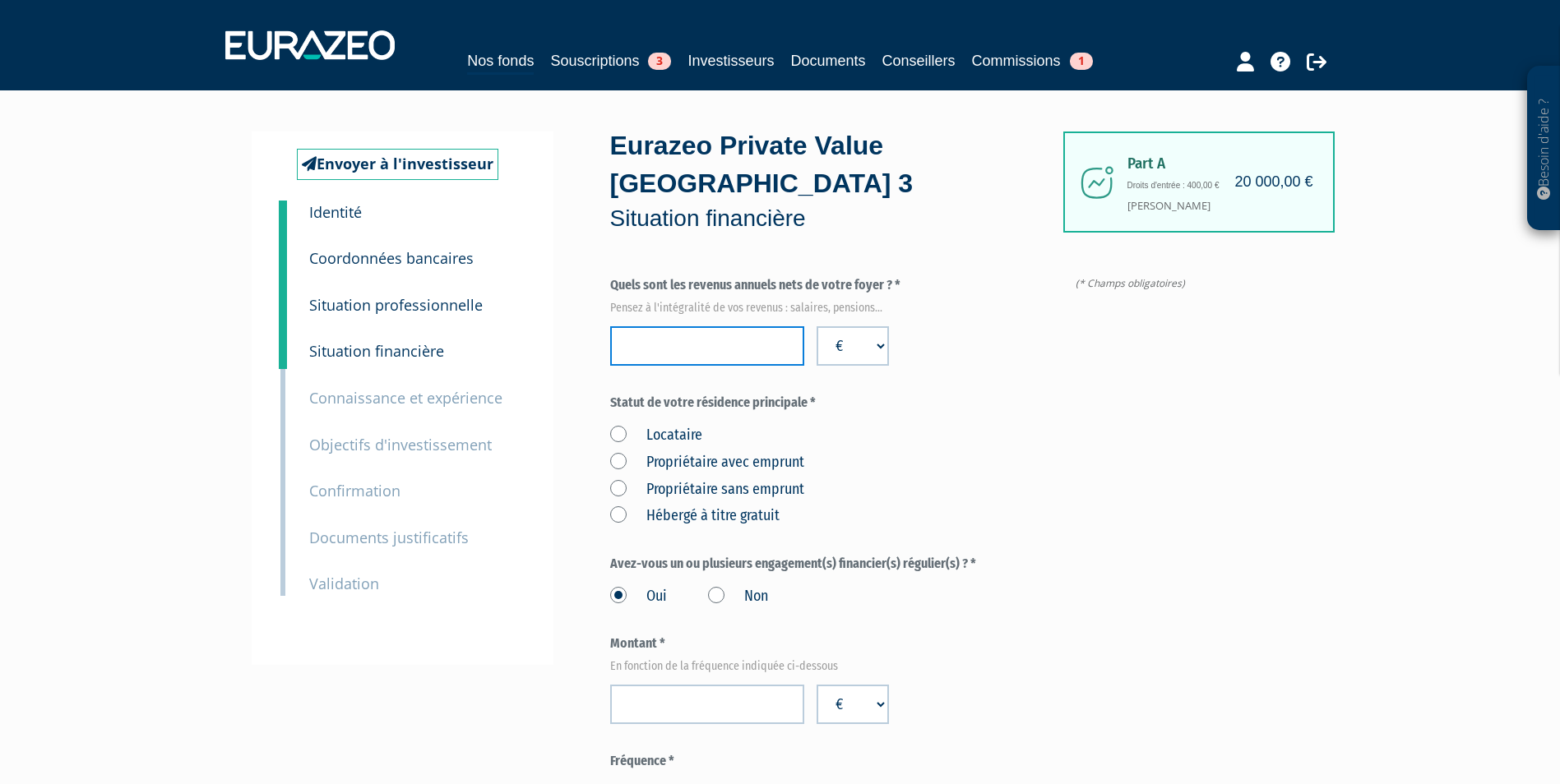
click at [737, 326] on input "number" at bounding box center [707, 346] width 194 height 40
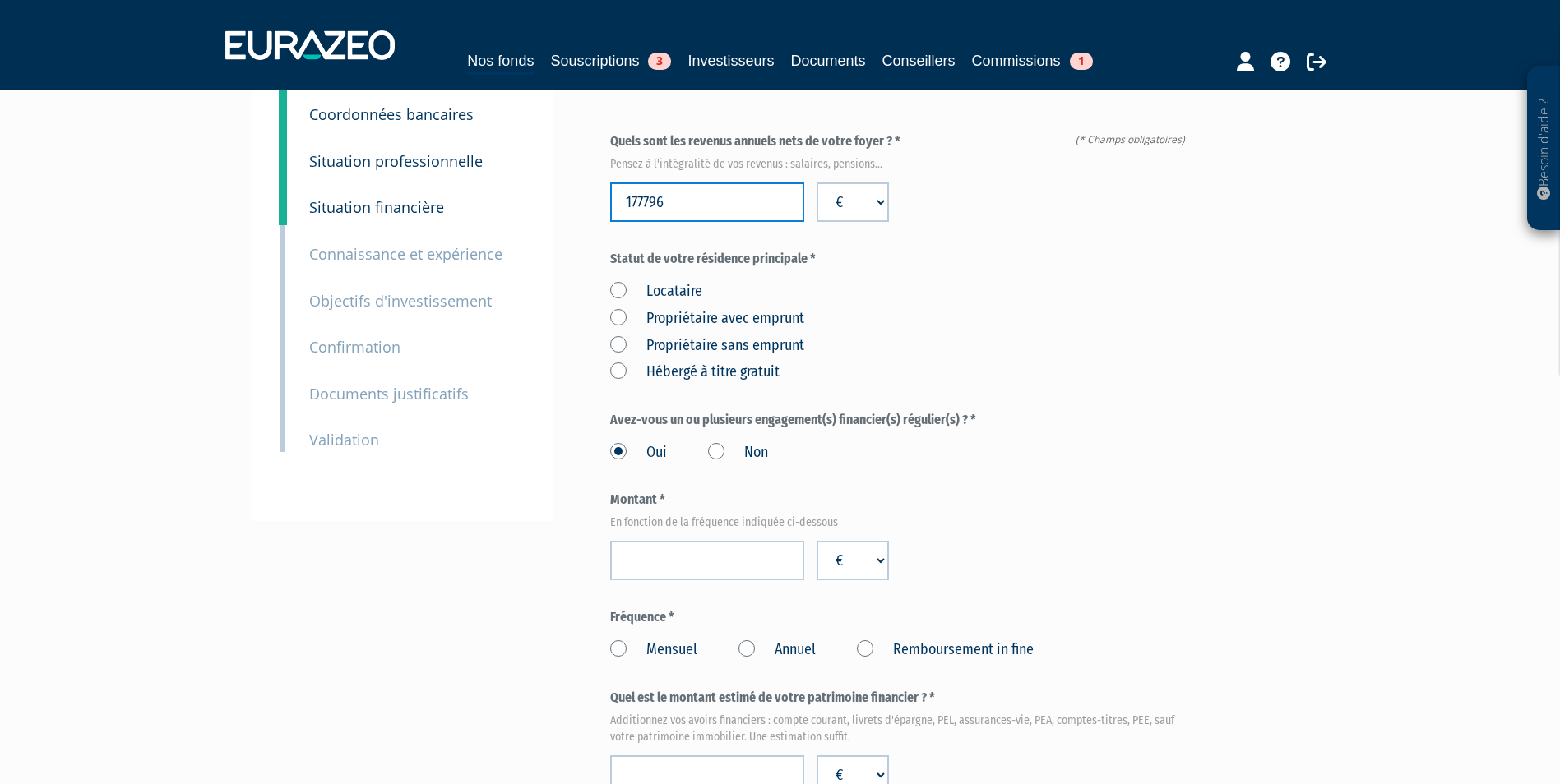
scroll to position [164, 0]
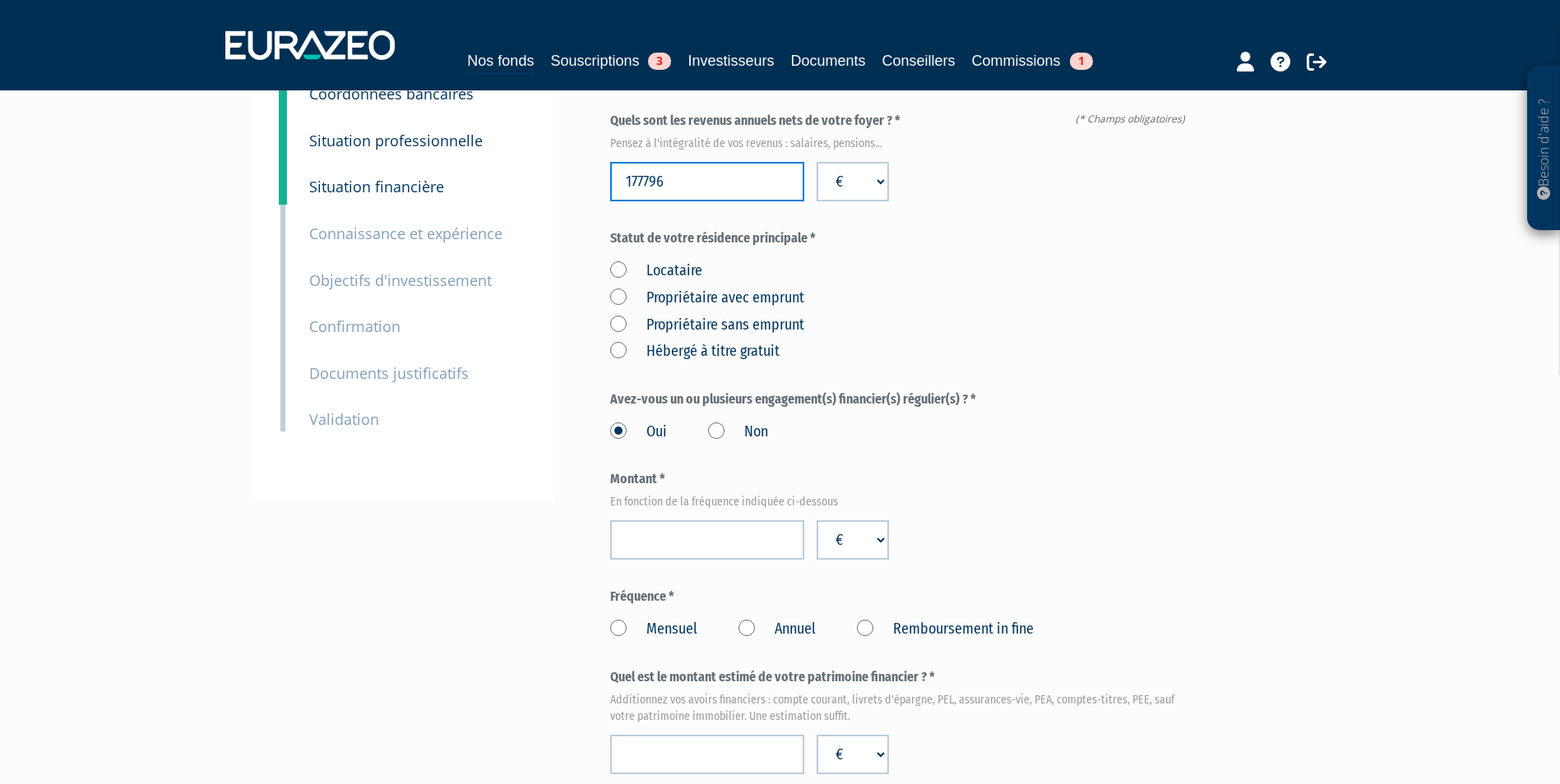
type input "177796"
click at [620, 287] on label "Propriétaire avec emprunt" at bounding box center [707, 298] width 194 height 22
click at [0, 0] on emprunt "Propriétaire avec emprunt" at bounding box center [0, 0] width 0 height 0
click at [692, 520] on input "number" at bounding box center [707, 540] width 194 height 40
click at [679, 520] on input "28926" at bounding box center [707, 540] width 194 height 40
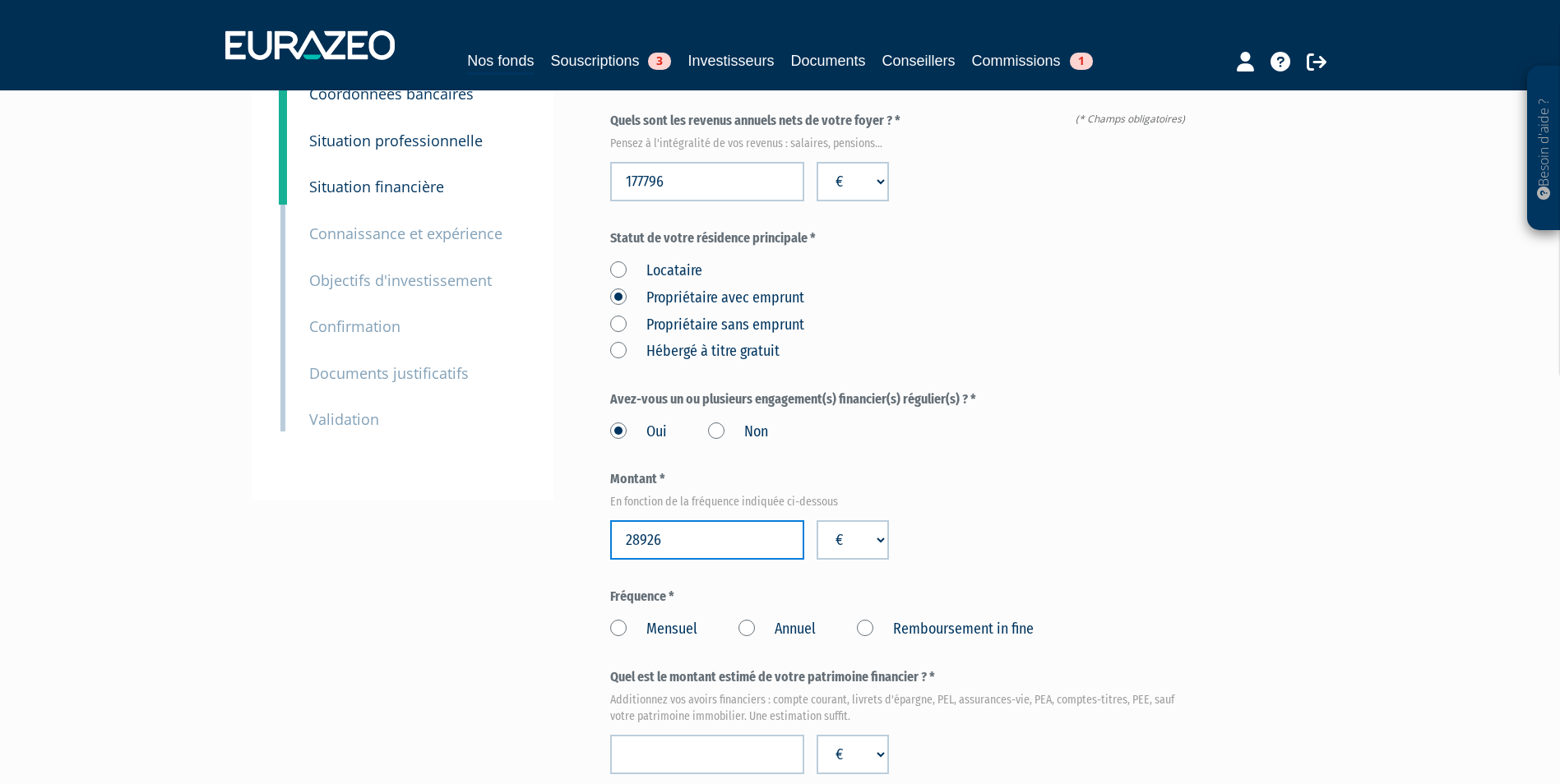
click at [679, 520] on input "28926" at bounding box center [707, 540] width 194 height 40
type input "35643"
click at [755, 619] on label "Annuel" at bounding box center [777, 629] width 77 height 22
click at [0, 0] on Annuel "Annuel" at bounding box center [0, 0] width 0 height 0
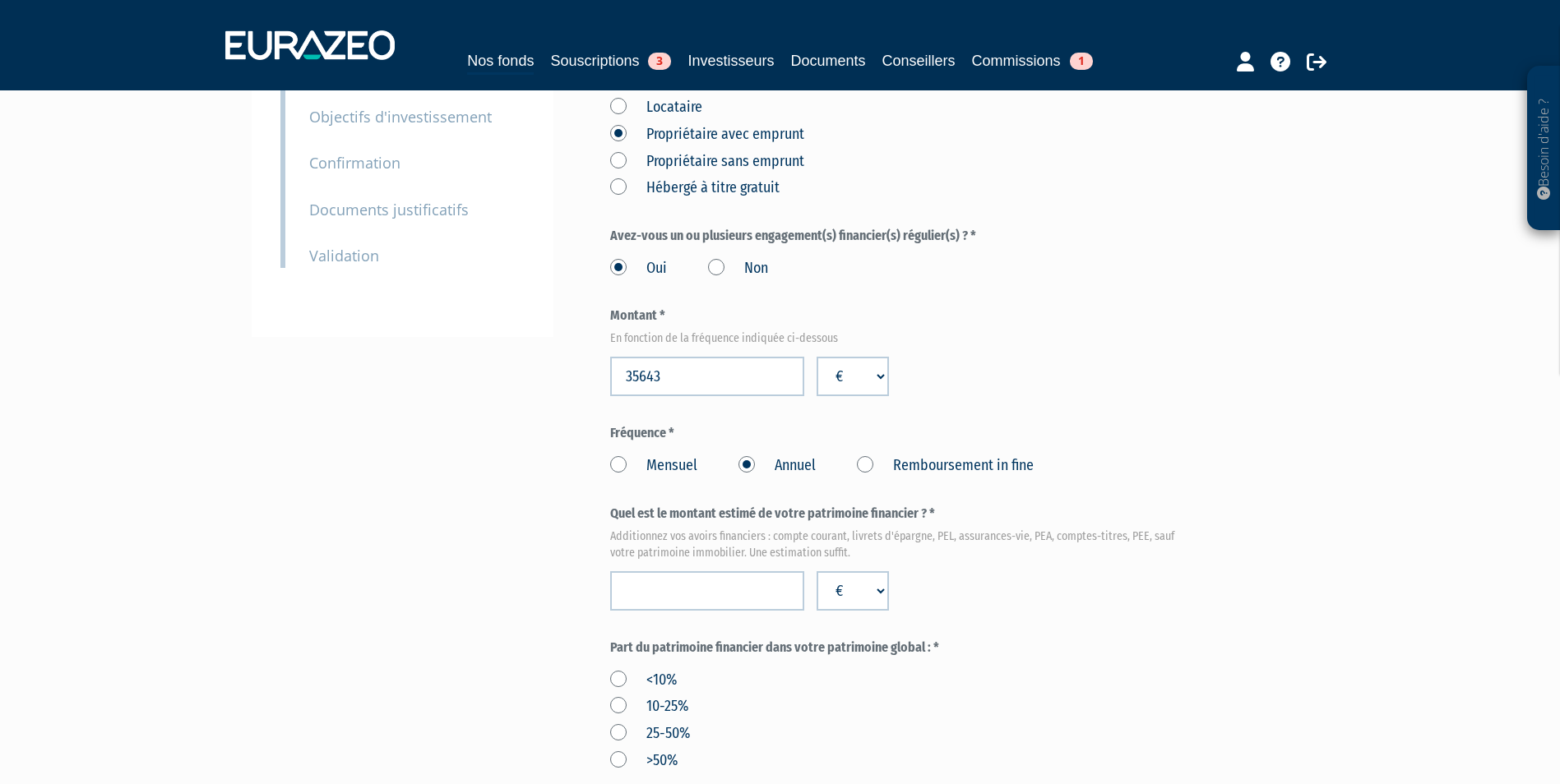
scroll to position [329, 0]
click at [711, 570] on input "number" at bounding box center [707, 590] width 194 height 40
type input "448500"
click at [623, 695] on label "10-25%" at bounding box center [649, 706] width 78 height 22
click at [0, 0] on input "10-25%" at bounding box center [0, 0] width 0 height 0
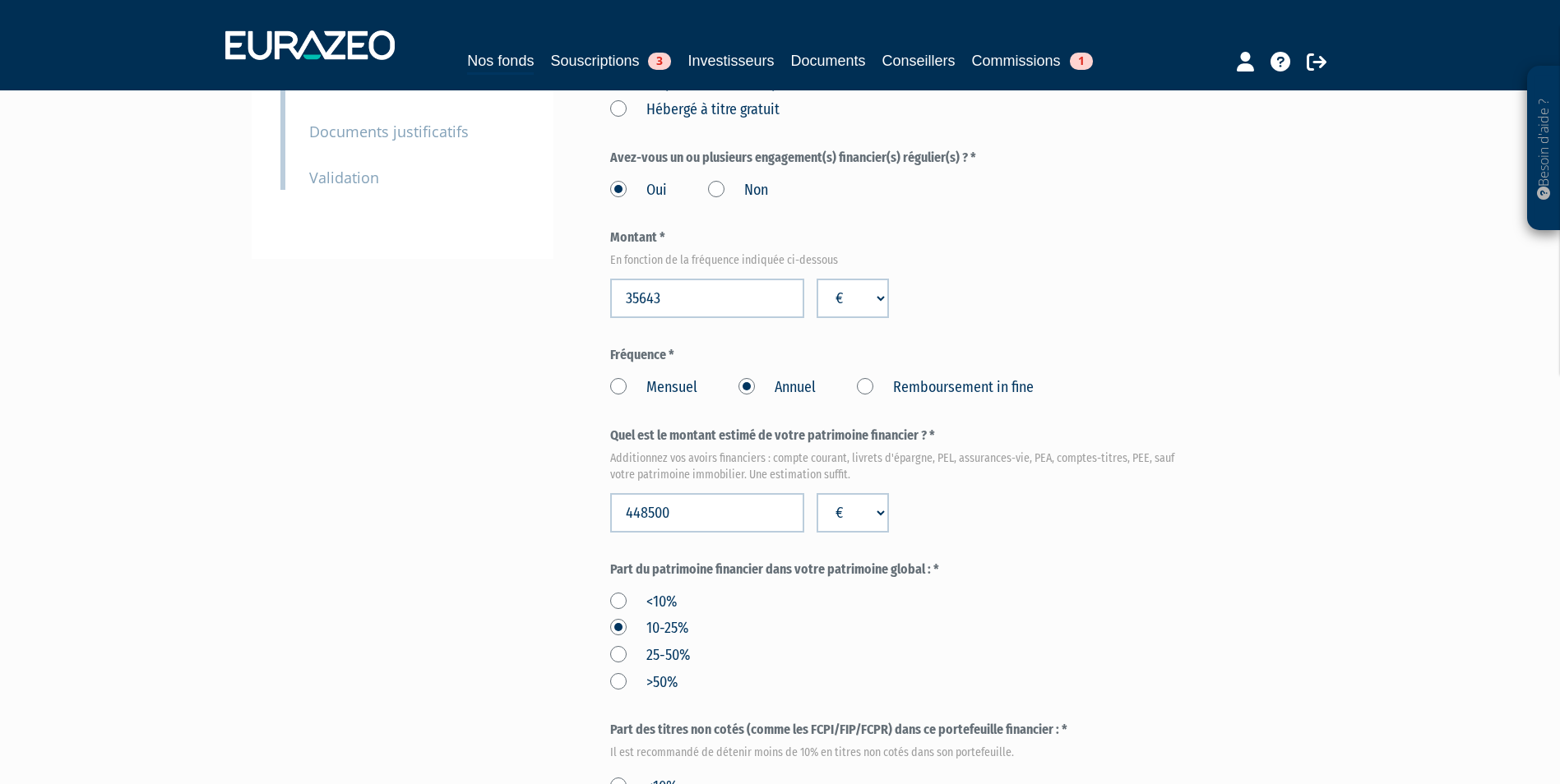
scroll to position [576, 0]
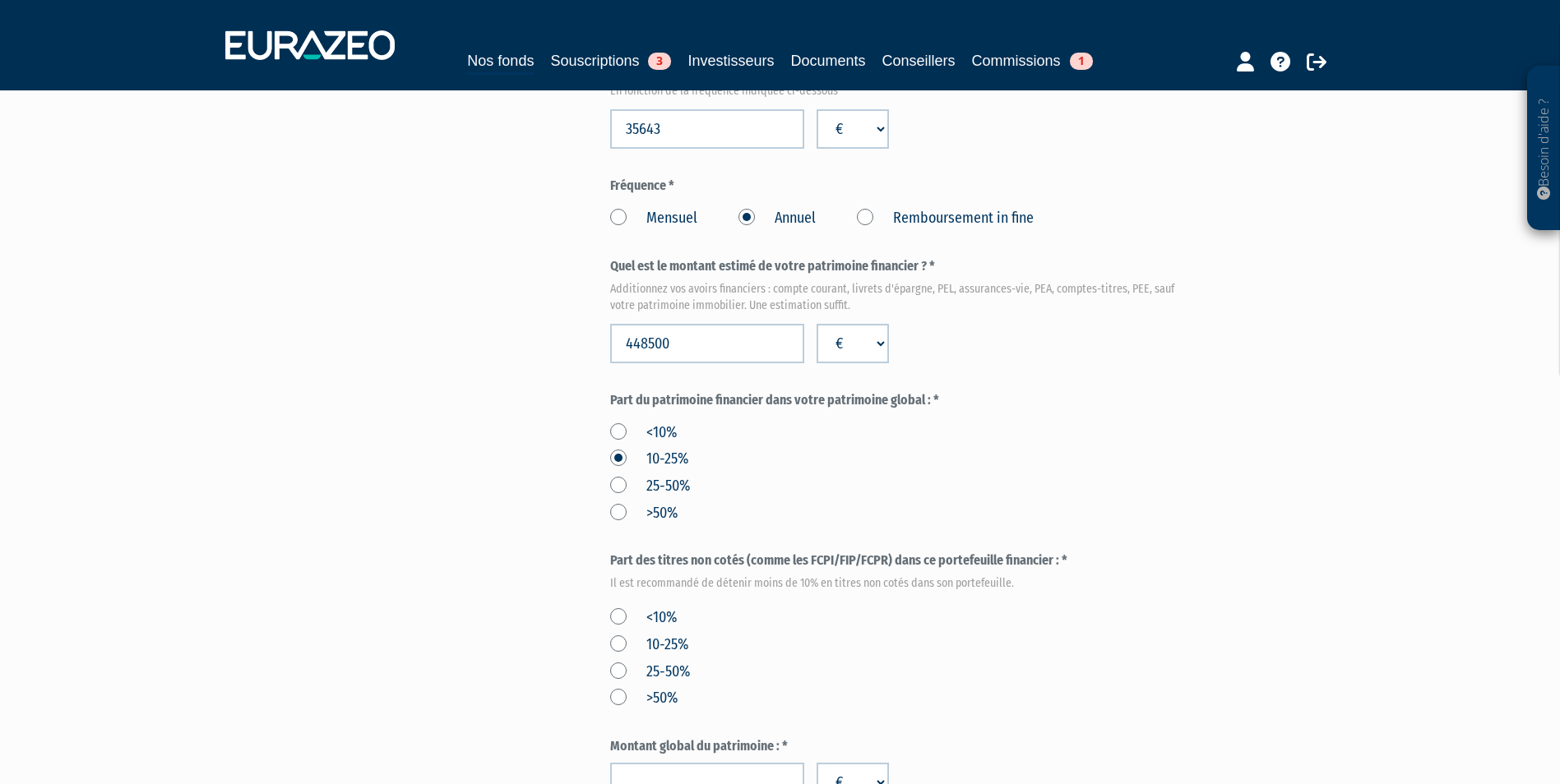
click at [605, 574] on div "Envoyer à l'investisseur 1 Identité 2 Coordonnées bancaires 3 Situation profess…" at bounding box center [780, 368] width 1033 height 1623
click at [610, 608] on label "<10%" at bounding box center [643, 618] width 67 height 22
click at [0, 0] on input "<10%" at bounding box center [0, 0] width 0 height 0
click at [688, 762] on input "number" at bounding box center [707, 782] width 194 height 40
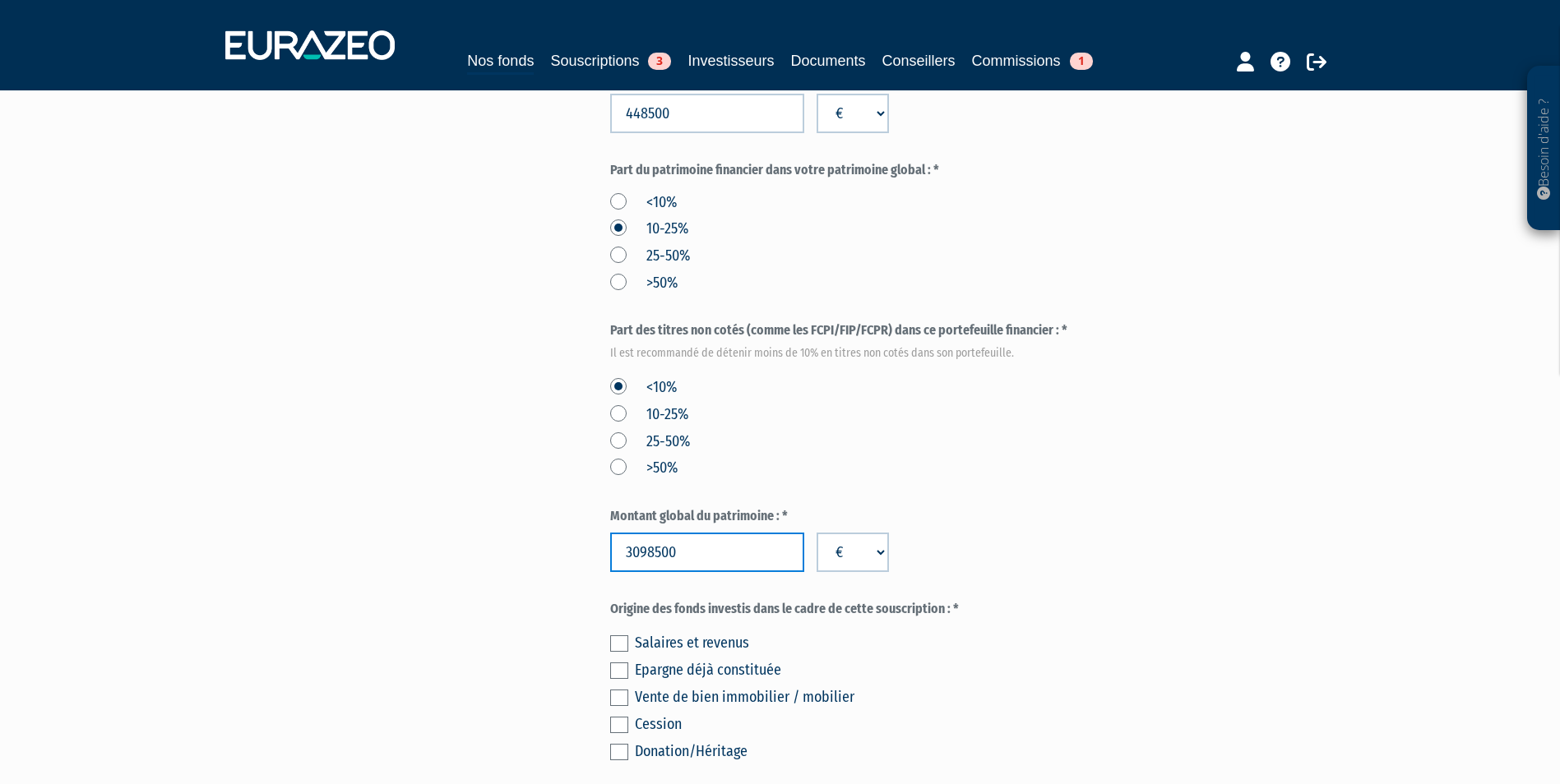
scroll to position [904, 0]
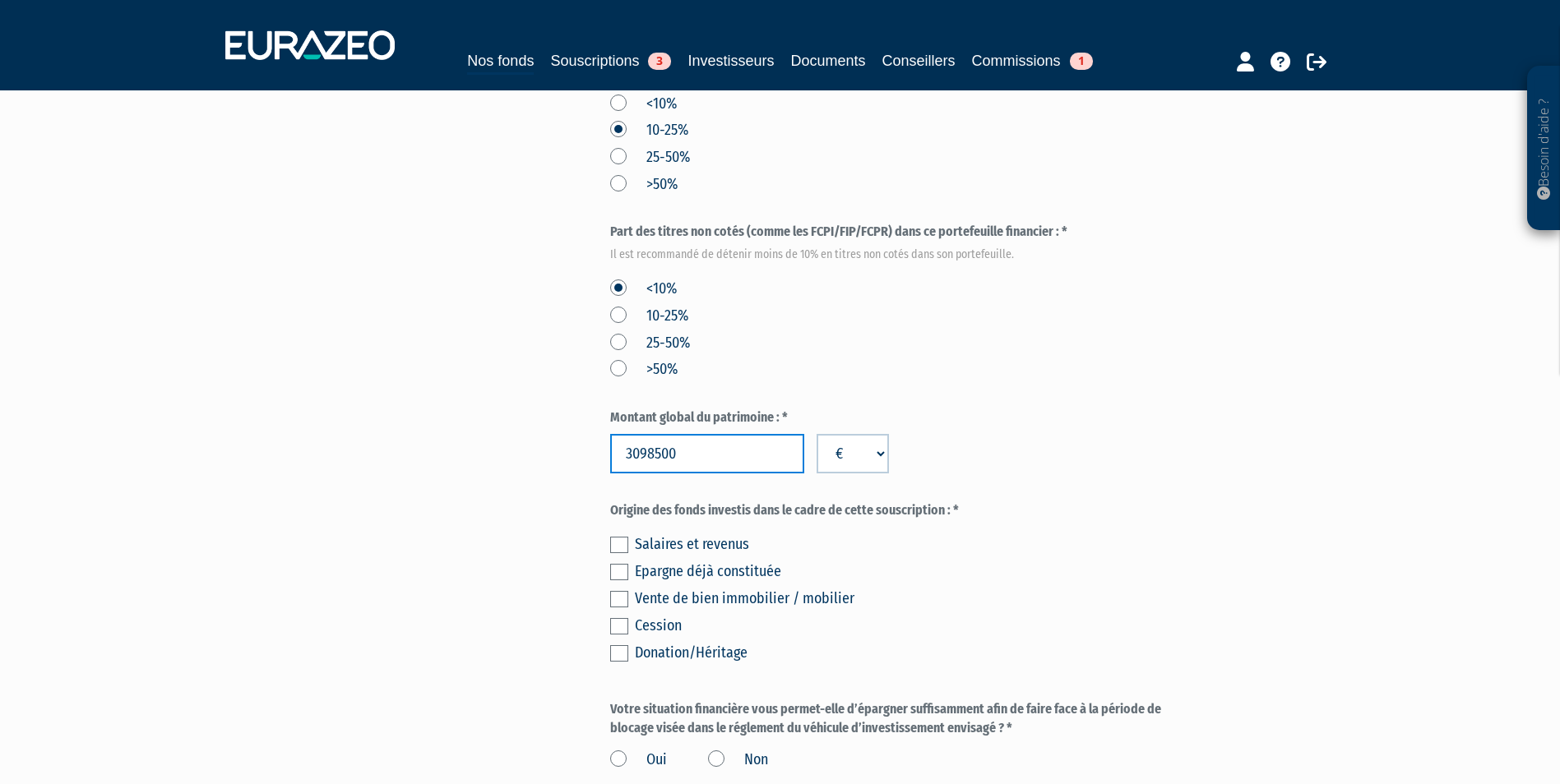
type input "3098500"
click at [620, 537] on label at bounding box center [618, 545] width 18 height 16
click at [0, 0] on input "checkbox" at bounding box center [0, 0] width 0 height 0
click at [620, 564] on label at bounding box center [618, 571] width 18 height 16
click at [0, 0] on input "checkbox" at bounding box center [0, 0] width 0 height 0
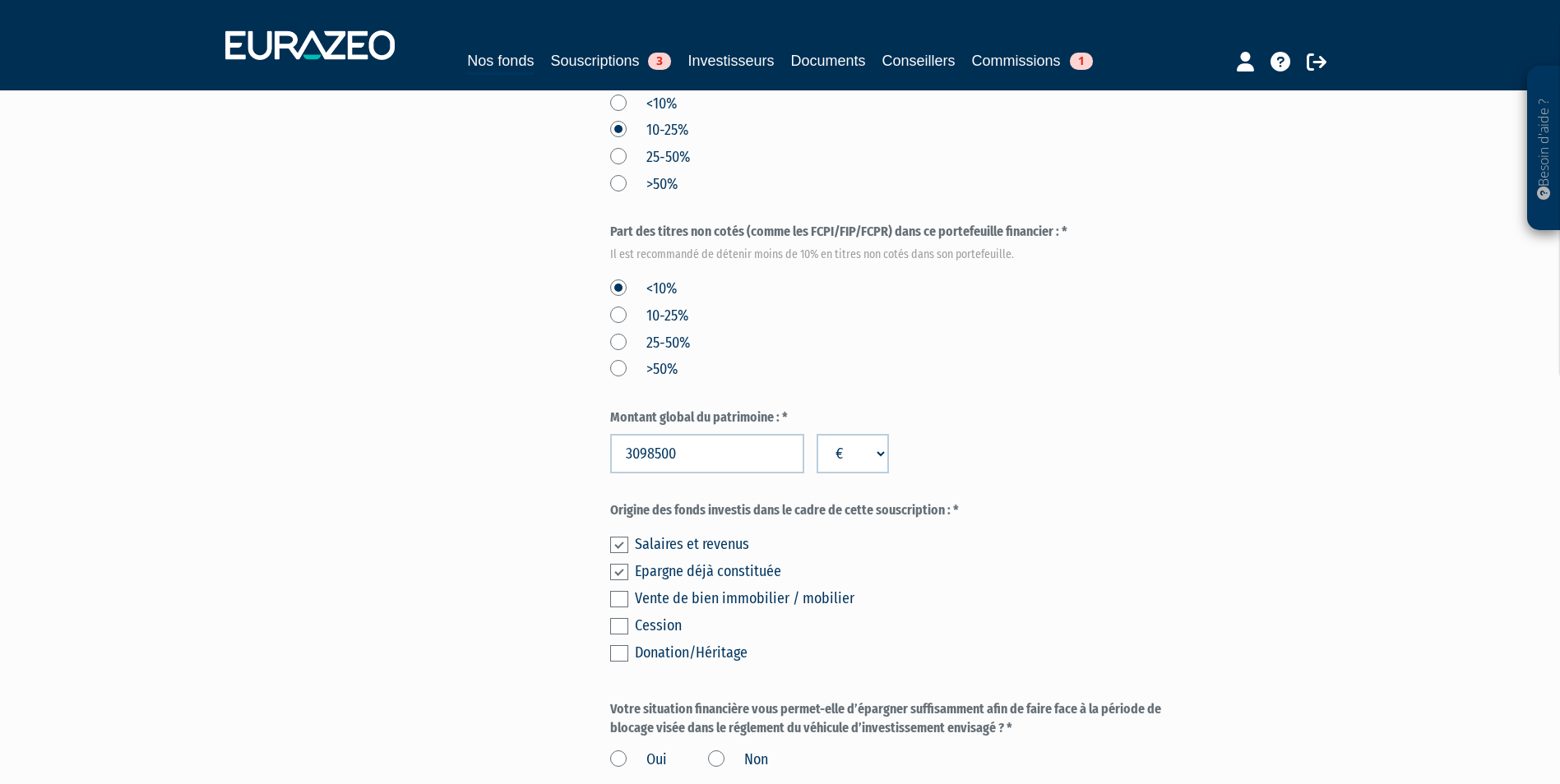
click at [640, 749] on label "Oui" at bounding box center [638, 760] width 57 height 22
click at [0, 0] on input "Oui" at bounding box center [0, 0] width 0 height 0
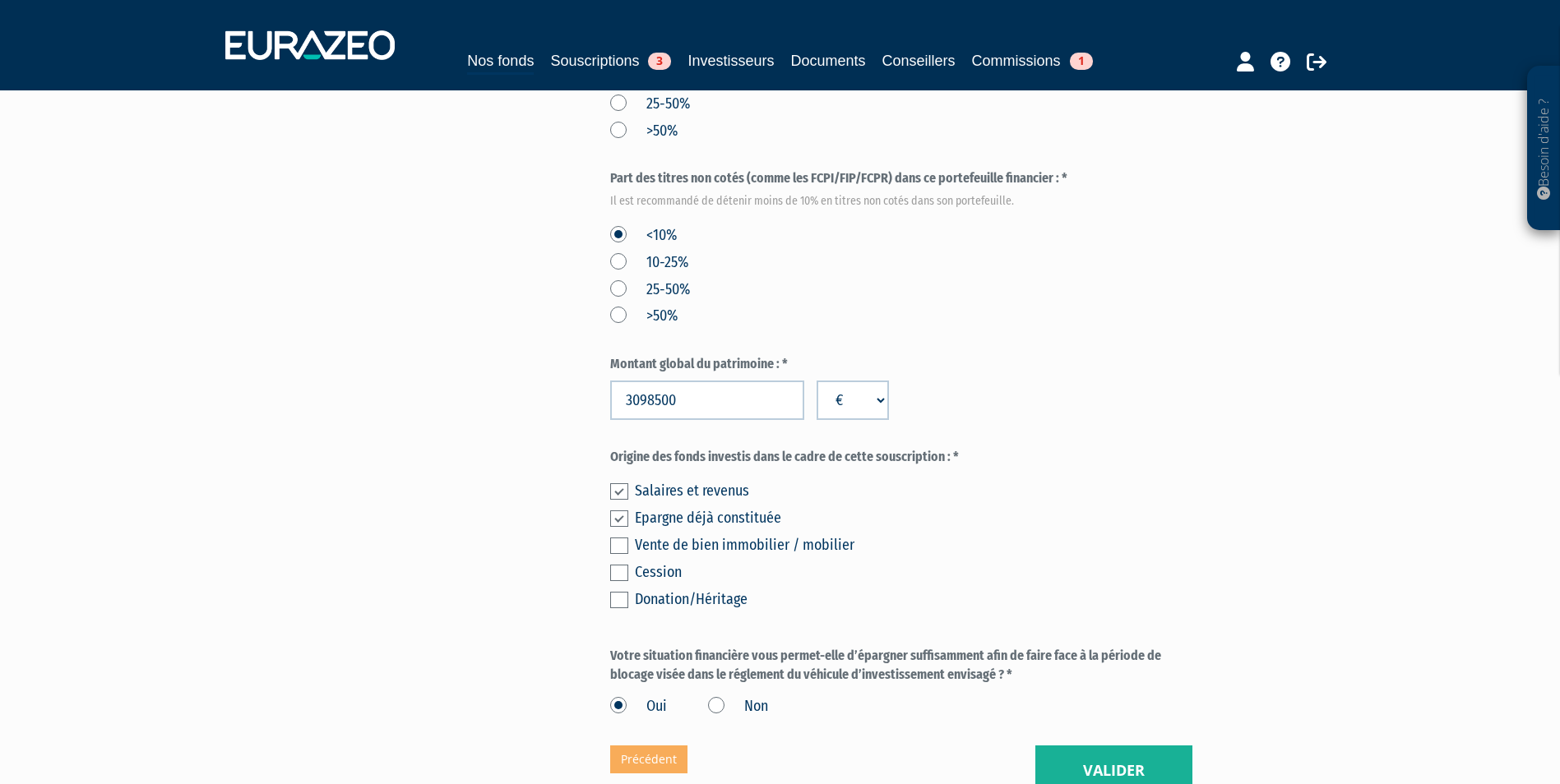
scroll to position [987, 0]
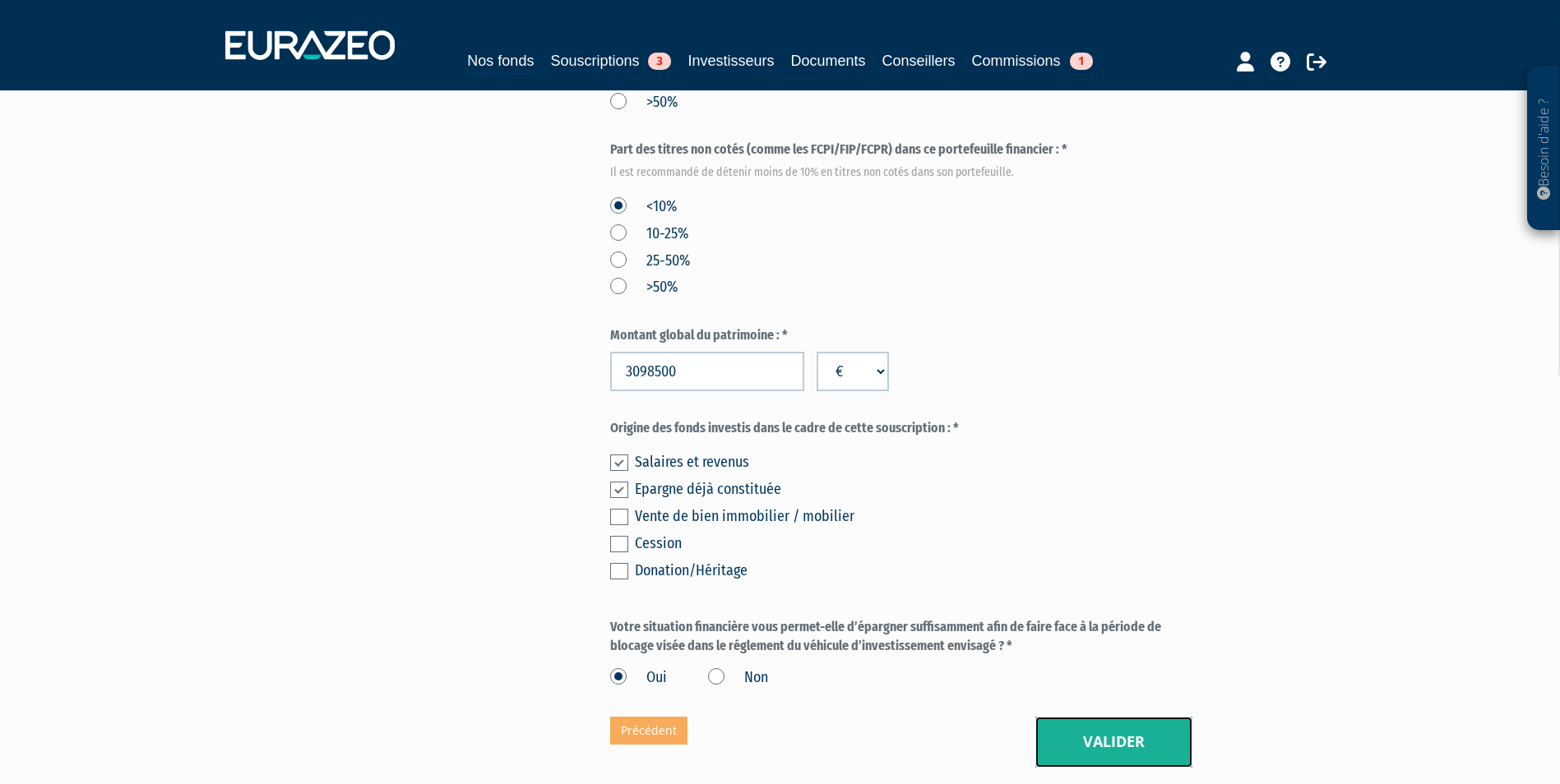
click at [1144, 717] on button "Valider" at bounding box center [1113, 743] width 157 height 51
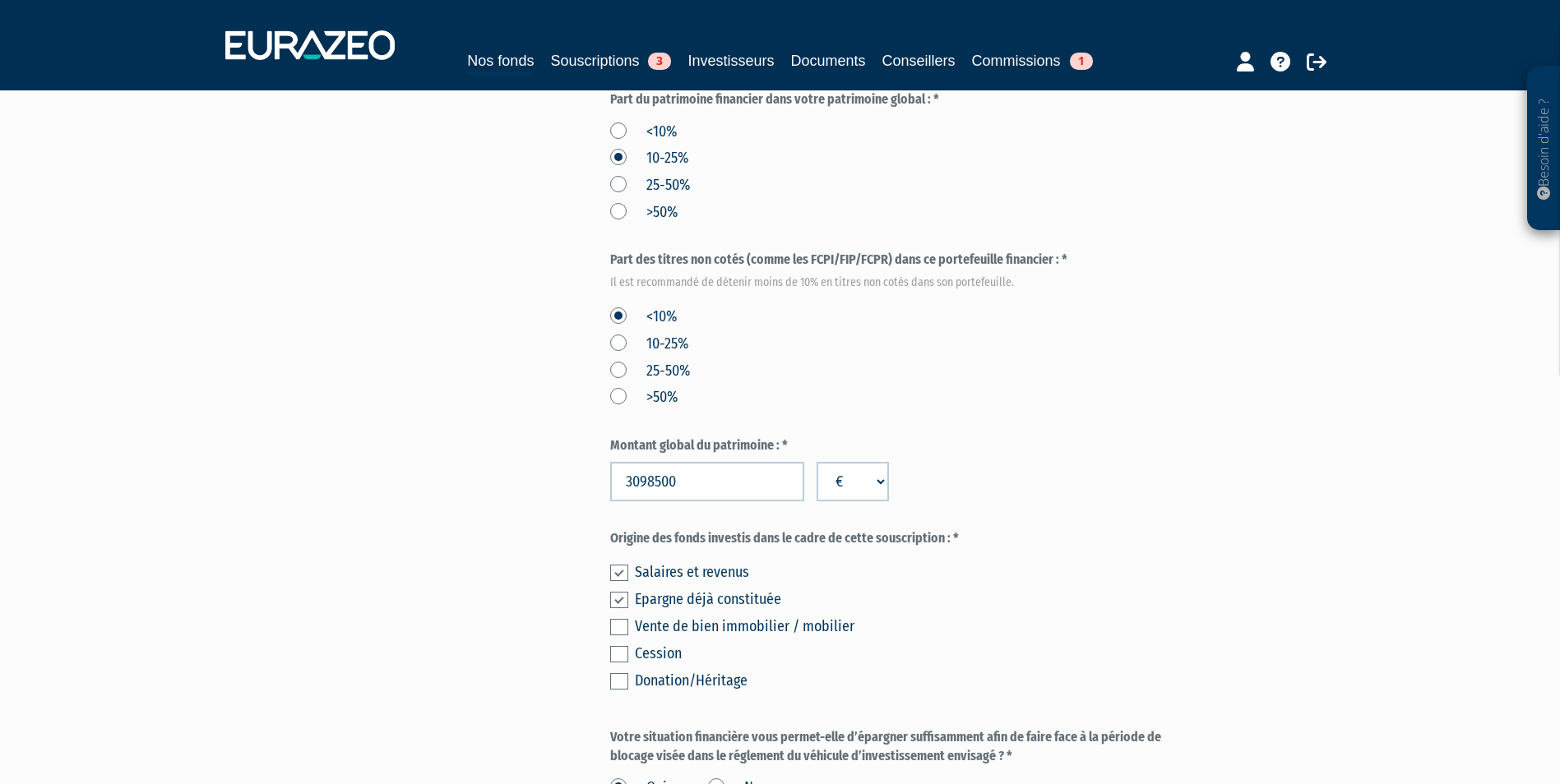
scroll to position [802, 0]
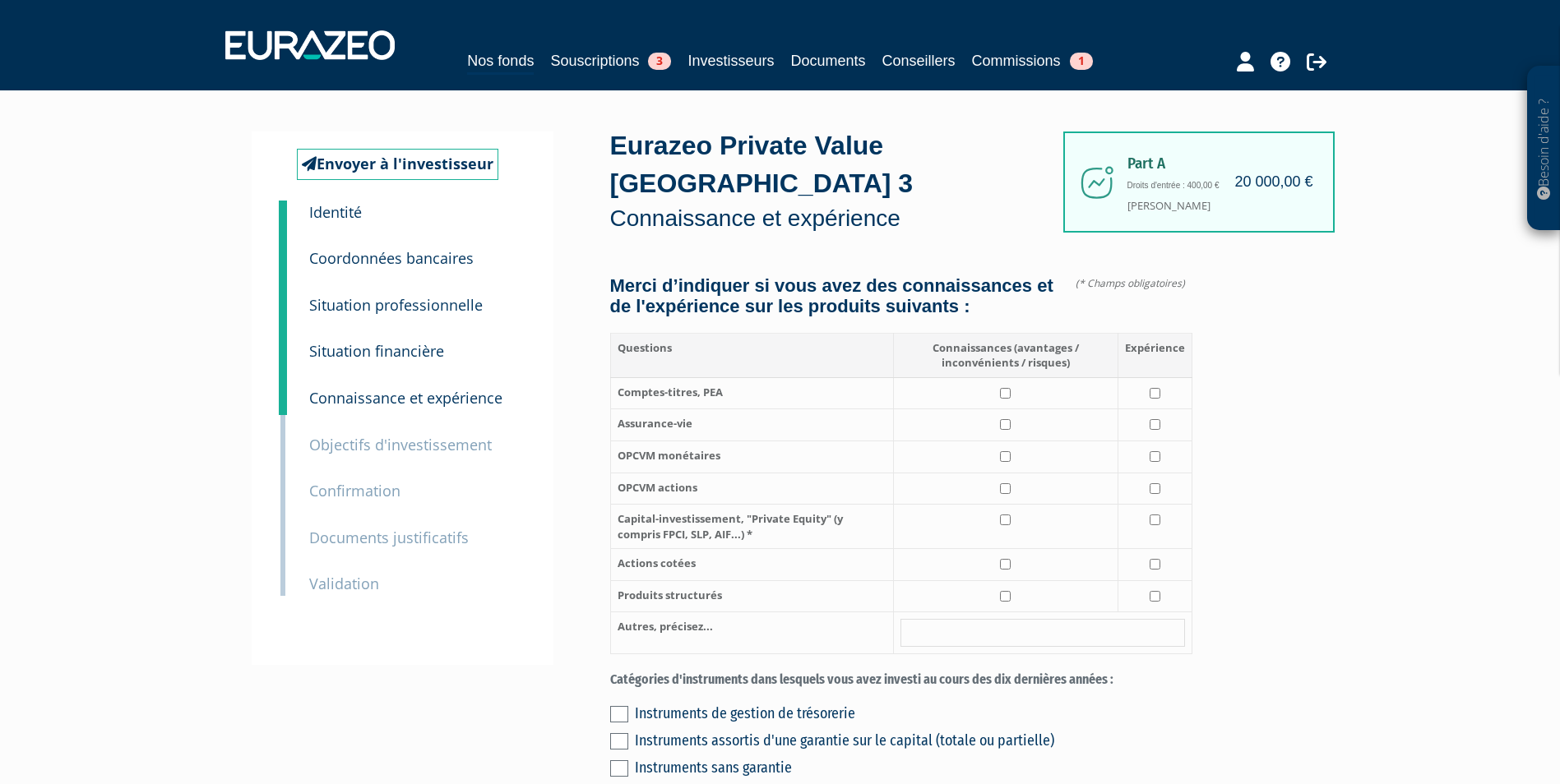
click at [1001, 377] on td at bounding box center [1005, 393] width 224 height 32
checkbox input "true"
click at [1155, 388] on input "checkbox" at bounding box center [1154, 393] width 10 height 10
checkbox input "true"
click at [1007, 419] on input "checkbox" at bounding box center [1005, 424] width 10 height 10
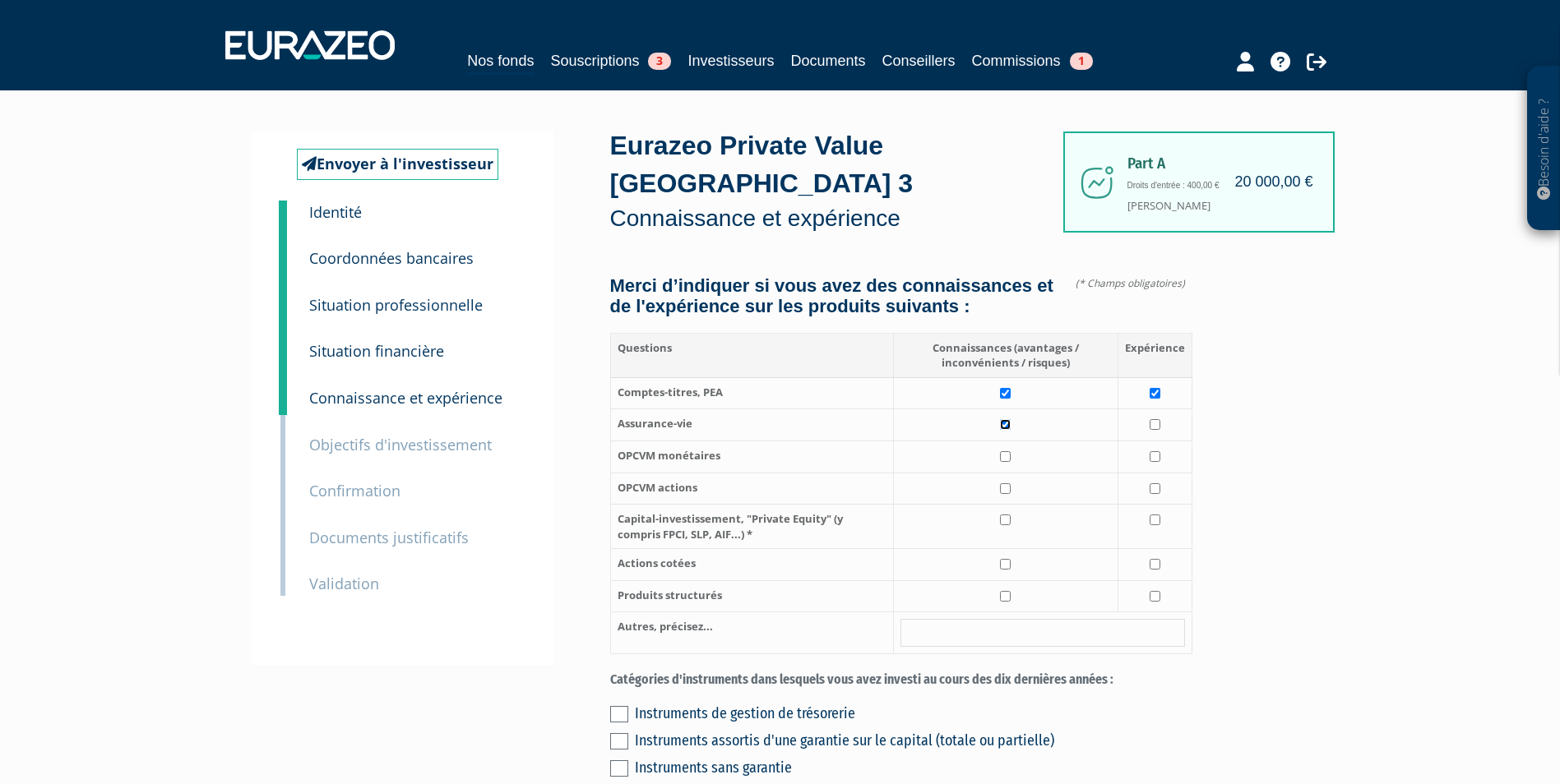
checkbox input "true"
click at [1158, 419] on input "checkbox" at bounding box center [1154, 424] width 10 height 10
checkbox input "true"
click at [1004, 514] on input "checkbox" at bounding box center [1005, 519] width 10 height 10
checkbox input "true"
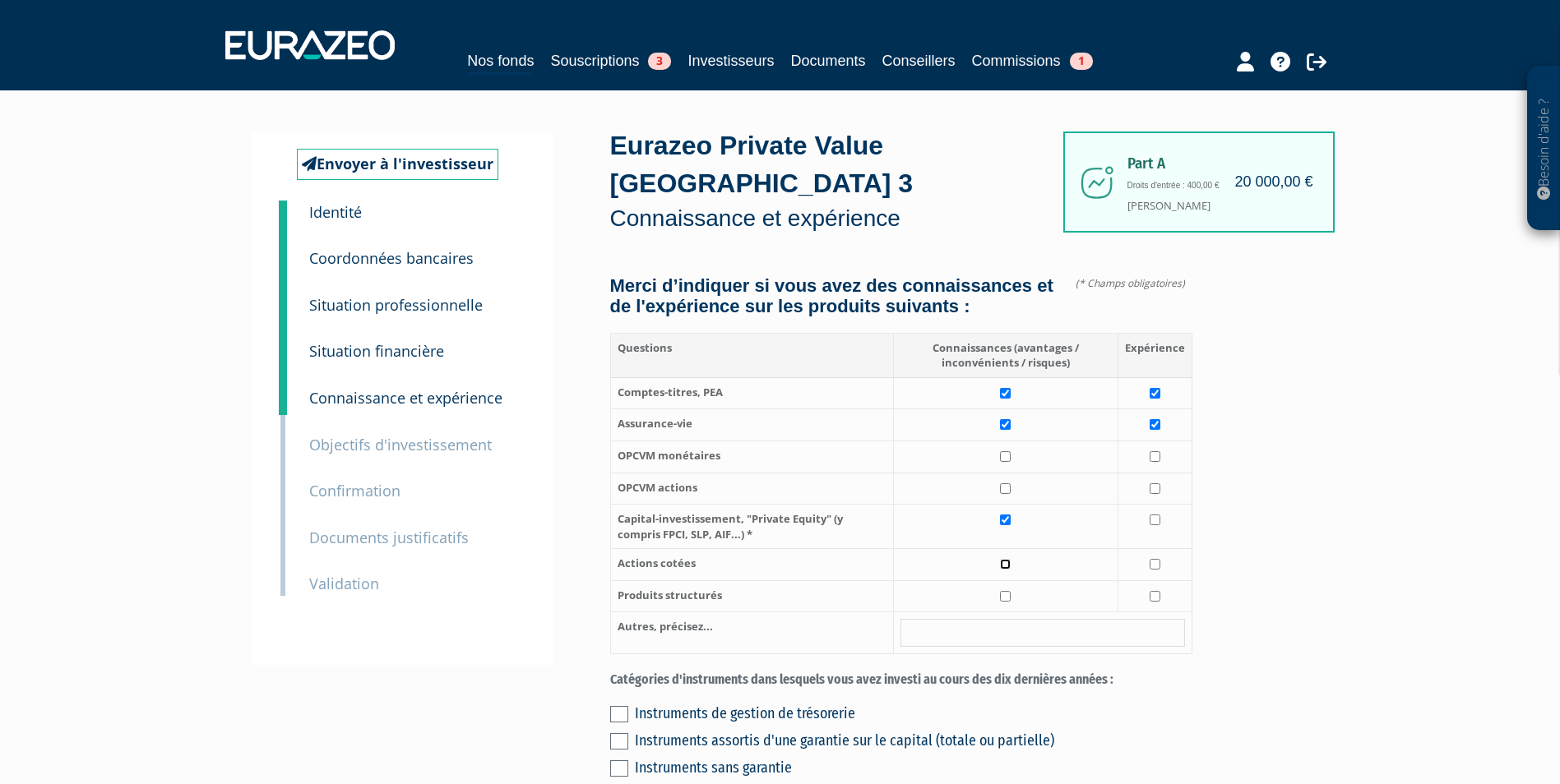
click at [1008, 559] on input "checkbox" at bounding box center [1005, 564] width 10 height 10
checkbox input "true"
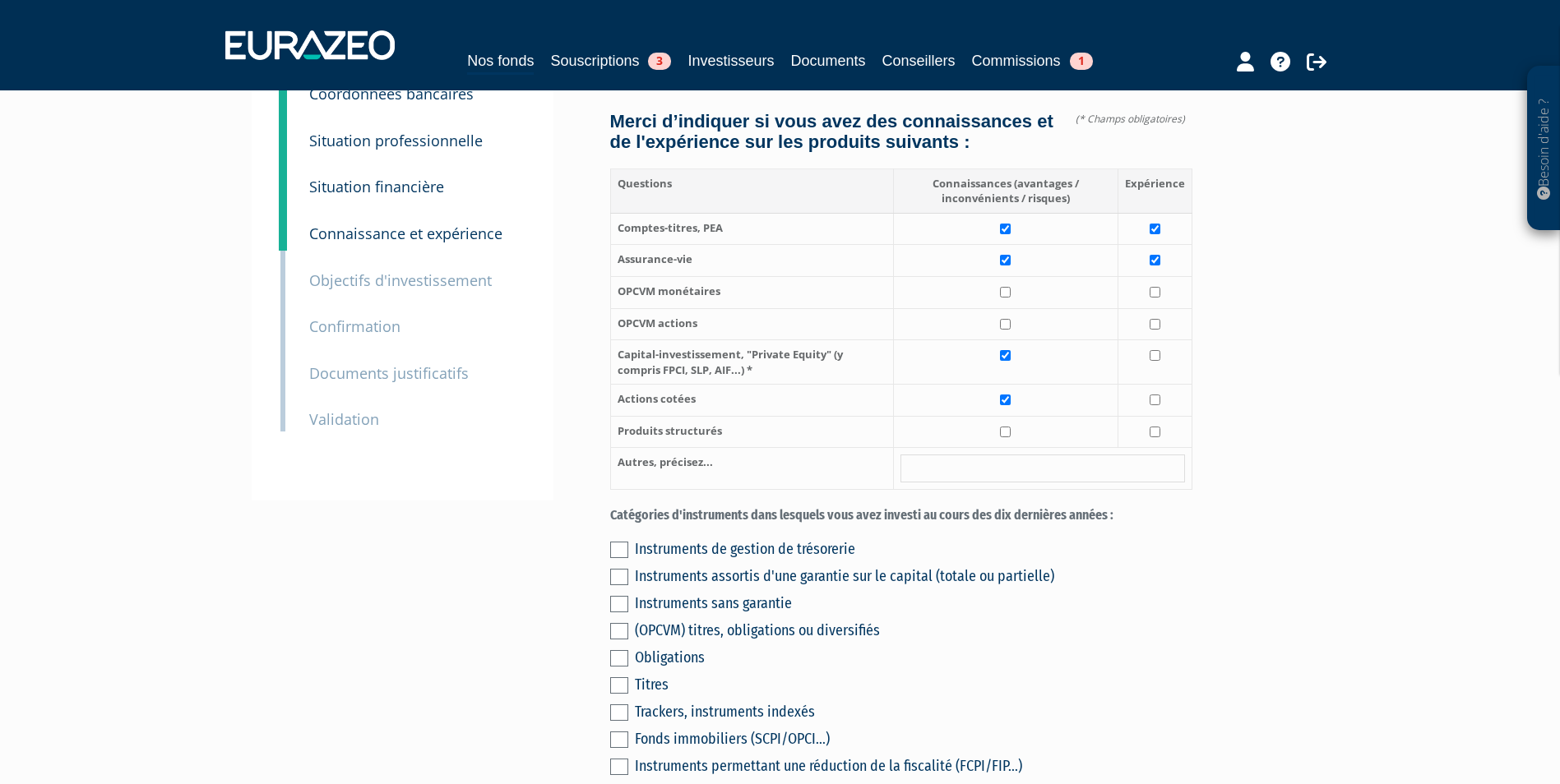
click at [621, 542] on label at bounding box center [618, 549] width 18 height 16
click at [0, 0] on input "checkbox" at bounding box center [0, 0] width 0 height 0
click at [628, 678] on label at bounding box center [618, 685] width 18 height 16
click at [0, 0] on input "checkbox" at bounding box center [0, 0] width 0 height 0
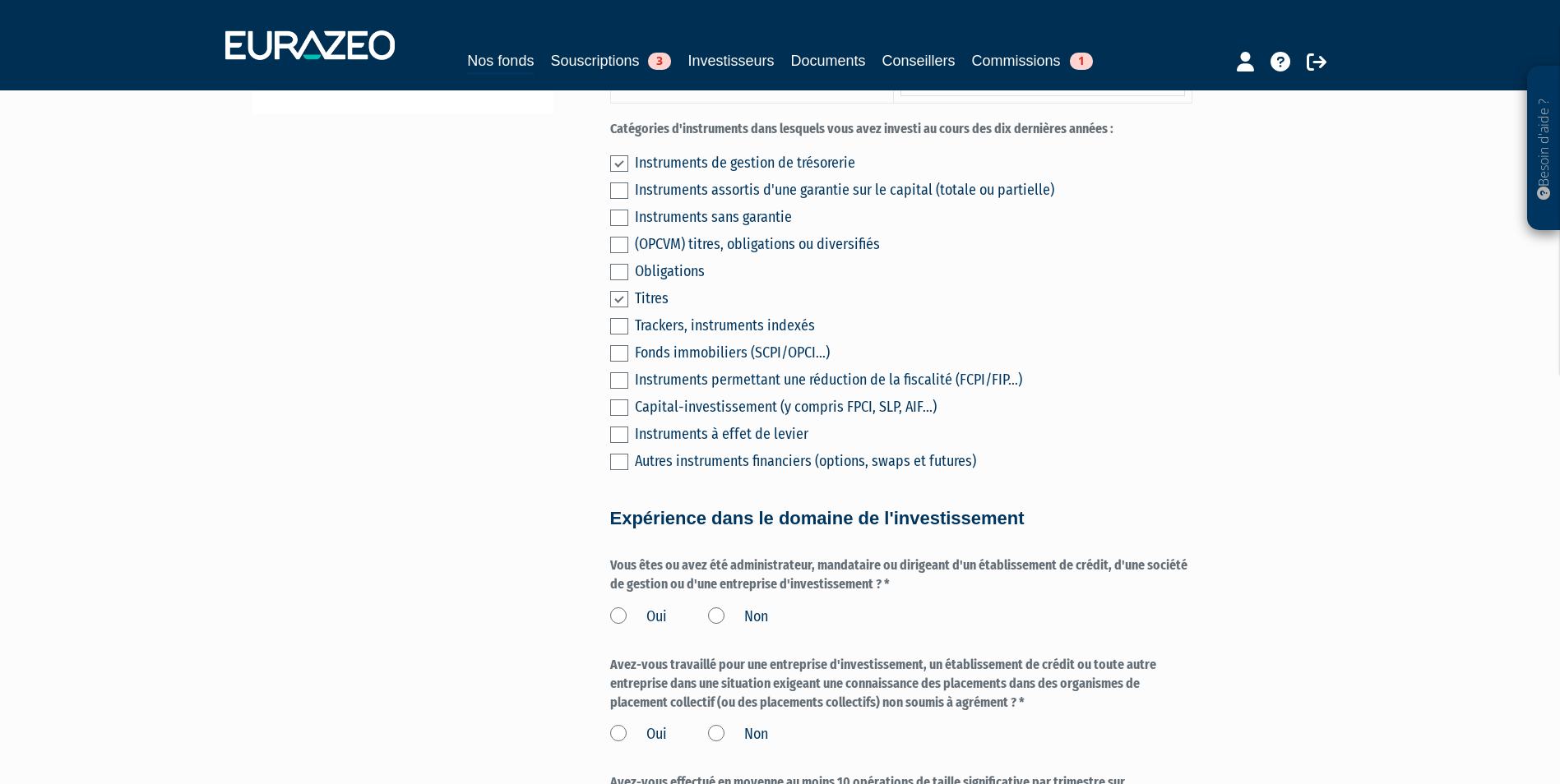
scroll to position [576, 0]
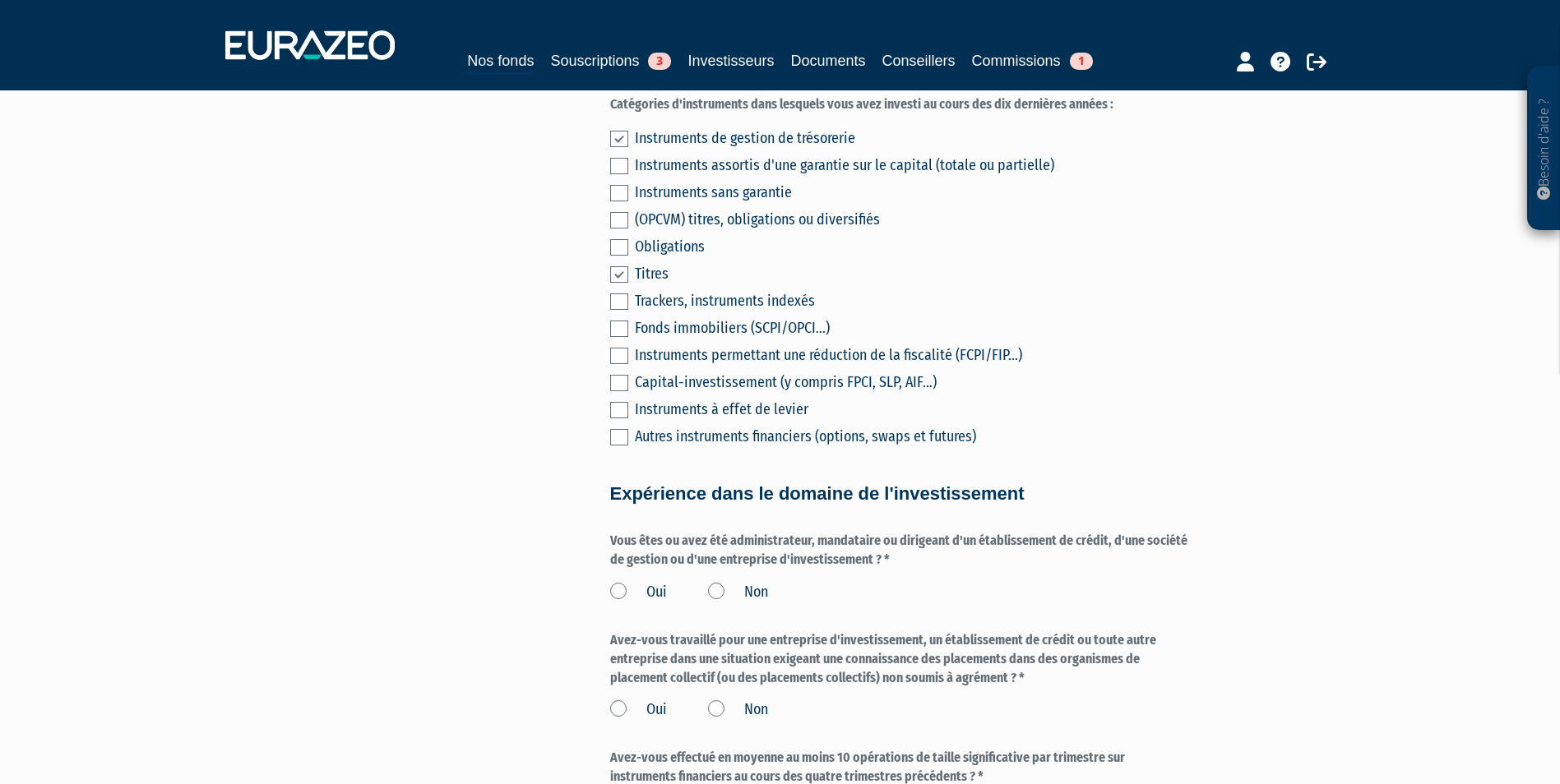
click at [731, 582] on label "Non" at bounding box center [738, 593] width 60 height 22
click at [0, 0] on input "Non" at bounding box center [0, 0] width 0 height 0
click at [714, 699] on label "Non" at bounding box center [738, 710] width 60 height 22
click at [0, 0] on input "Non" at bounding box center [0, 0] width 0 height 0
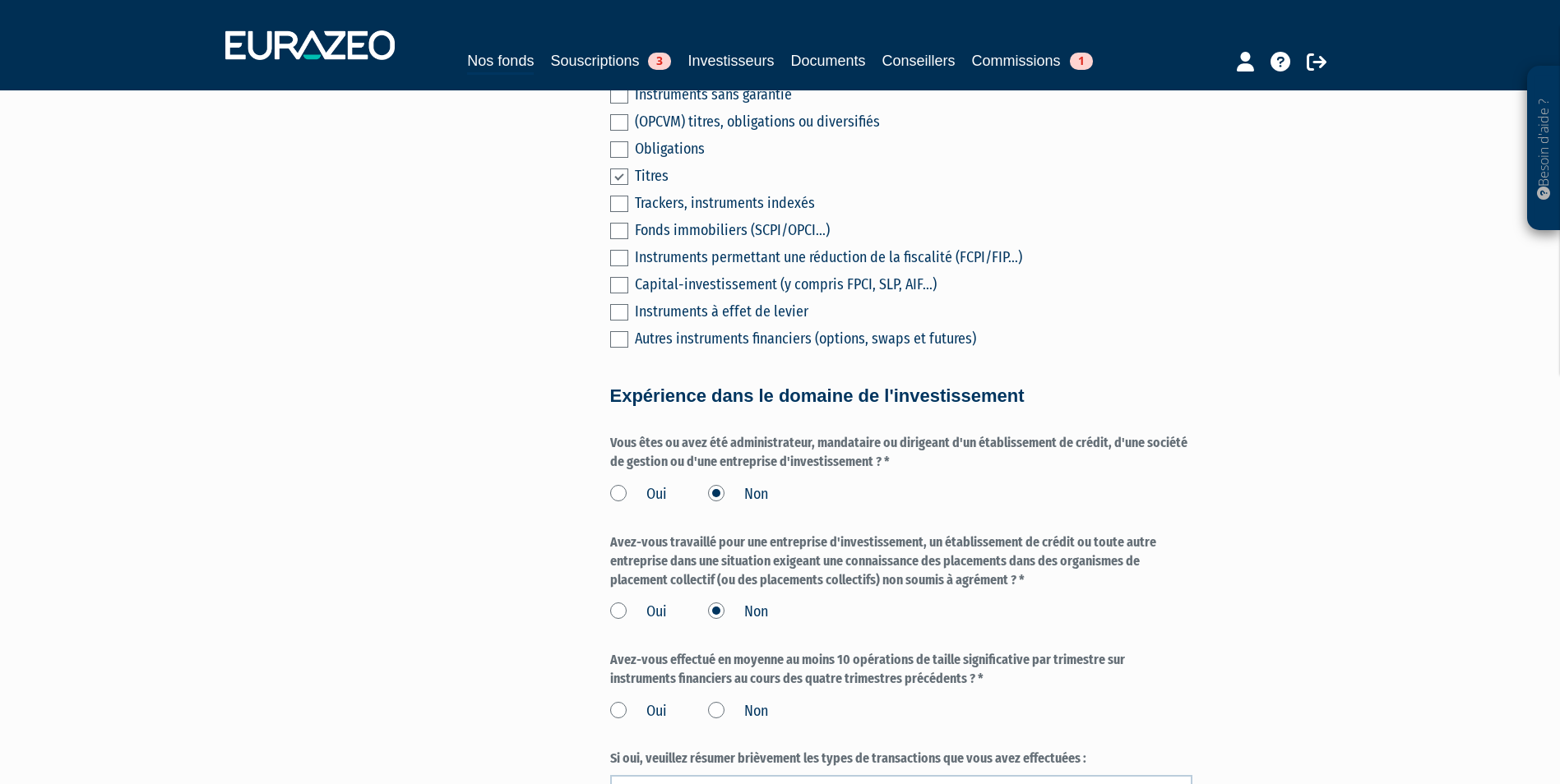
scroll to position [987, 0]
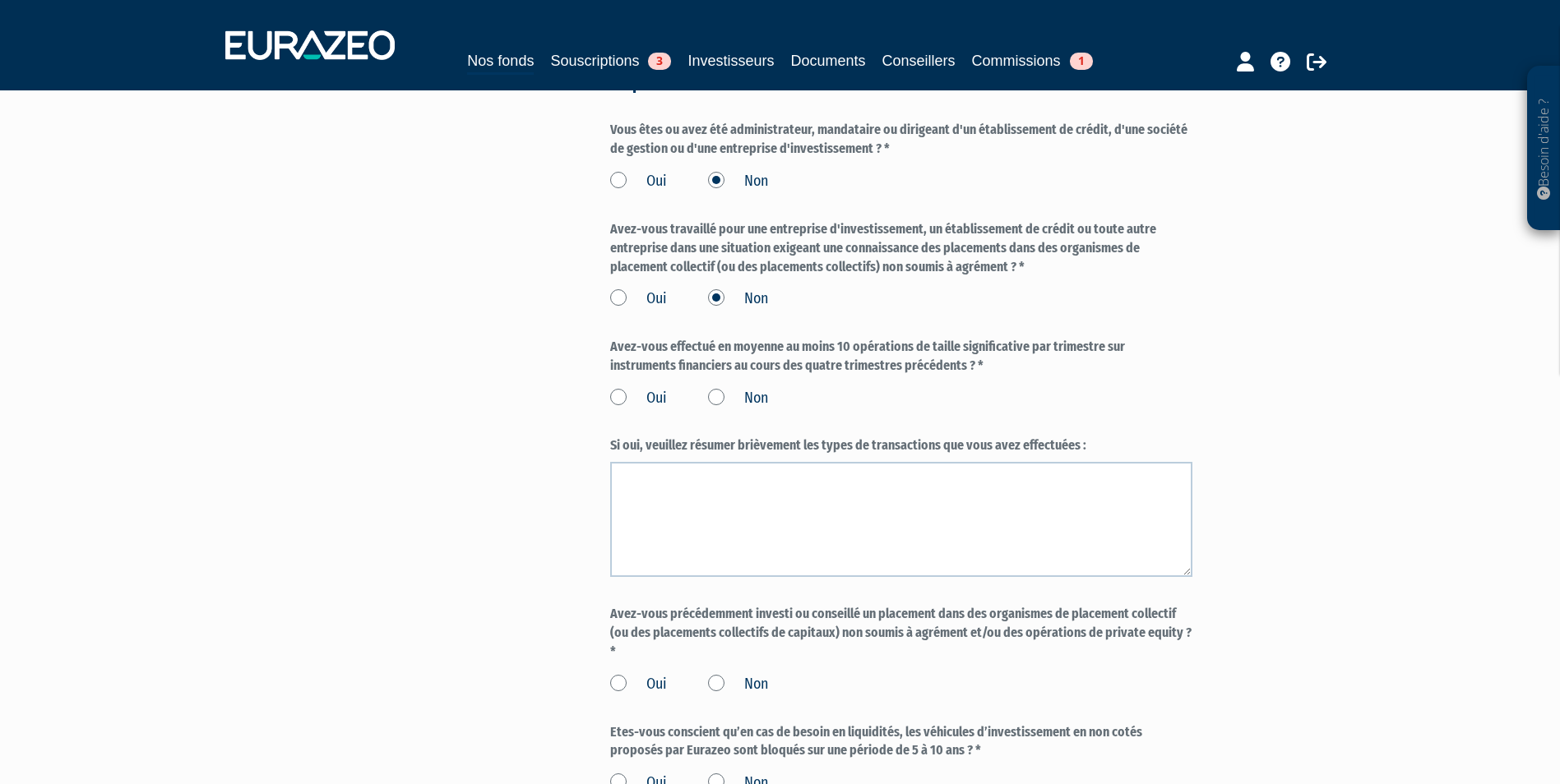
click at [714, 388] on label "Non" at bounding box center [738, 399] width 60 height 22
click at [0, 0] on input "Non" at bounding box center [0, 0] width 0 height 0
click at [737, 674] on label "Non" at bounding box center [738, 684] width 60 height 22
click at [0, 0] on input "Non" at bounding box center [0, 0] width 0 height 0
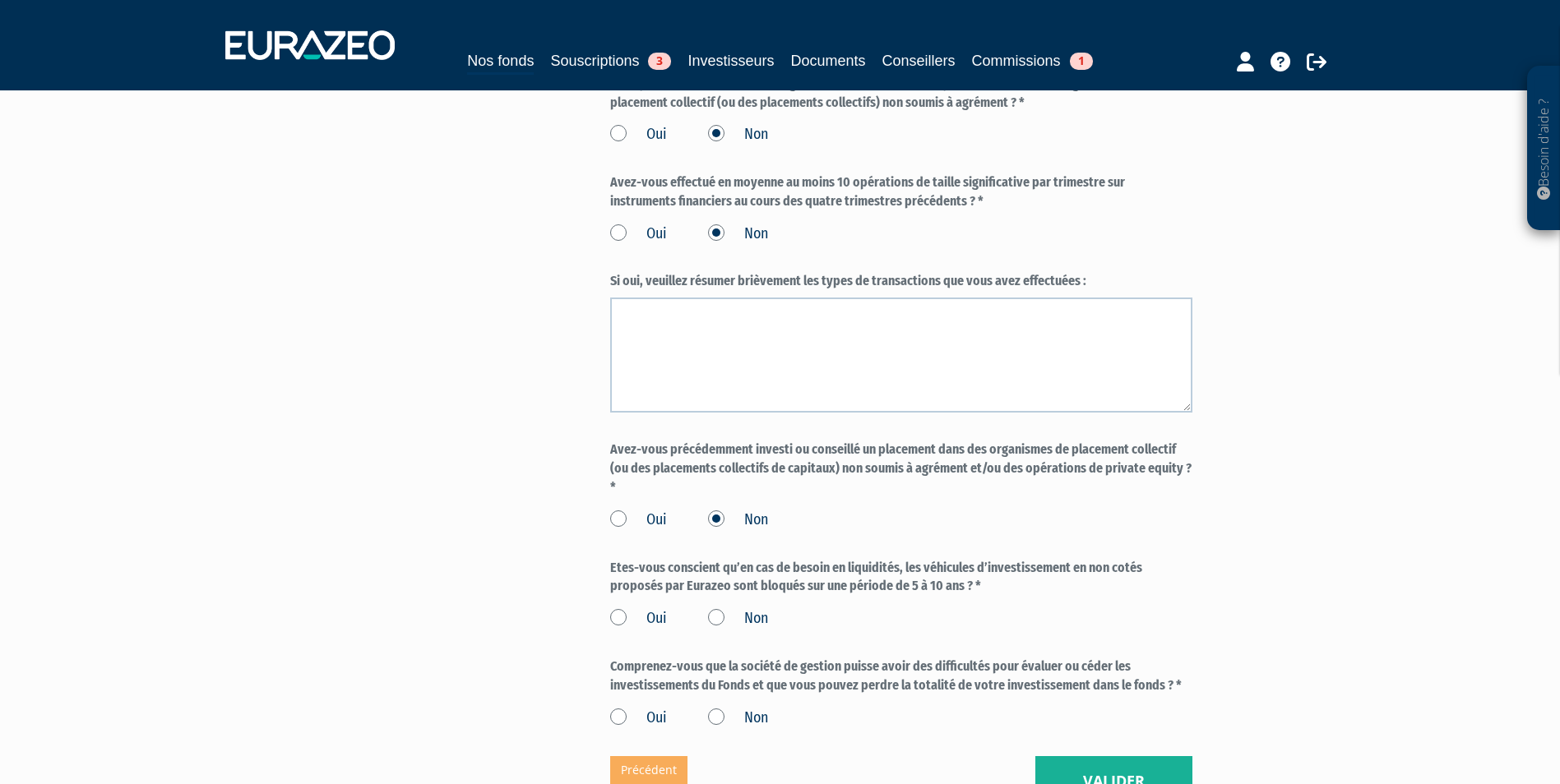
click at [621, 608] on label "Oui" at bounding box center [638, 618] width 57 height 22
click at [0, 0] on input "Oui" at bounding box center [0, 0] width 0 height 0
click at [628, 710] on label "Oui" at bounding box center [638, 718] width 57 height 22
click at [0, 0] on input "Oui" at bounding box center [0, 0] width 0 height 0
click at [1110, 756] on button "Valider" at bounding box center [1113, 781] width 157 height 51
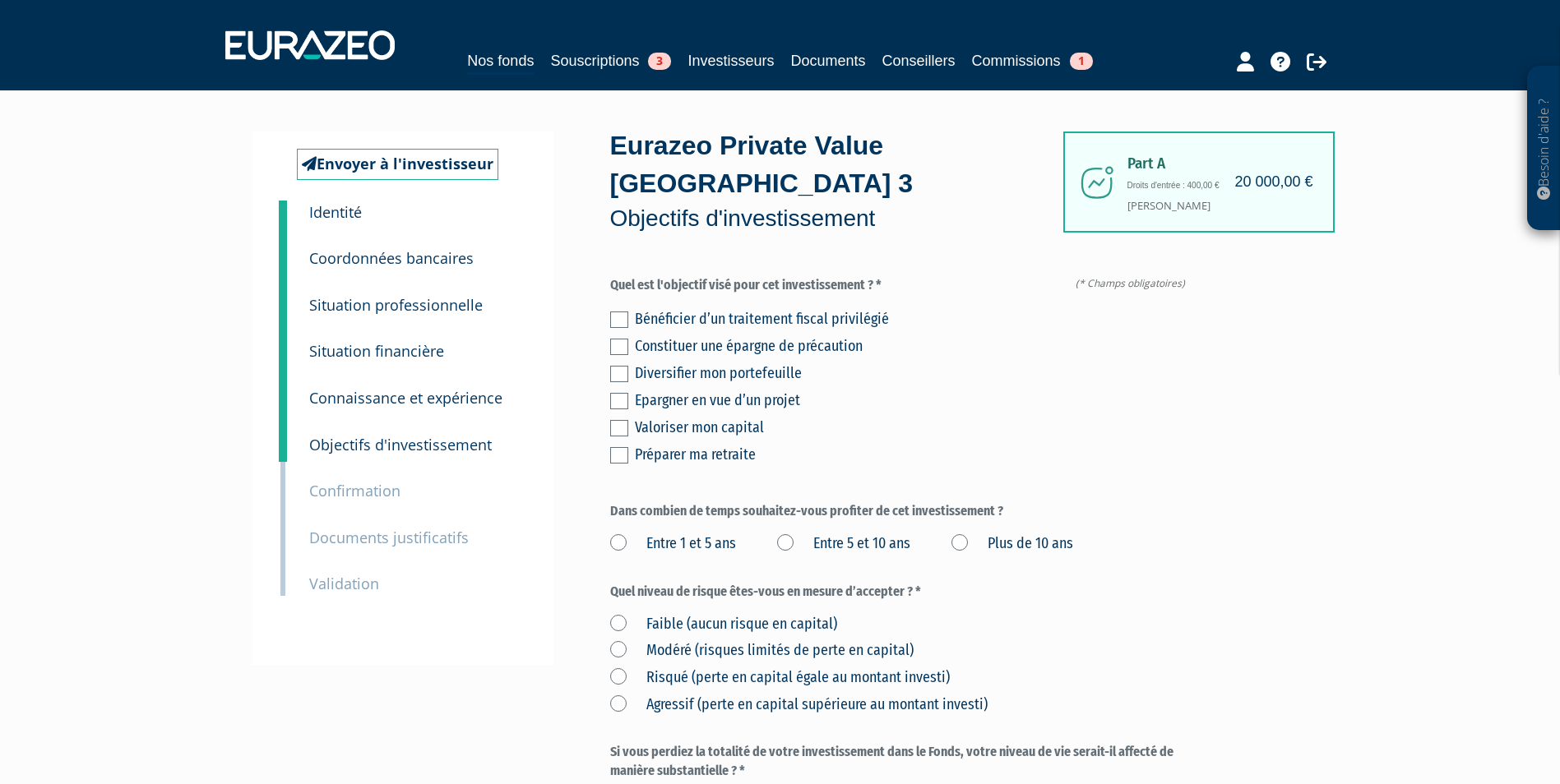
click at [616, 366] on label at bounding box center [618, 373] width 18 height 16
click at [0, 0] on input "checkbox" at bounding box center [0, 0] width 0 height 0
click at [623, 420] on label at bounding box center [618, 428] width 18 height 16
click at [0, 0] on input "checkbox" at bounding box center [0, 0] width 0 height 0
click at [972, 533] on label "Plus de 10 ans" at bounding box center [1011, 544] width 122 height 22
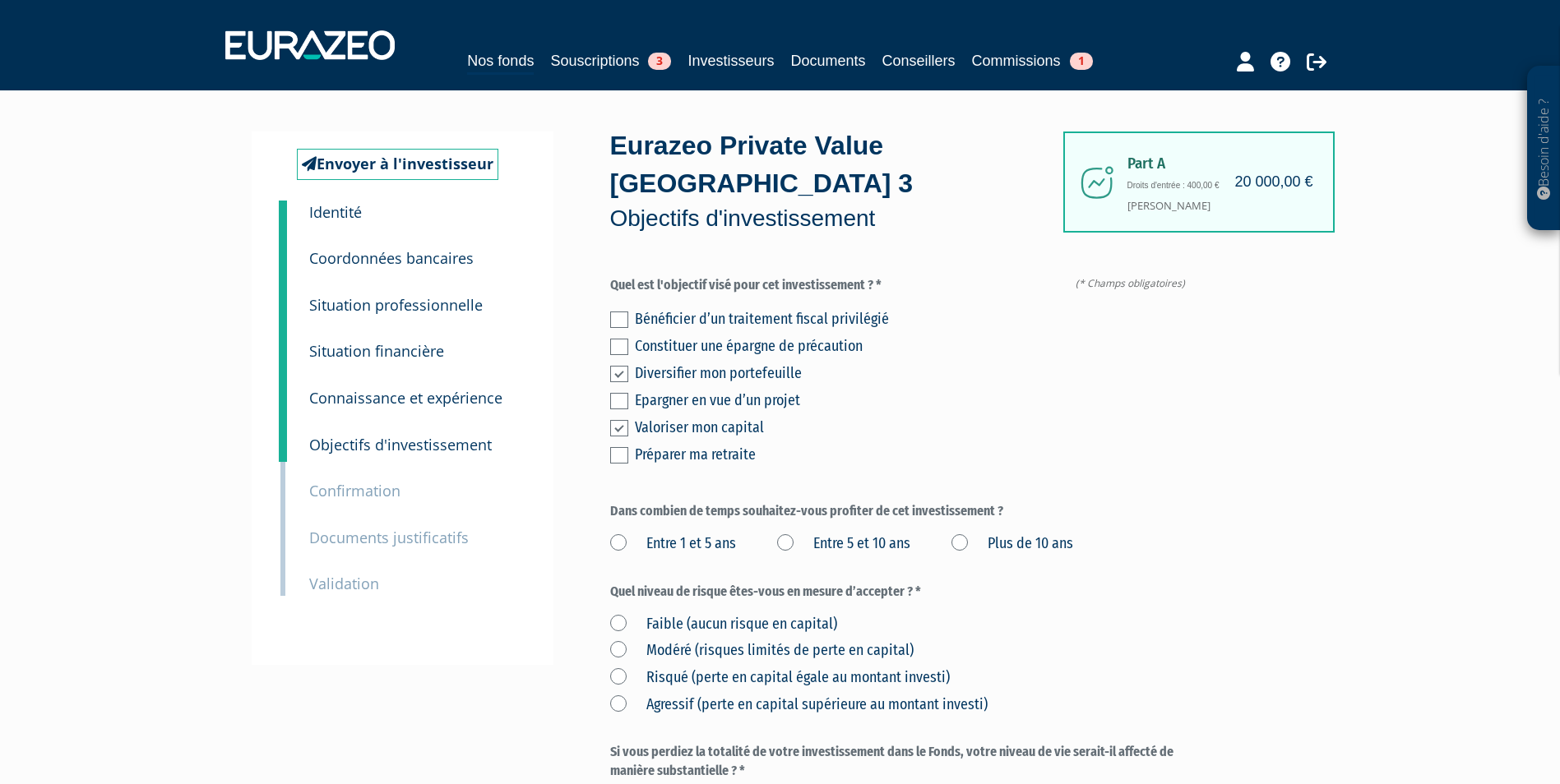
click at [0, 0] on ans "Plus de 10 ans" at bounding box center [0, 0] width 0 height 0
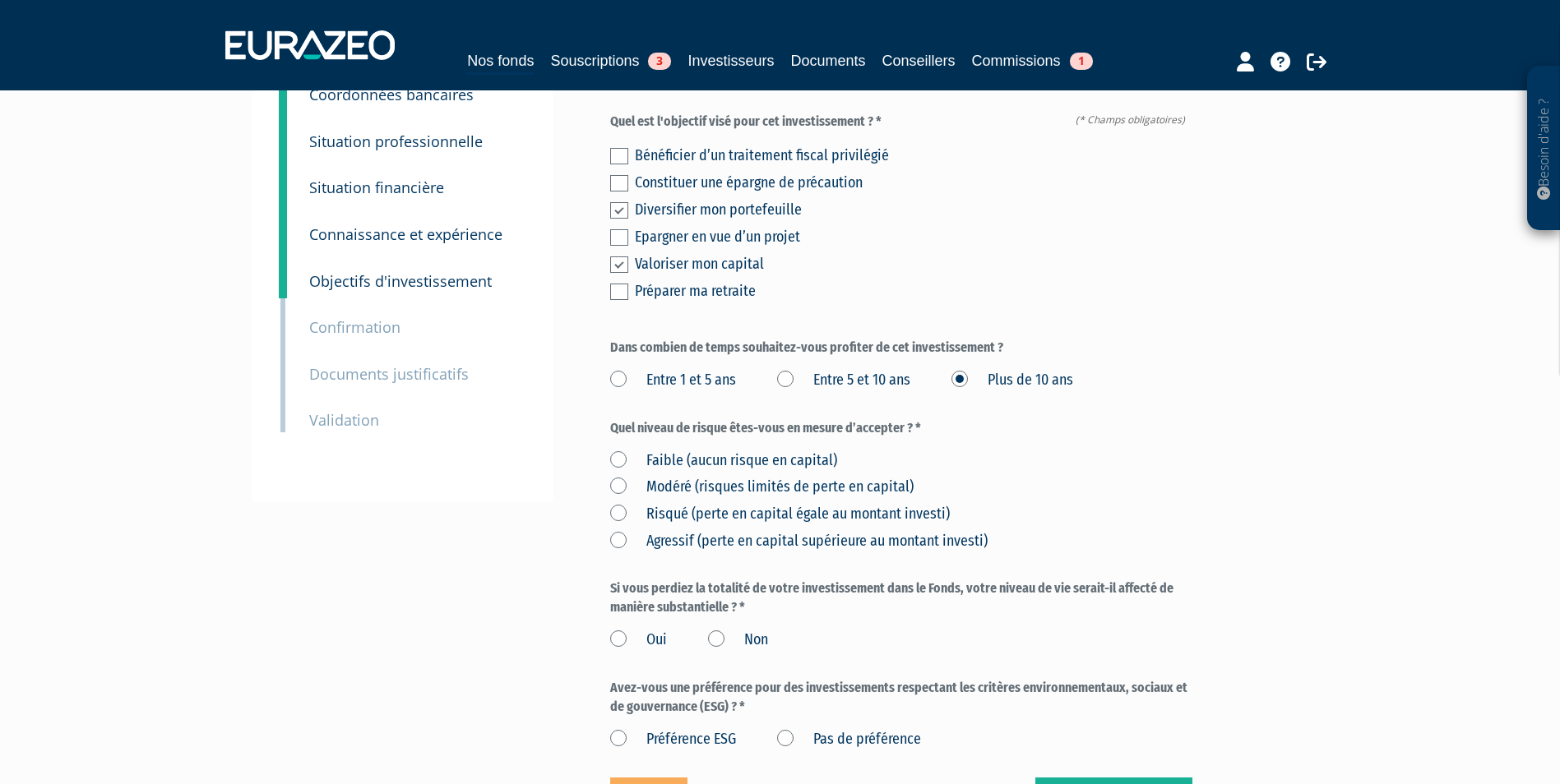
scroll to position [164, 0]
click at [631, 503] on label "Risqué (perte en capital égale au montant investi)" at bounding box center [780, 514] width 339 height 22
click at [0, 0] on investi\) "Risqué (perte en capital égale au montant investi)" at bounding box center [0, 0] width 0 height 0
click at [639, 629] on label "Oui" at bounding box center [638, 639] width 57 height 22
click at [0, 0] on input "Oui" at bounding box center [0, 0] width 0 height 0
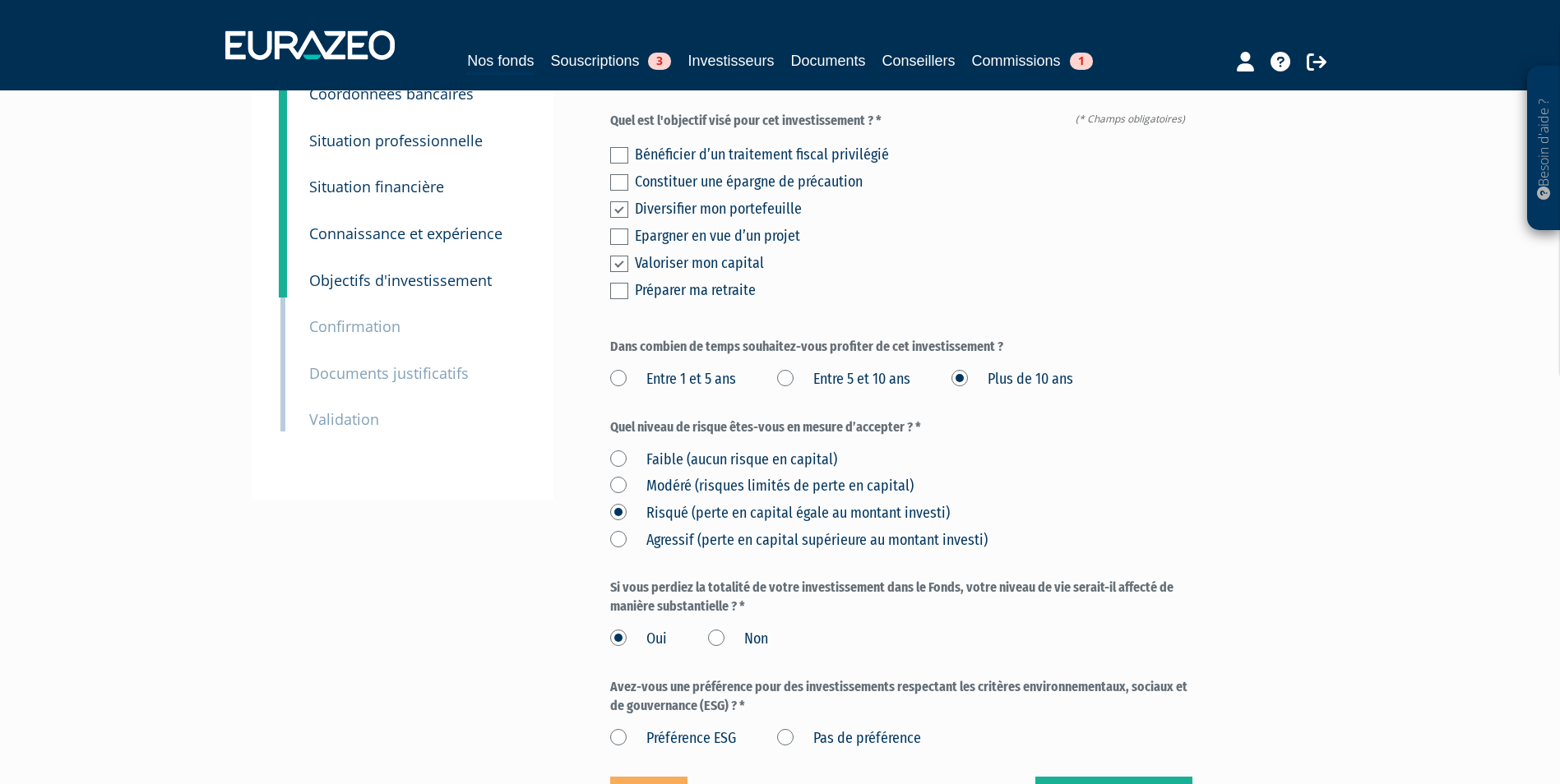
click at [718, 629] on label "Non" at bounding box center [738, 639] width 60 height 22
click at [0, 0] on input "Non" at bounding box center [0, 0] width 0 height 0
click at [783, 728] on label "Pas de préférence" at bounding box center [848, 739] width 144 height 22
click at [0, 0] on préférence "Pas de préférence" at bounding box center [0, 0] width 0 height 0
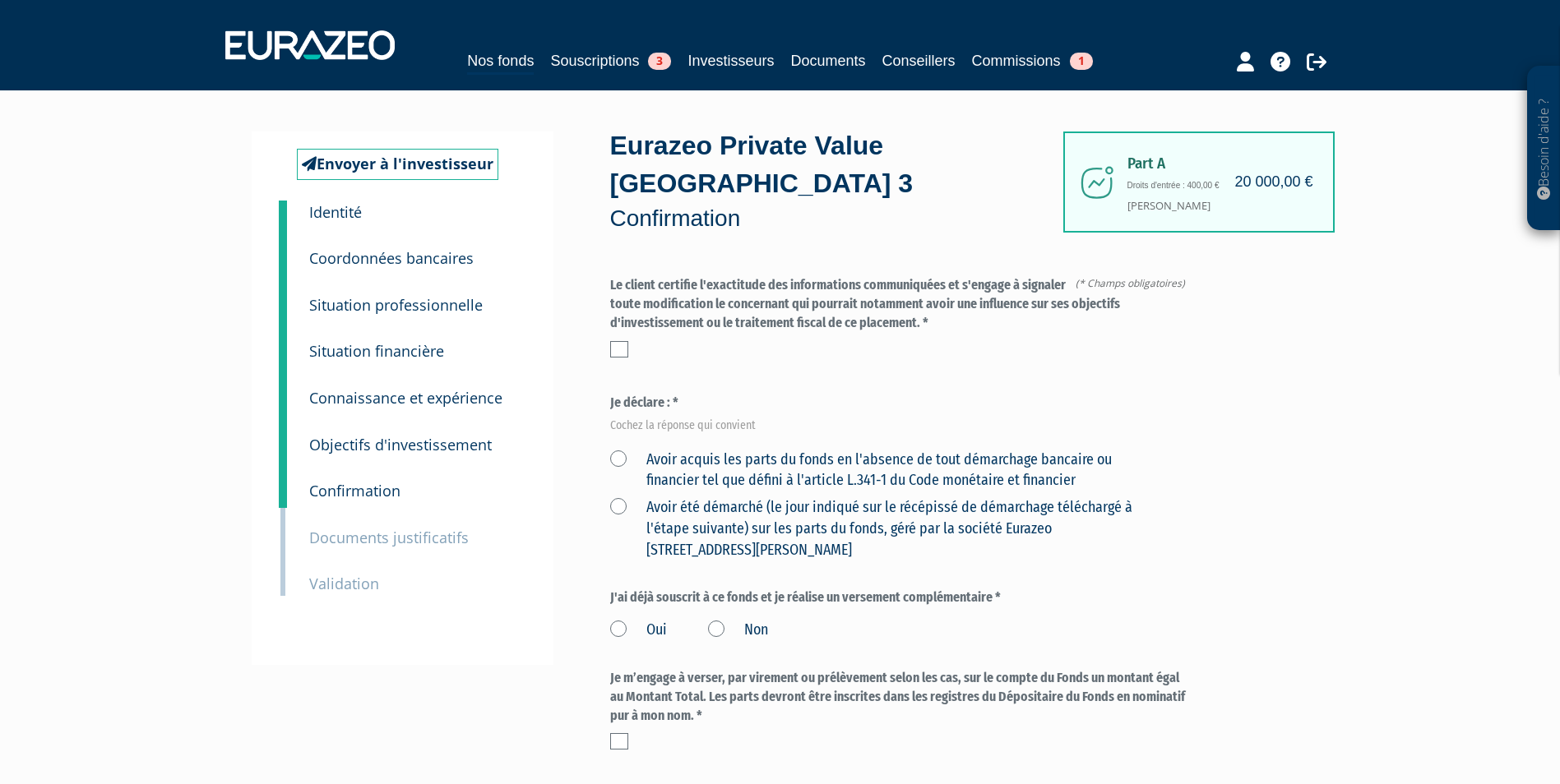
click at [622, 341] on label at bounding box center [618, 349] width 18 height 16
click at [0, 0] on input "checkbox" at bounding box center [0, 0] width 0 height 0
click at [621, 449] on label "Avoir acquis les parts du fonds en l'absence de tout démarchage bancaire ou fin…" at bounding box center [881, 470] width 544 height 41
click at [0, 0] on financier "Avoir acquis les parts du fonds en l'absence de tout démarchage bancaire ou fin…" at bounding box center [0, 0] width 0 height 0
click at [721, 620] on label "Non" at bounding box center [738, 630] width 60 height 22
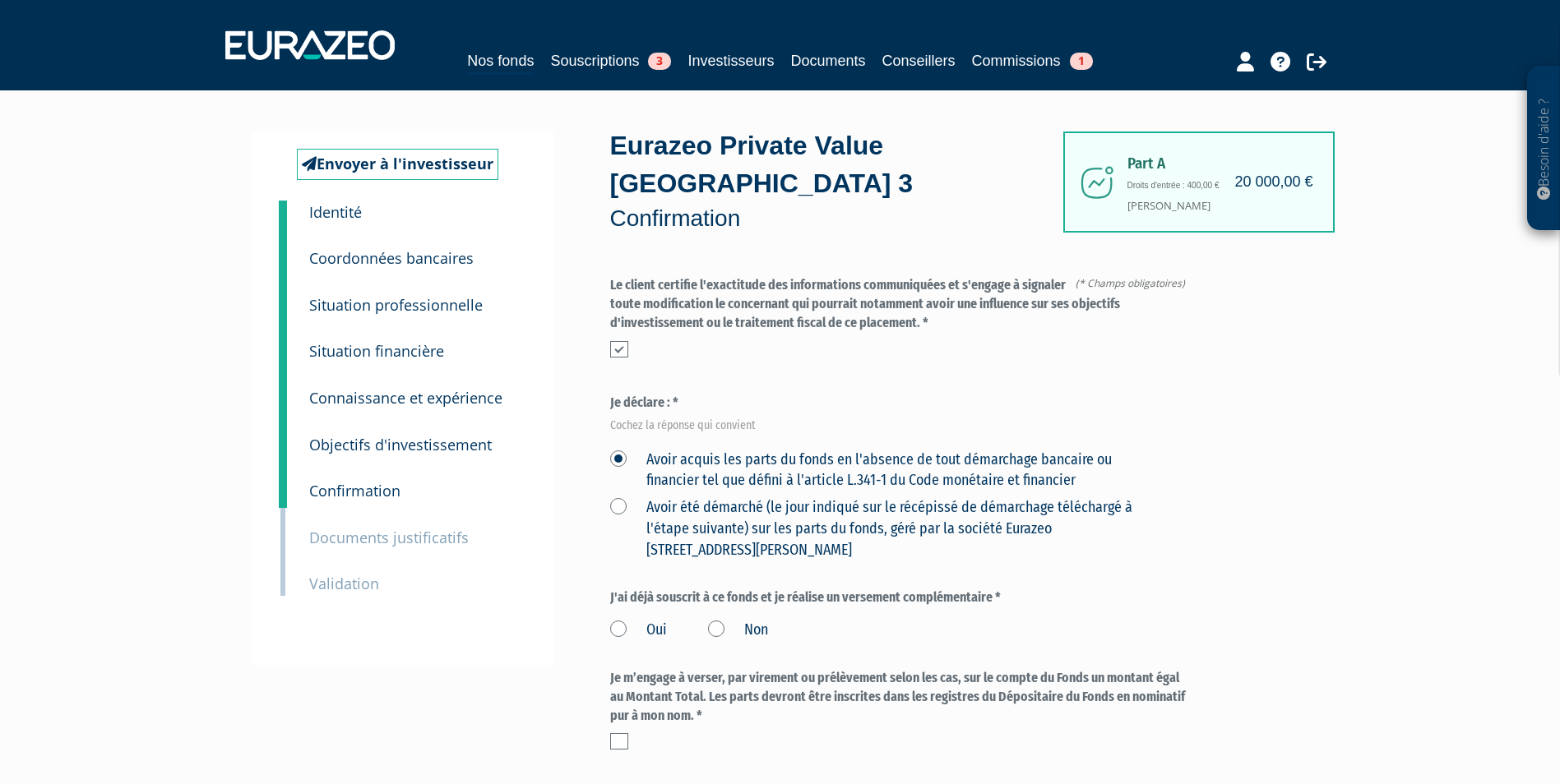
click at [0, 0] on input "Non" at bounding box center [0, 0] width 0 height 0
click at [627, 733] on label at bounding box center [618, 741] width 18 height 16
click at [0, 0] on input "checkbox" at bounding box center [0, 0] width 0 height 0
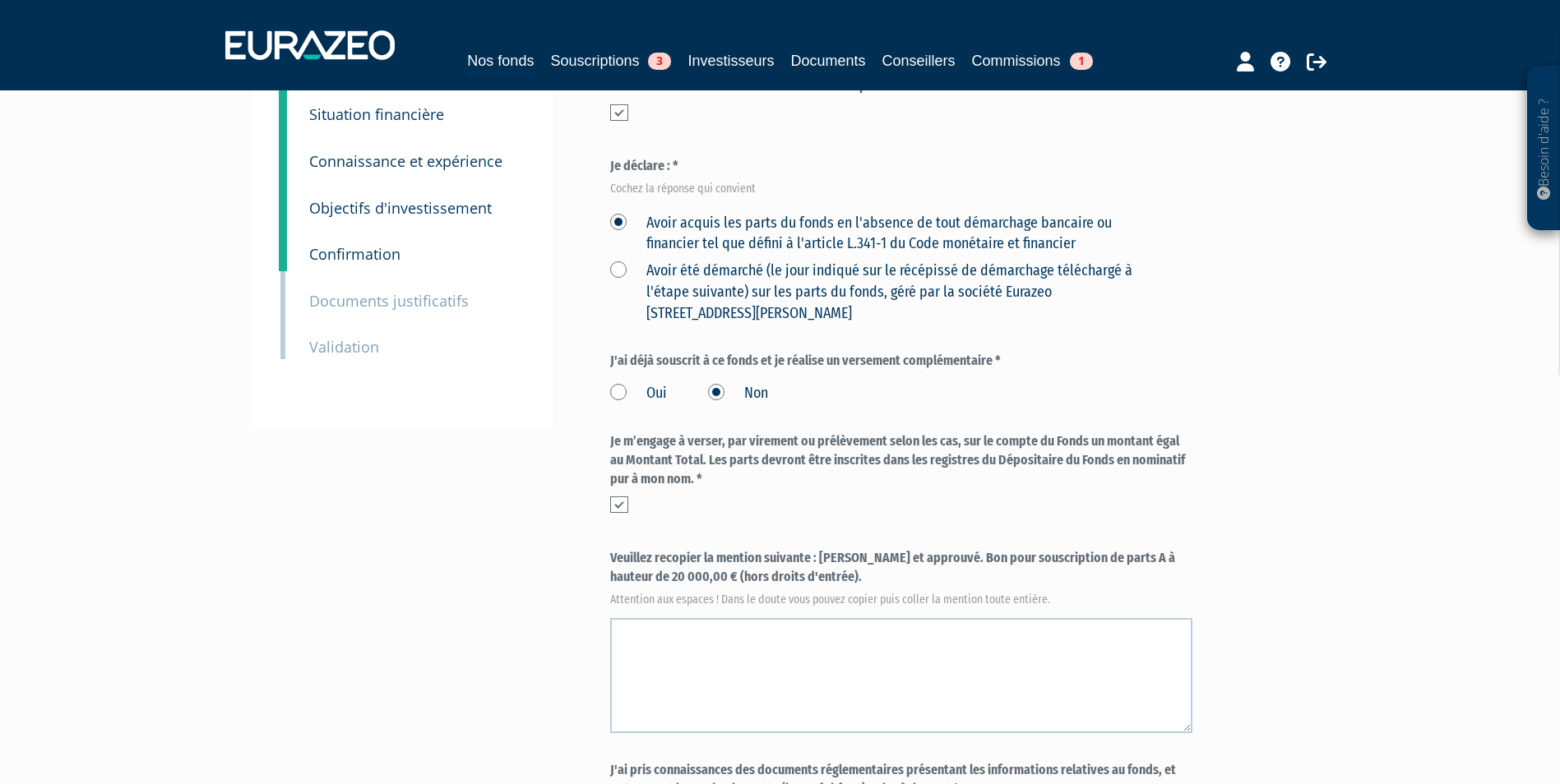
scroll to position [247, 0]
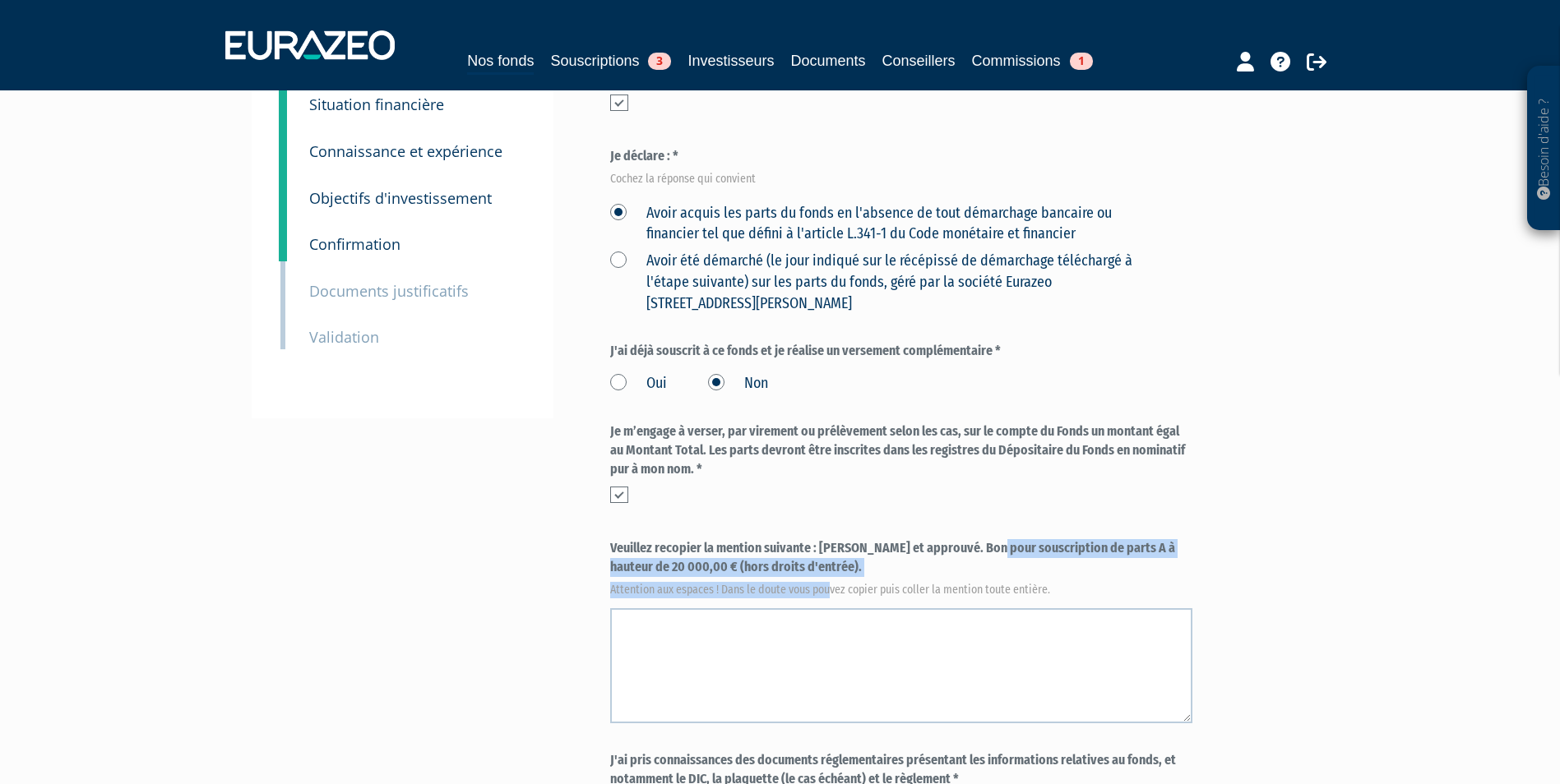
drag, startPoint x: 824, startPoint y: 508, endPoint x: 831, endPoint y: 526, distance: 19.3
click at [831, 539] on label "Veuillez recopier la mention suivante : Lu et approuvé. Bon pour souscription d…" at bounding box center [901, 566] width 583 height 55
click at [829, 539] on label "Veuillez recopier la mention suivante : Lu et approuvé. Bon pour souscription d…" at bounding box center [901, 566] width 583 height 55
drag, startPoint x: 819, startPoint y: 506, endPoint x: 842, endPoint y: 538, distance: 39.4
click at [842, 539] on label "Veuillez recopier la mention suivante : Lu et approuvé. Bon pour souscription d…" at bounding box center [901, 566] width 583 height 55
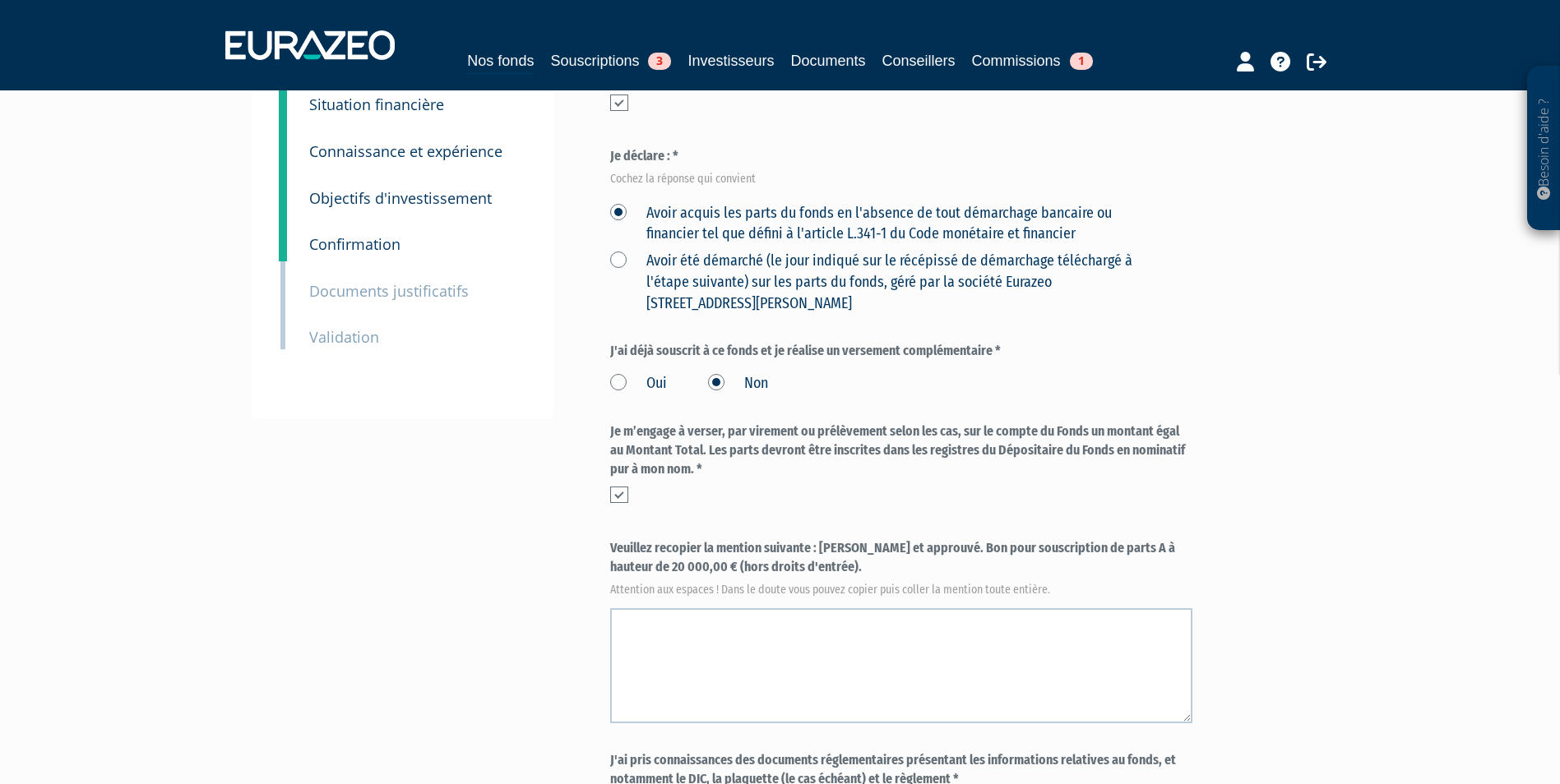
copy label "Lu et approuvé. Bon pour souscription de parts A à hauteur de 20 000,00 € (hors…"
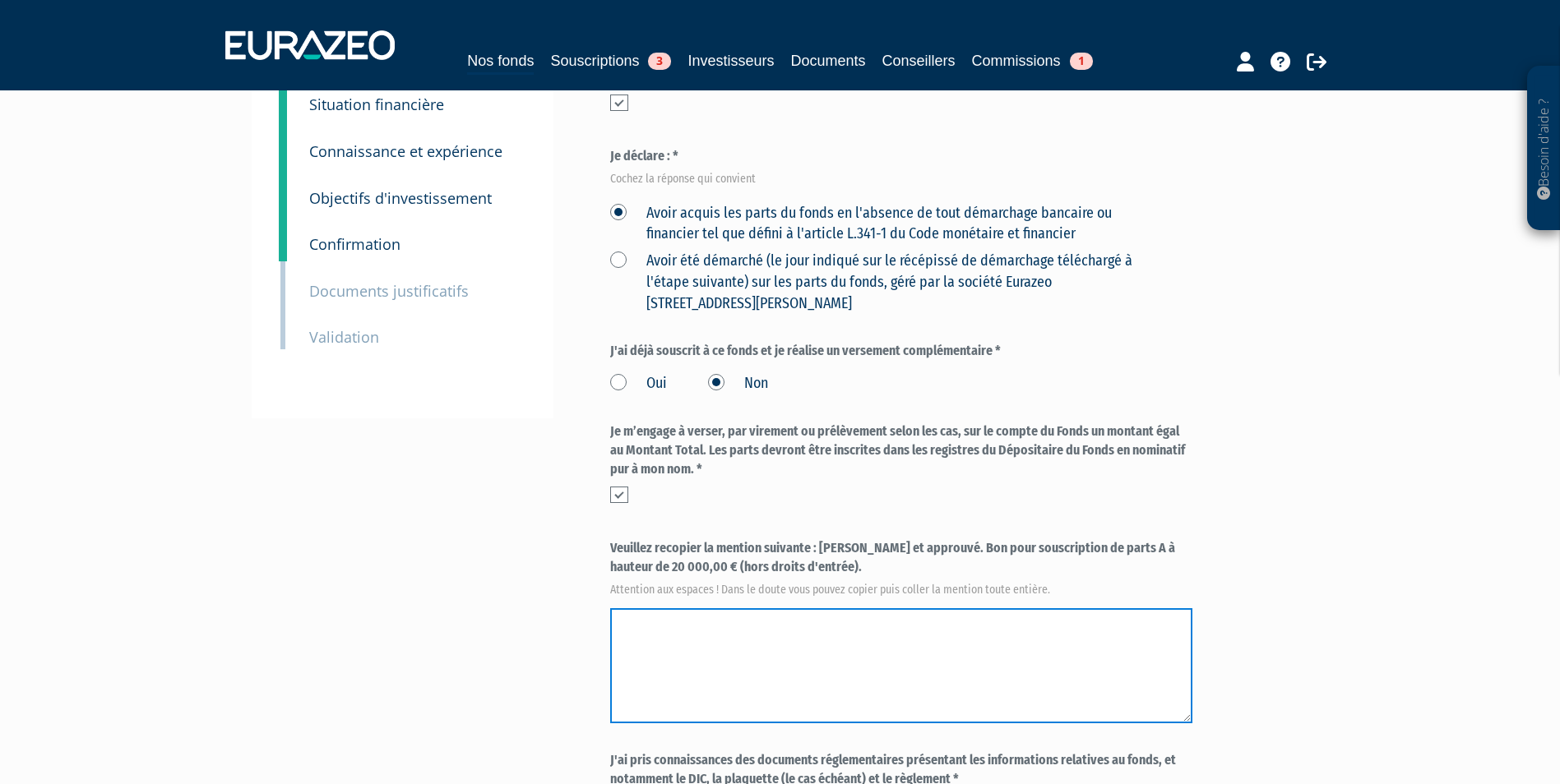
click at [772, 608] on textarea at bounding box center [901, 665] width 583 height 115
paste textarea "Lu et approuvé. Bon pour souscription de parts A à hauteur de 20 000,00 € (hors…"
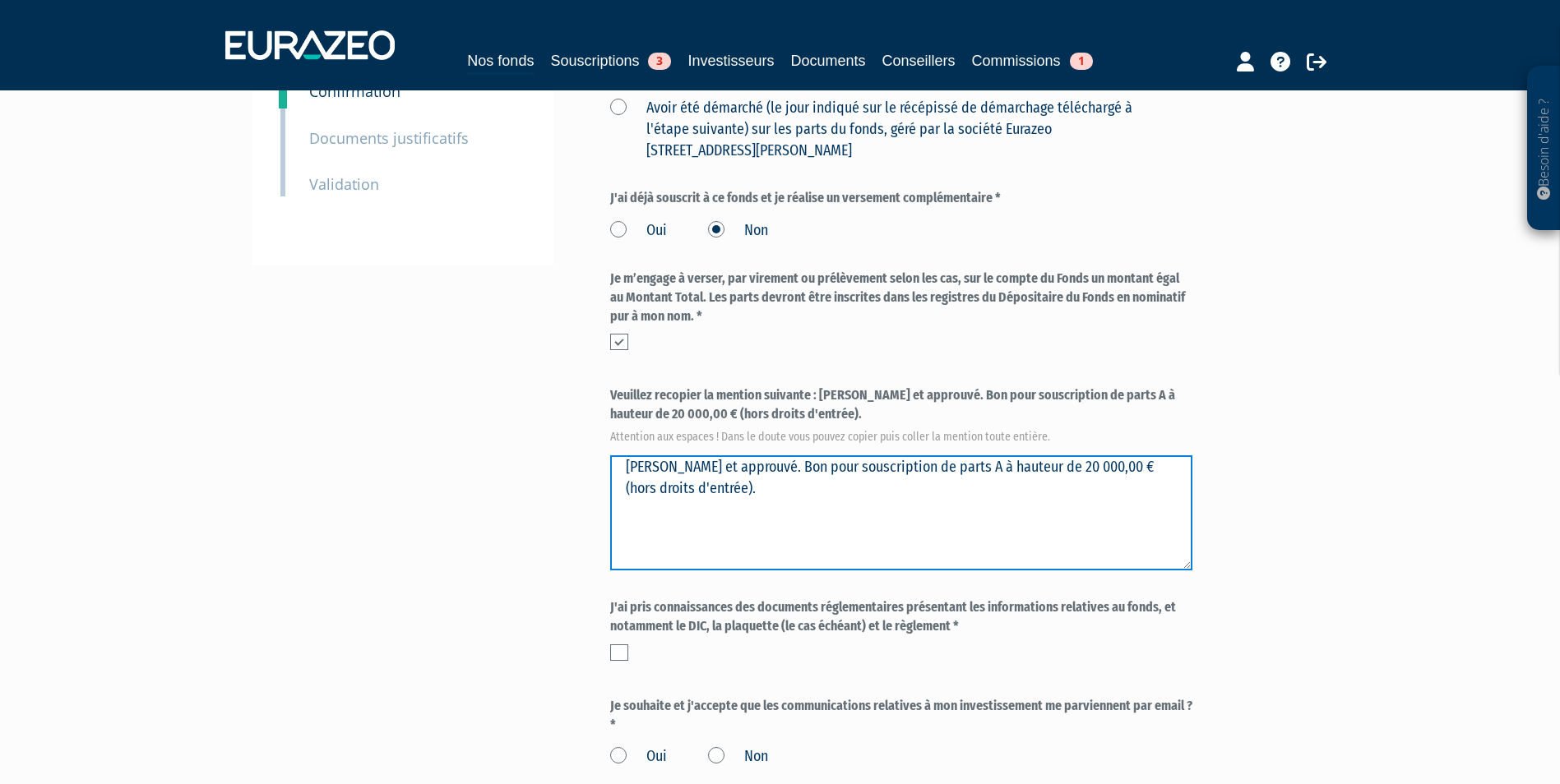
scroll to position [411, 0]
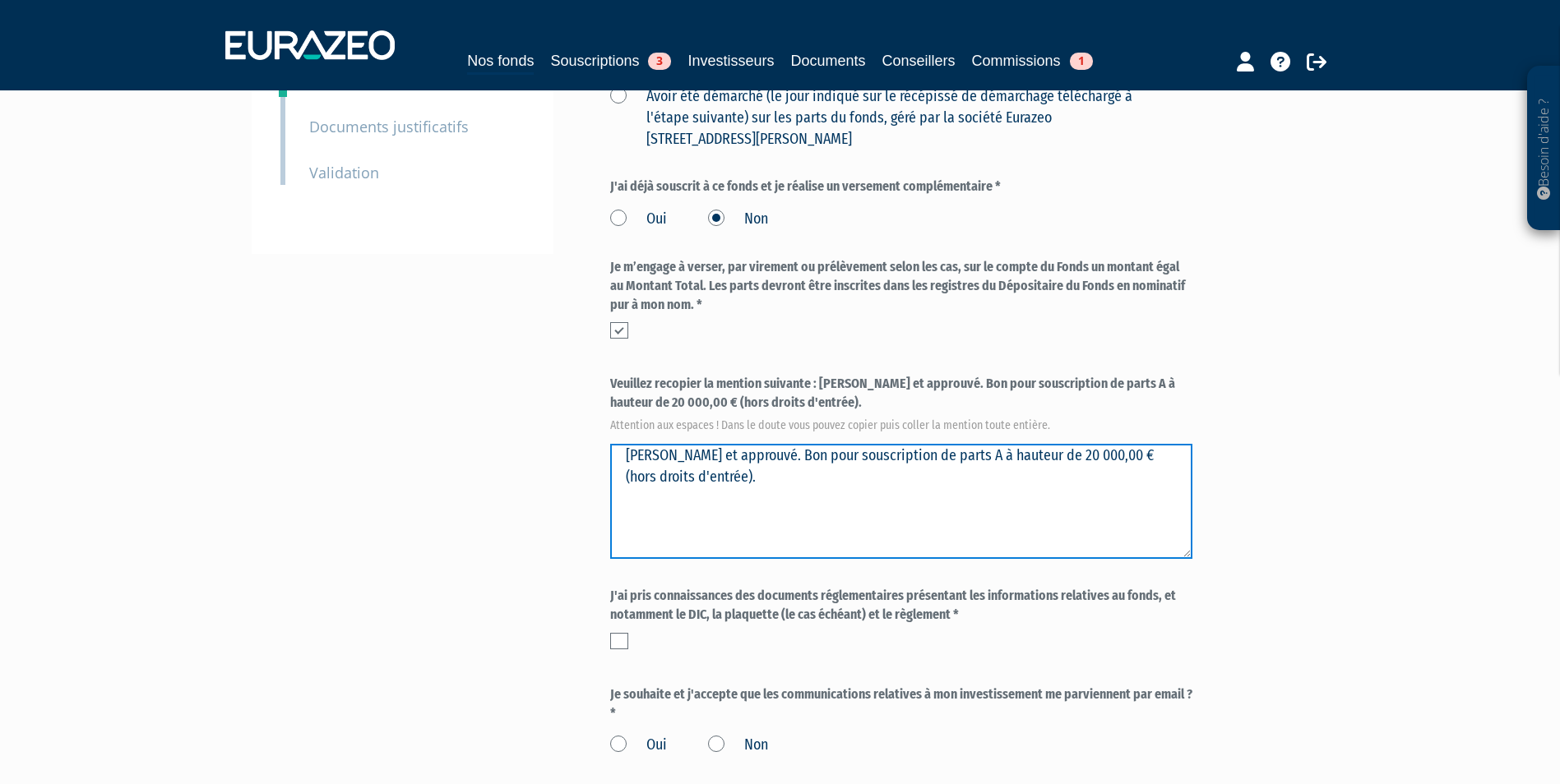
type textarea "Lu et approuvé. Bon pour souscription de parts A à hauteur de 20 000,00 € (hors…"
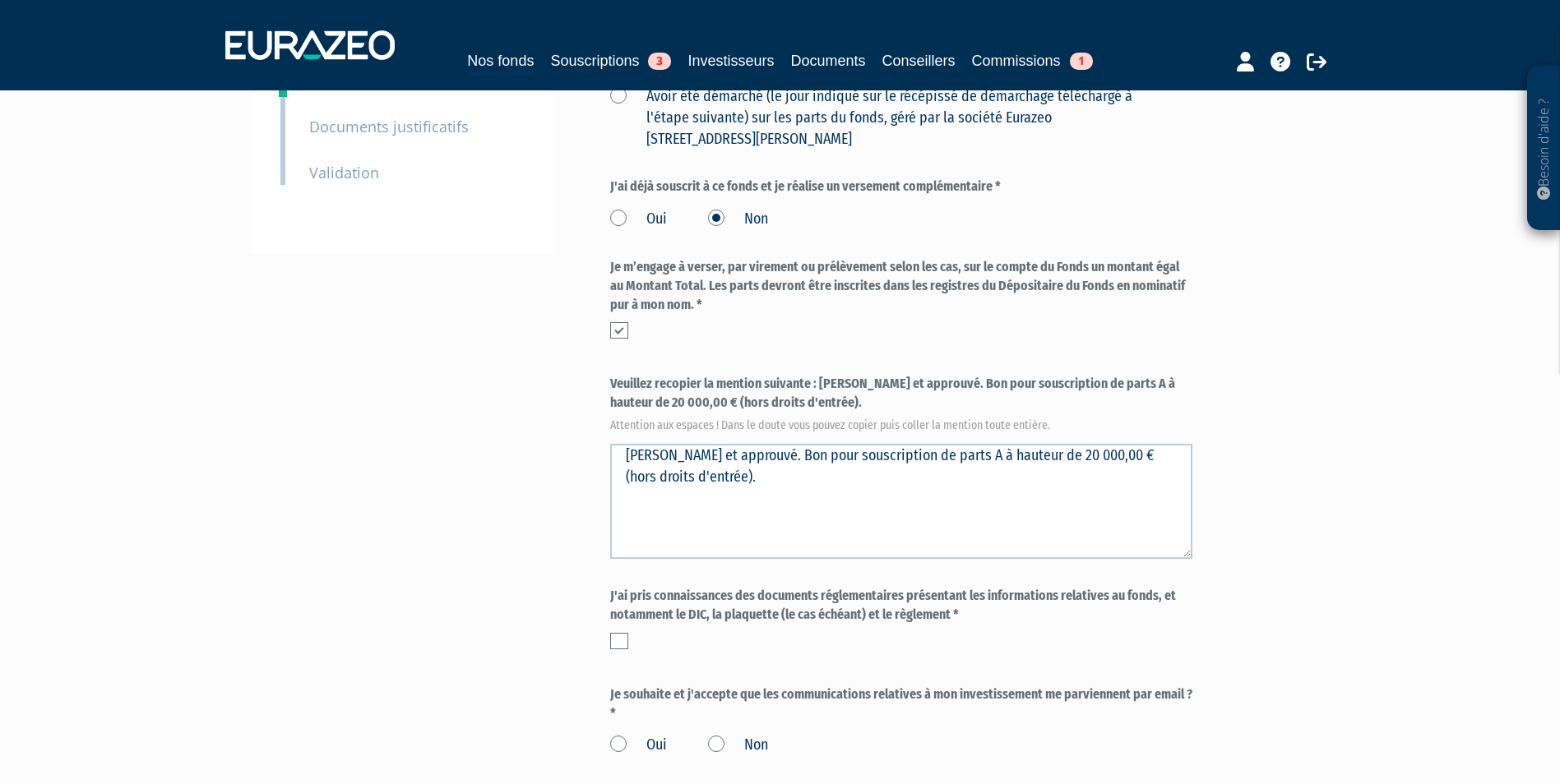
click at [620, 633] on label at bounding box center [618, 641] width 18 height 16
click at [0, 0] on input "checkbox" at bounding box center [0, 0] width 0 height 0
click at [661, 735] on label "Oui" at bounding box center [638, 745] width 57 height 22
click at [0, 0] on input "Oui" at bounding box center [0, 0] width 0 height 0
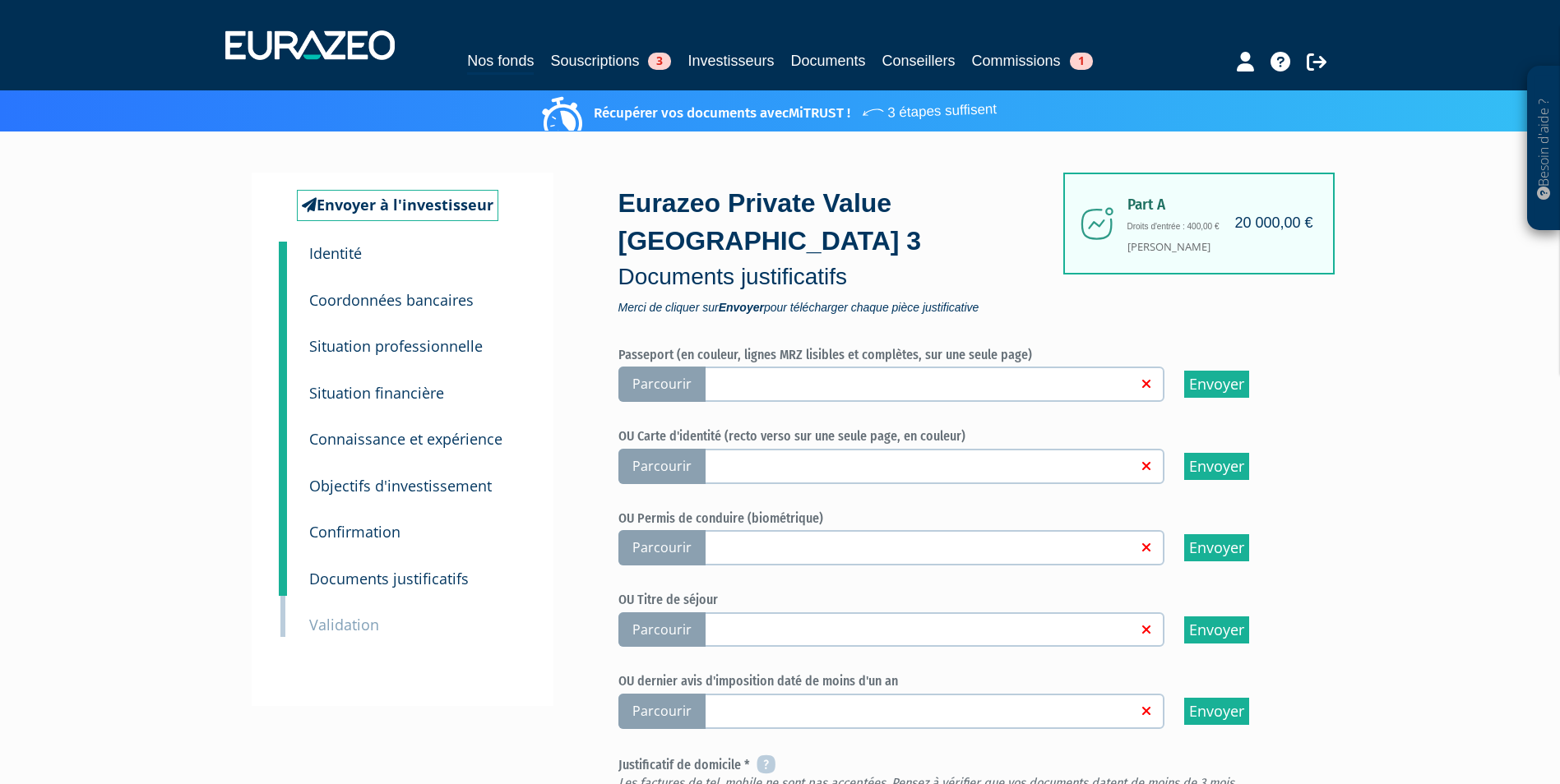
click at [680, 367] on span "Parcourir" at bounding box center [662, 384] width 87 height 36
click at [0, 0] on input "Parcourir" at bounding box center [0, 0] width 0 height 0
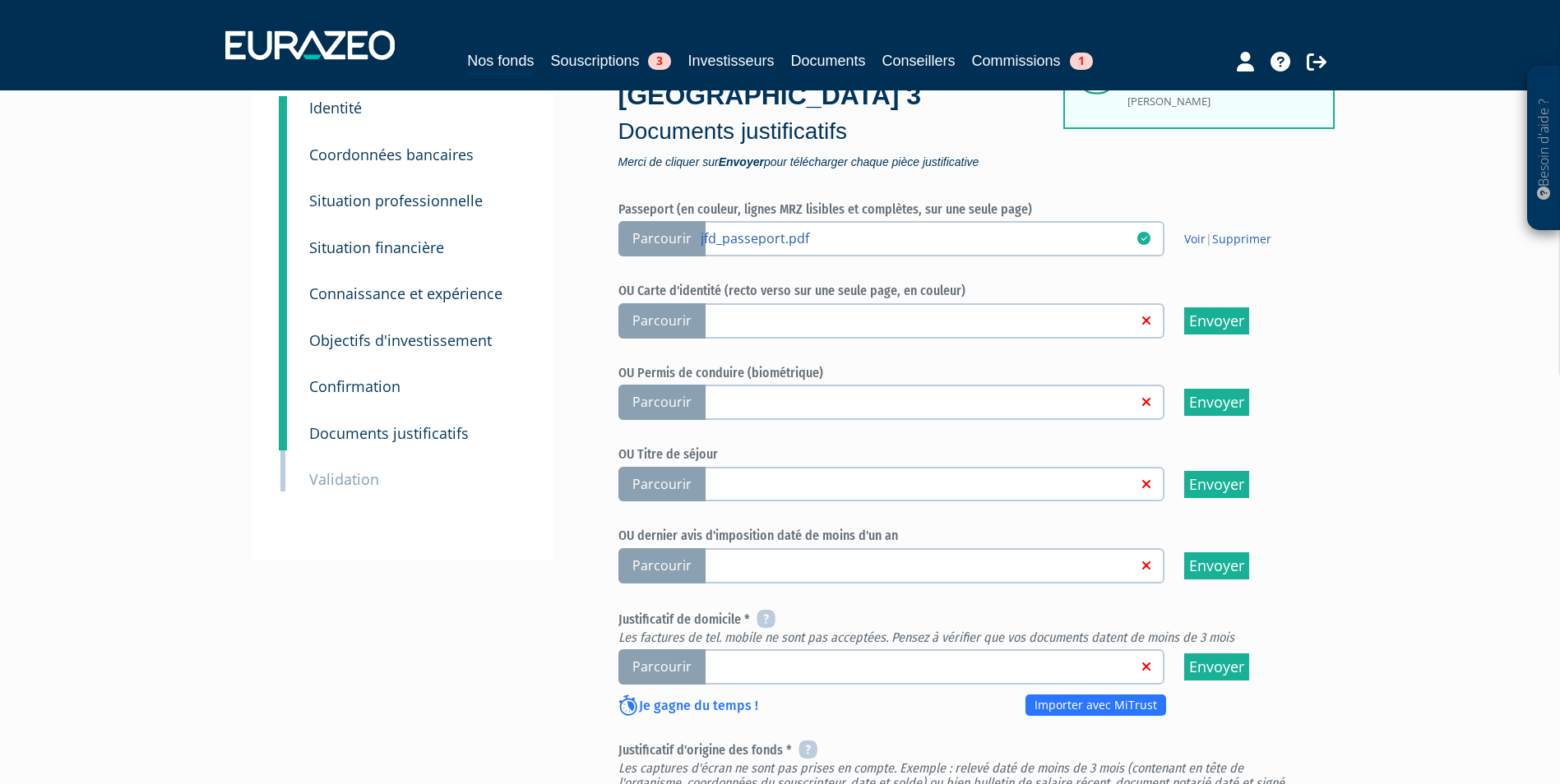
scroll to position [164, 0]
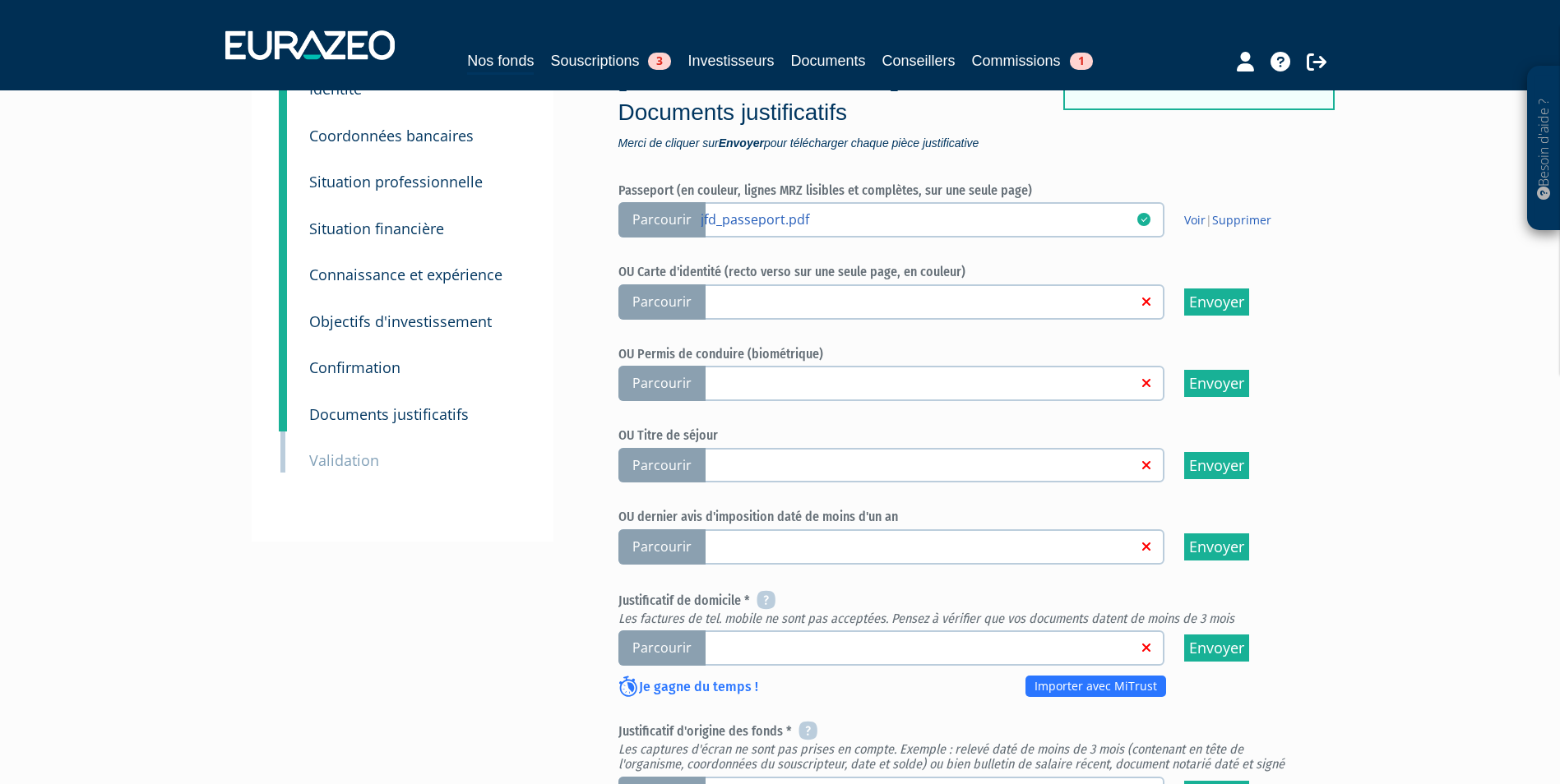
click at [685, 630] on span "Parcourir" at bounding box center [662, 648] width 87 height 36
click at [0, 0] on input "Parcourir" at bounding box center [0, 0] width 0 height 0
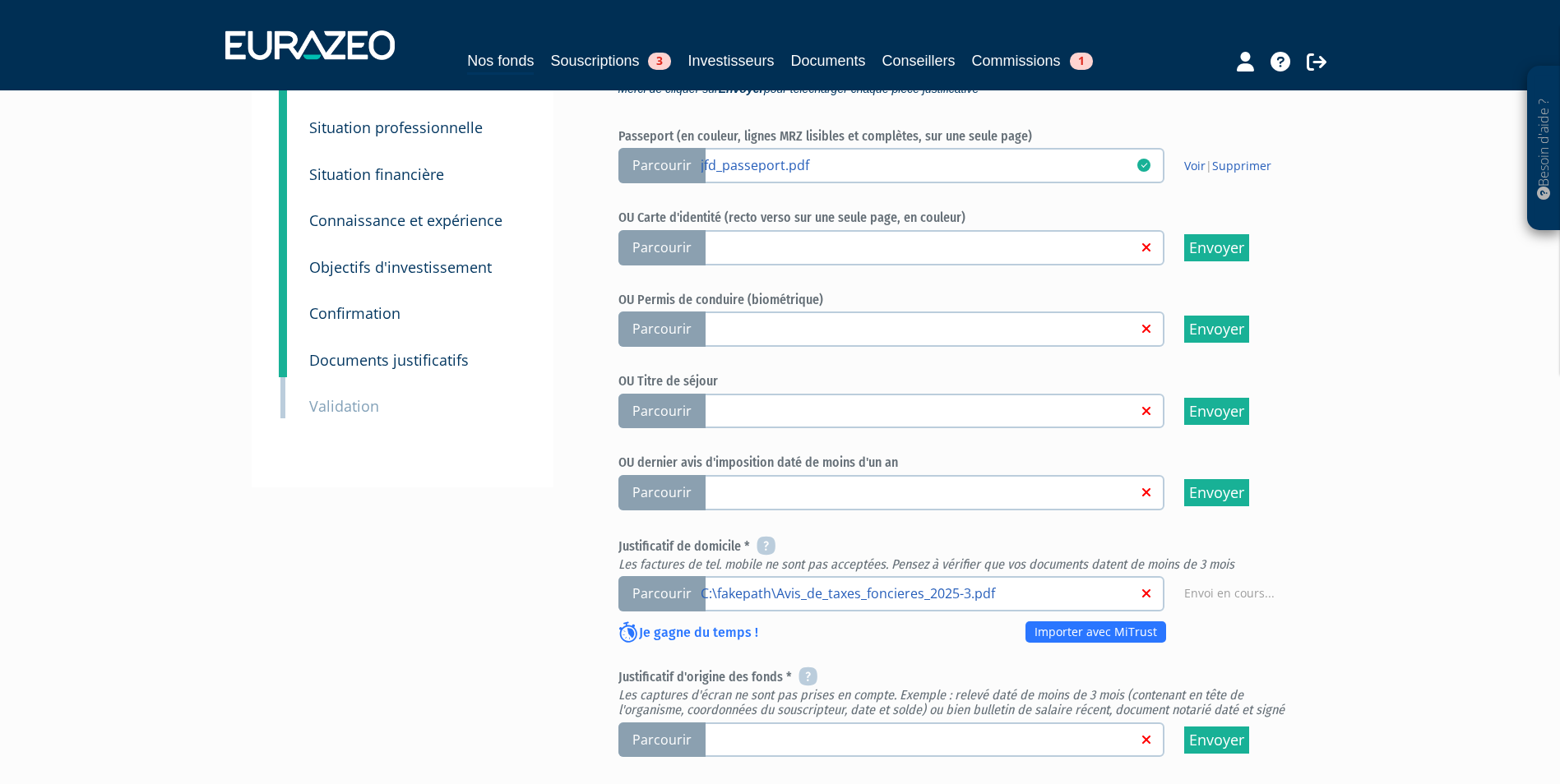
scroll to position [247, 0]
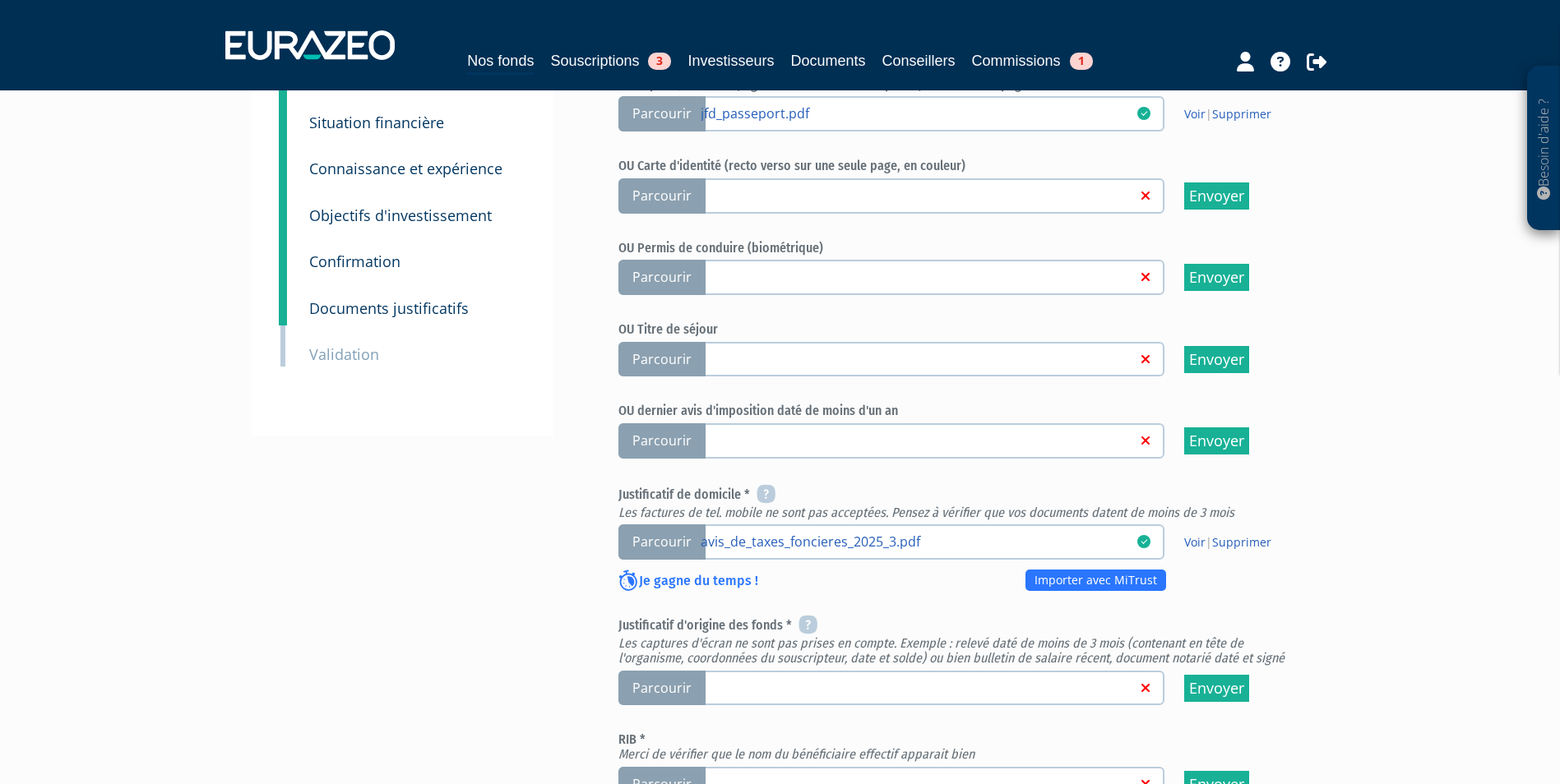
scroll to position [329, 0]
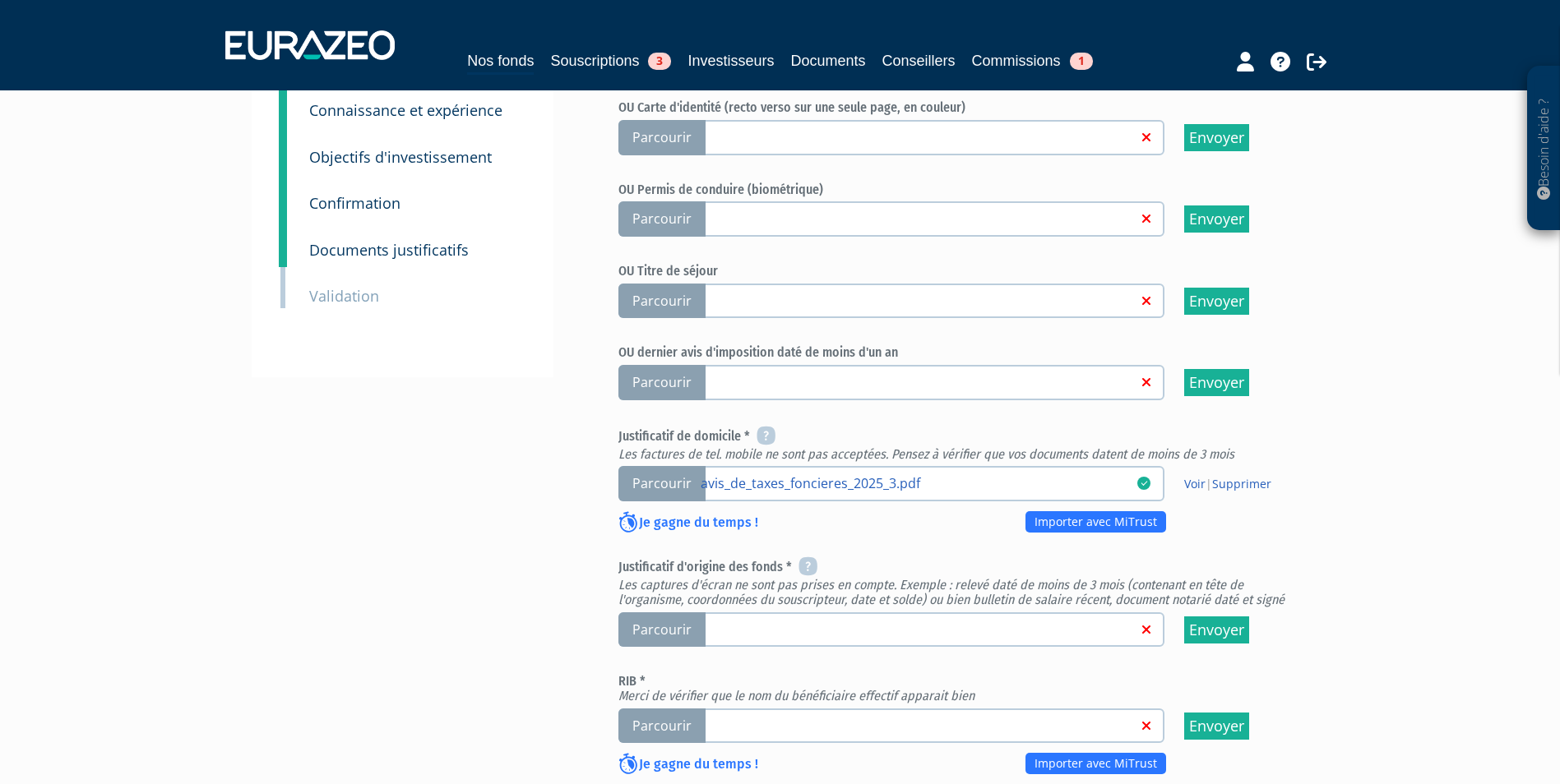
click at [666, 612] on span "Parcourir" at bounding box center [662, 630] width 87 height 36
click at [0, 0] on input "Parcourir" at bounding box center [0, 0] width 0 height 0
click at [647, 709] on span "Parcourir" at bounding box center [662, 727] width 87 height 36
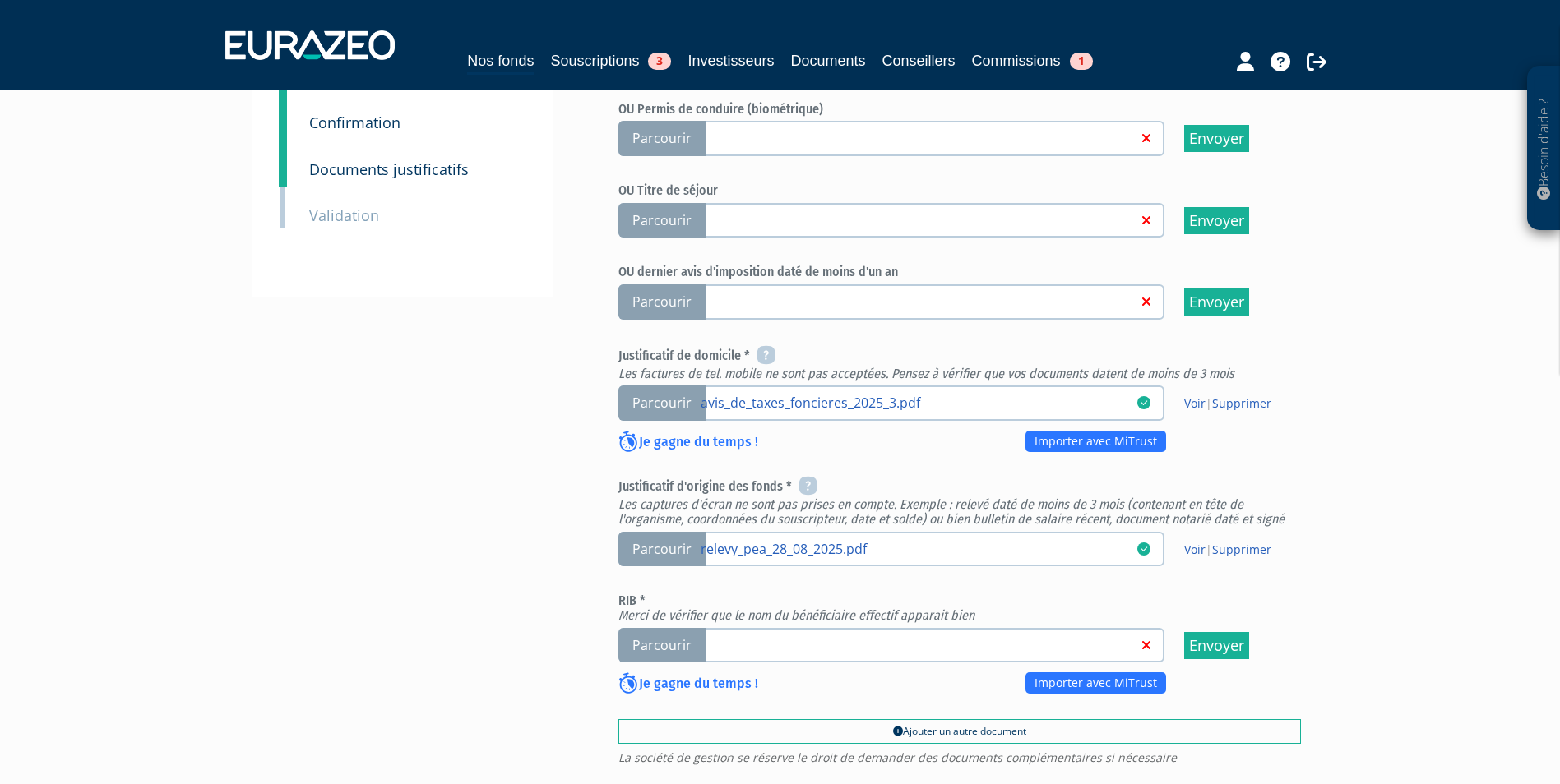
scroll to position [411, 0]
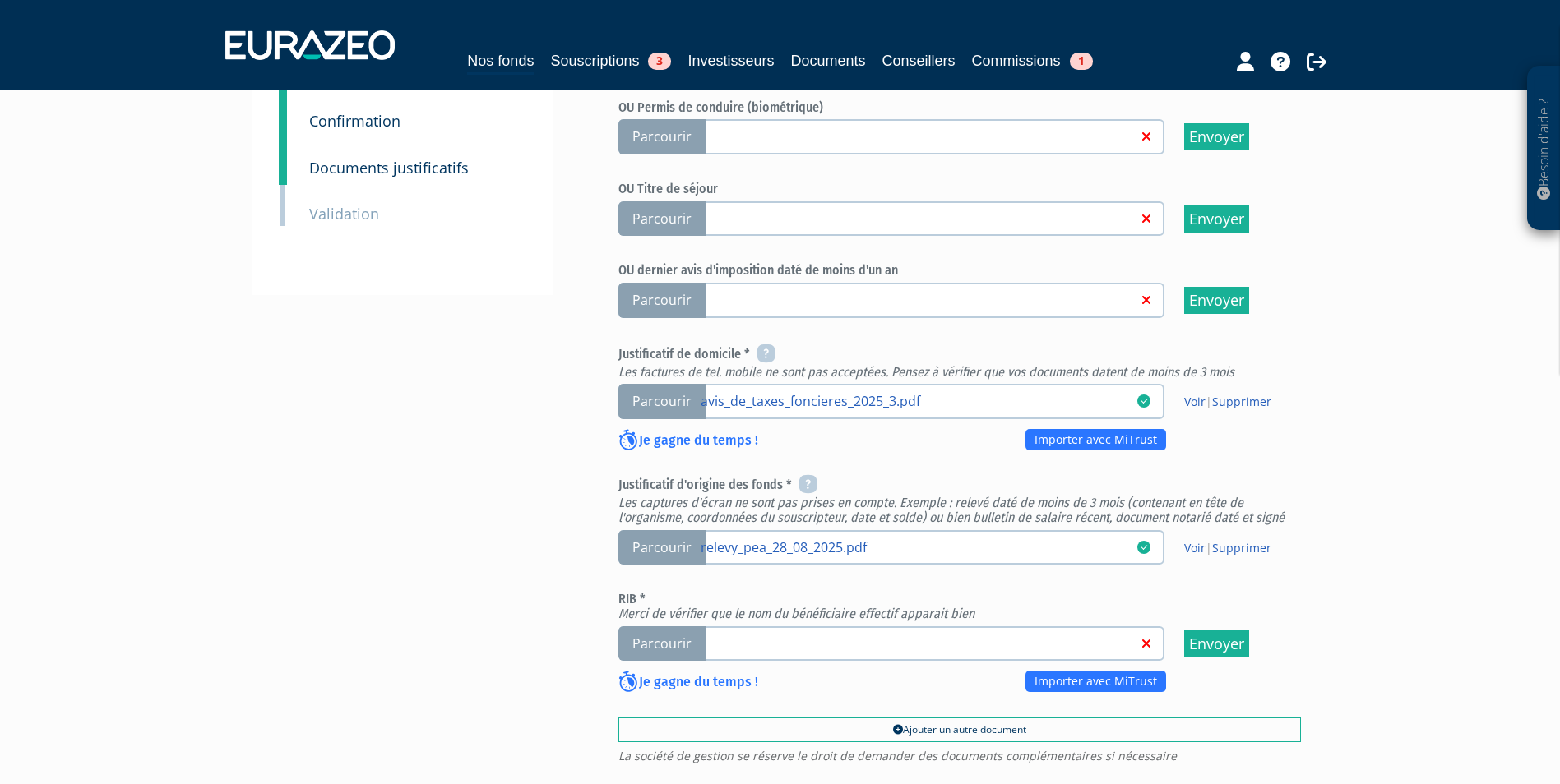
click at [668, 627] on span "Parcourir" at bounding box center [662, 645] width 87 height 36
click at [0, 0] on input "Parcourir" at bounding box center [0, 0] width 0 height 0
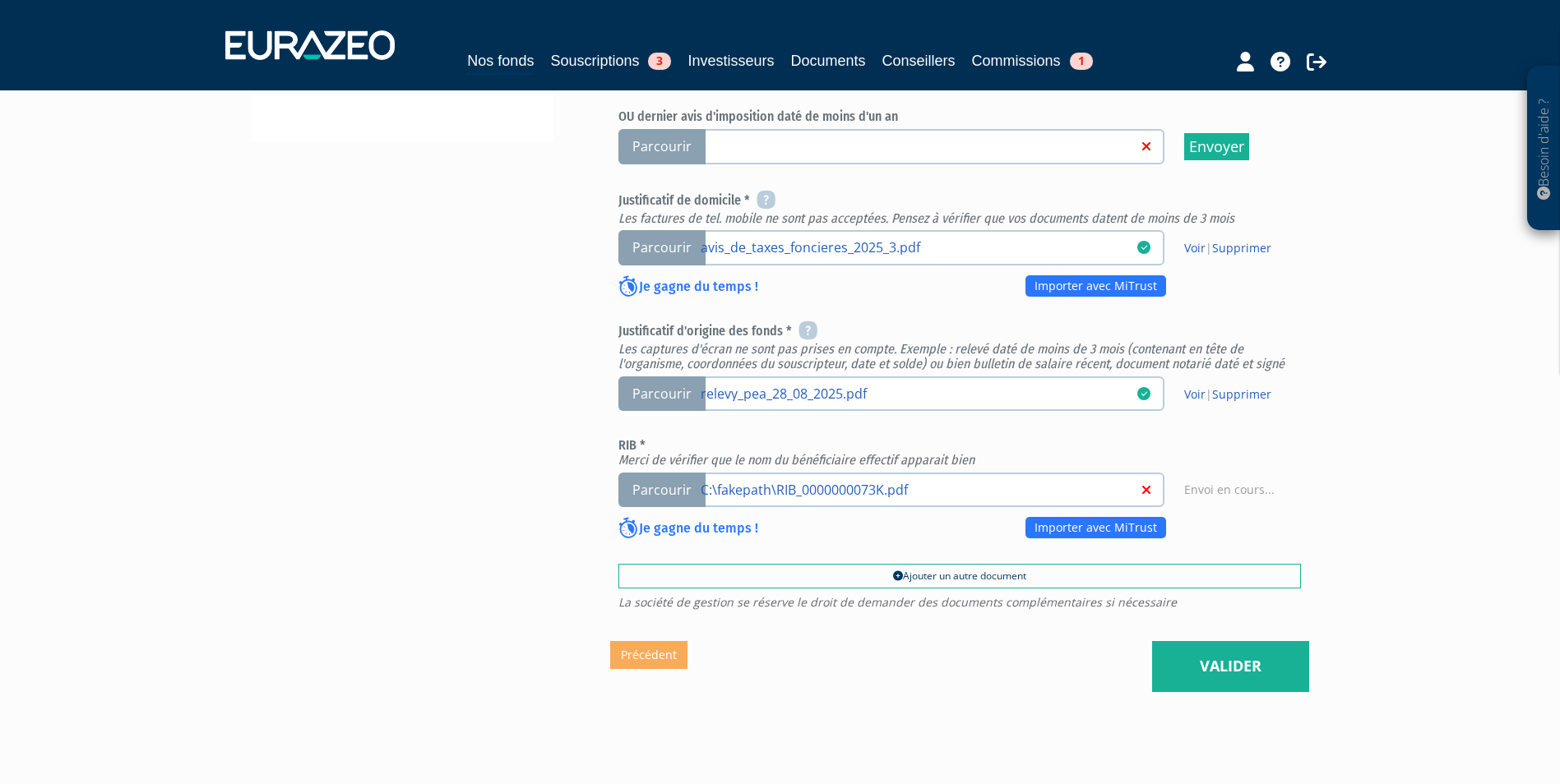
scroll to position [576, 0]
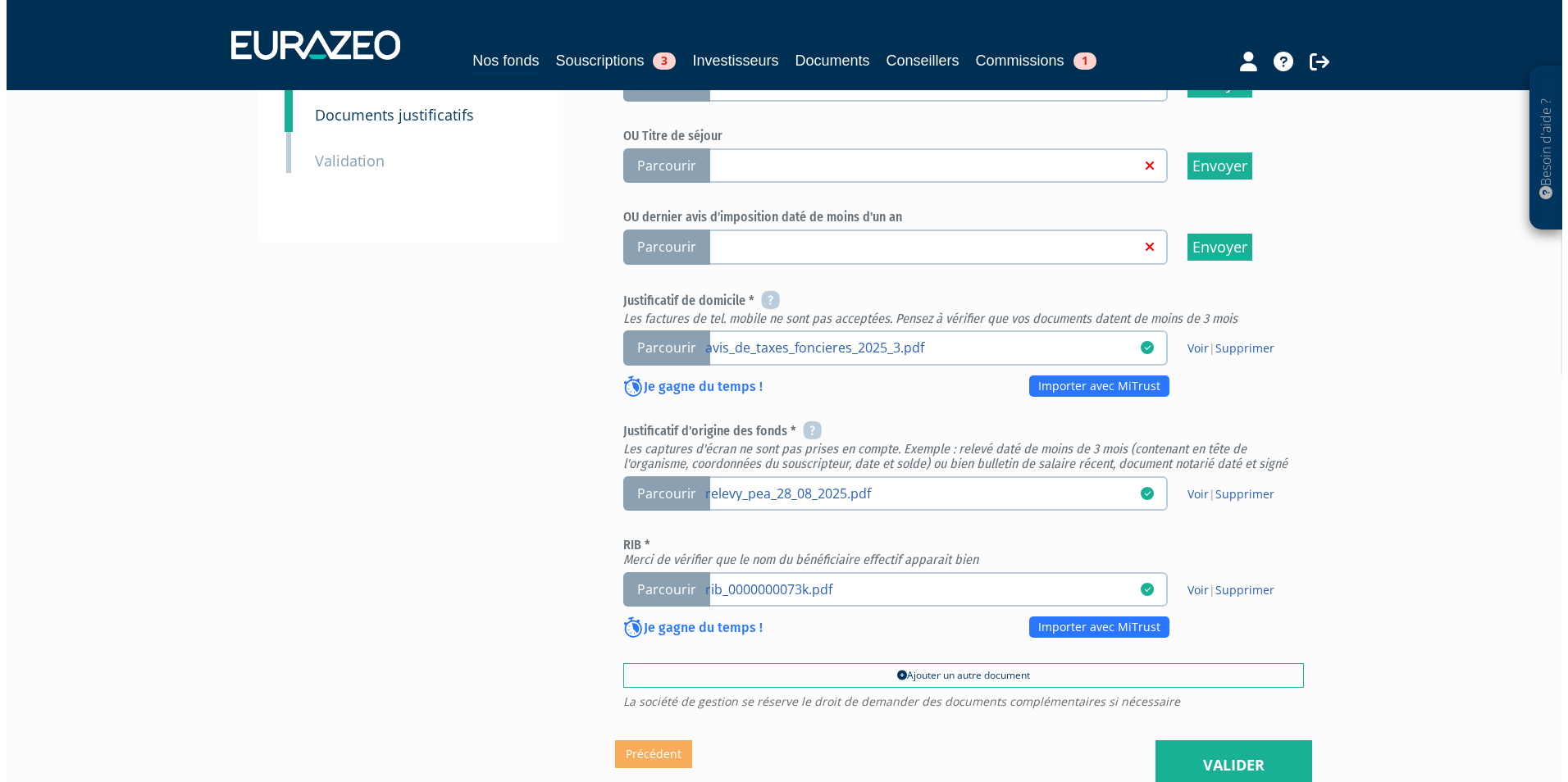
scroll to position [492, 0]
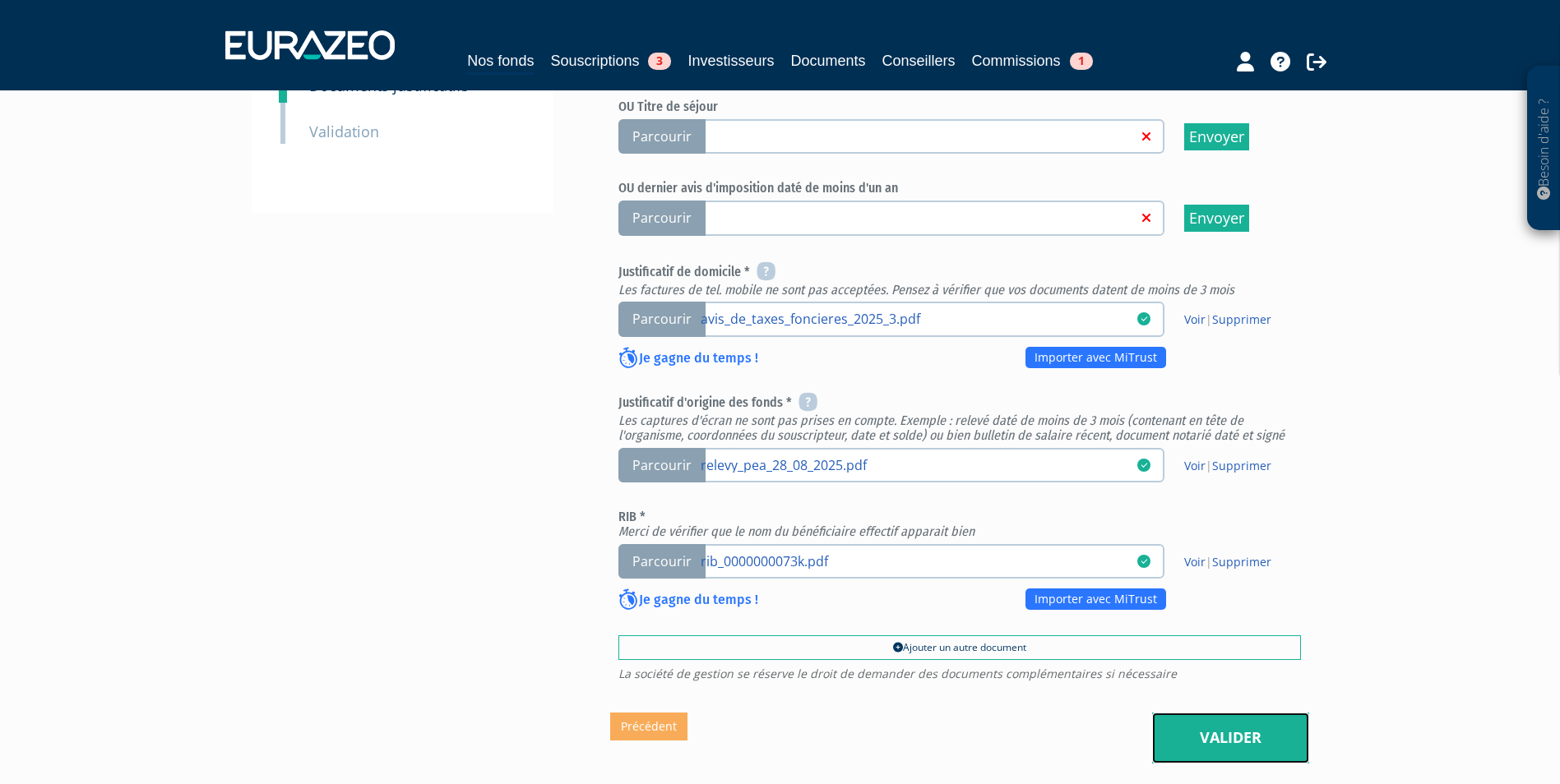
click at [1240, 712] on link "Valider" at bounding box center [1230, 738] width 157 height 51
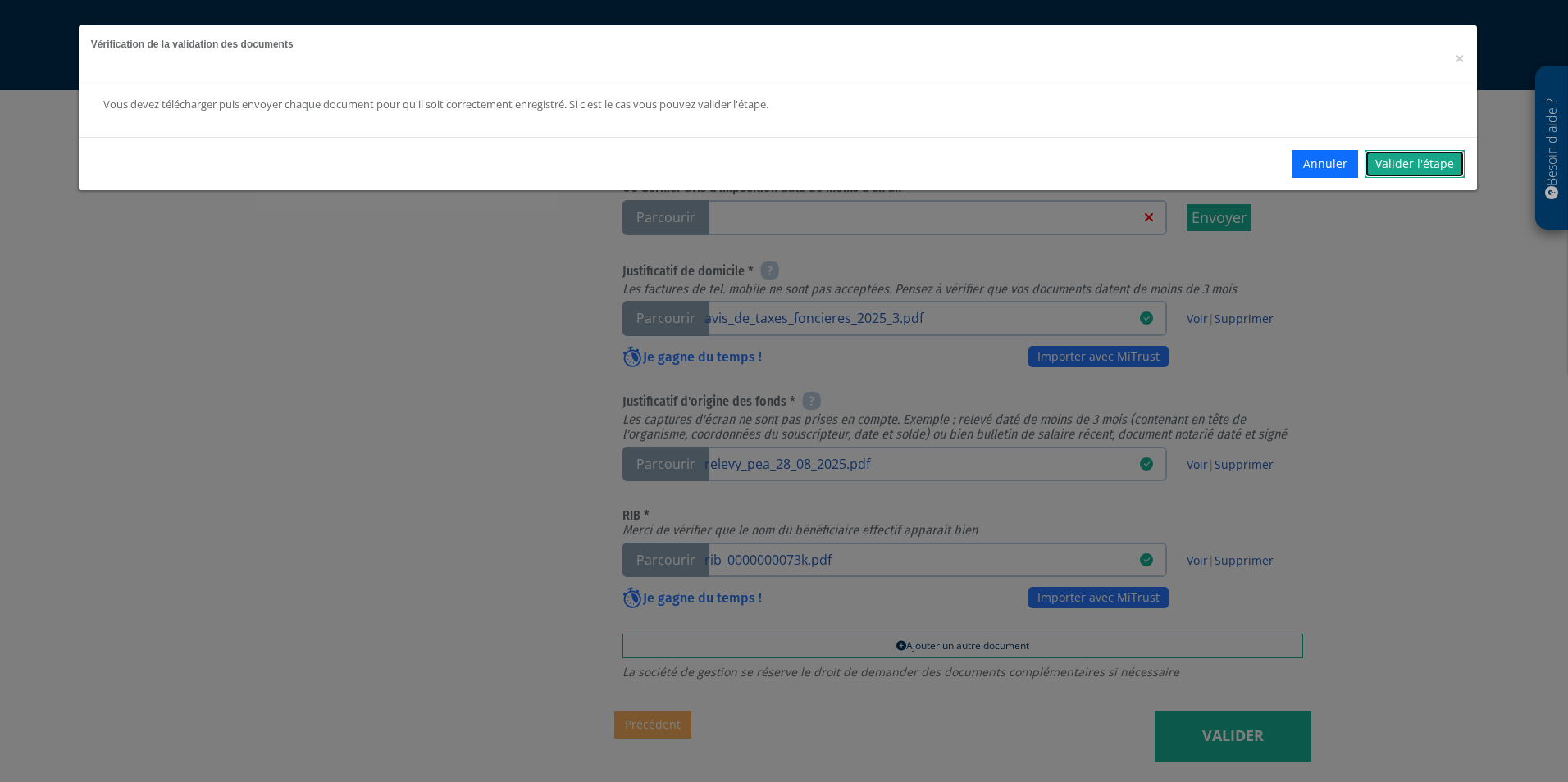
click at [1419, 161] on link "Valider l'étape" at bounding box center [1414, 164] width 100 height 28
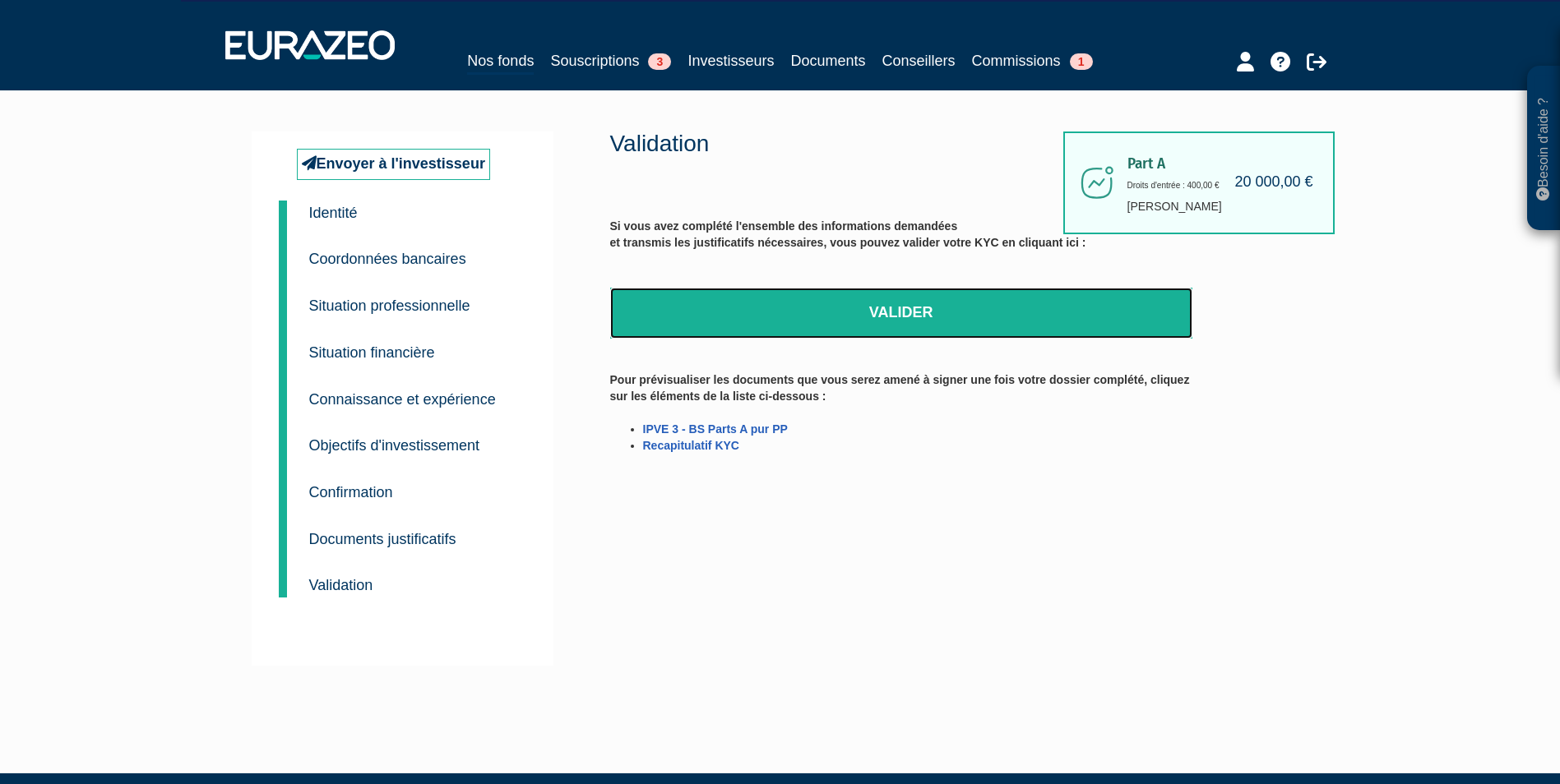
click at [879, 303] on link "Valider" at bounding box center [901, 313] width 583 height 51
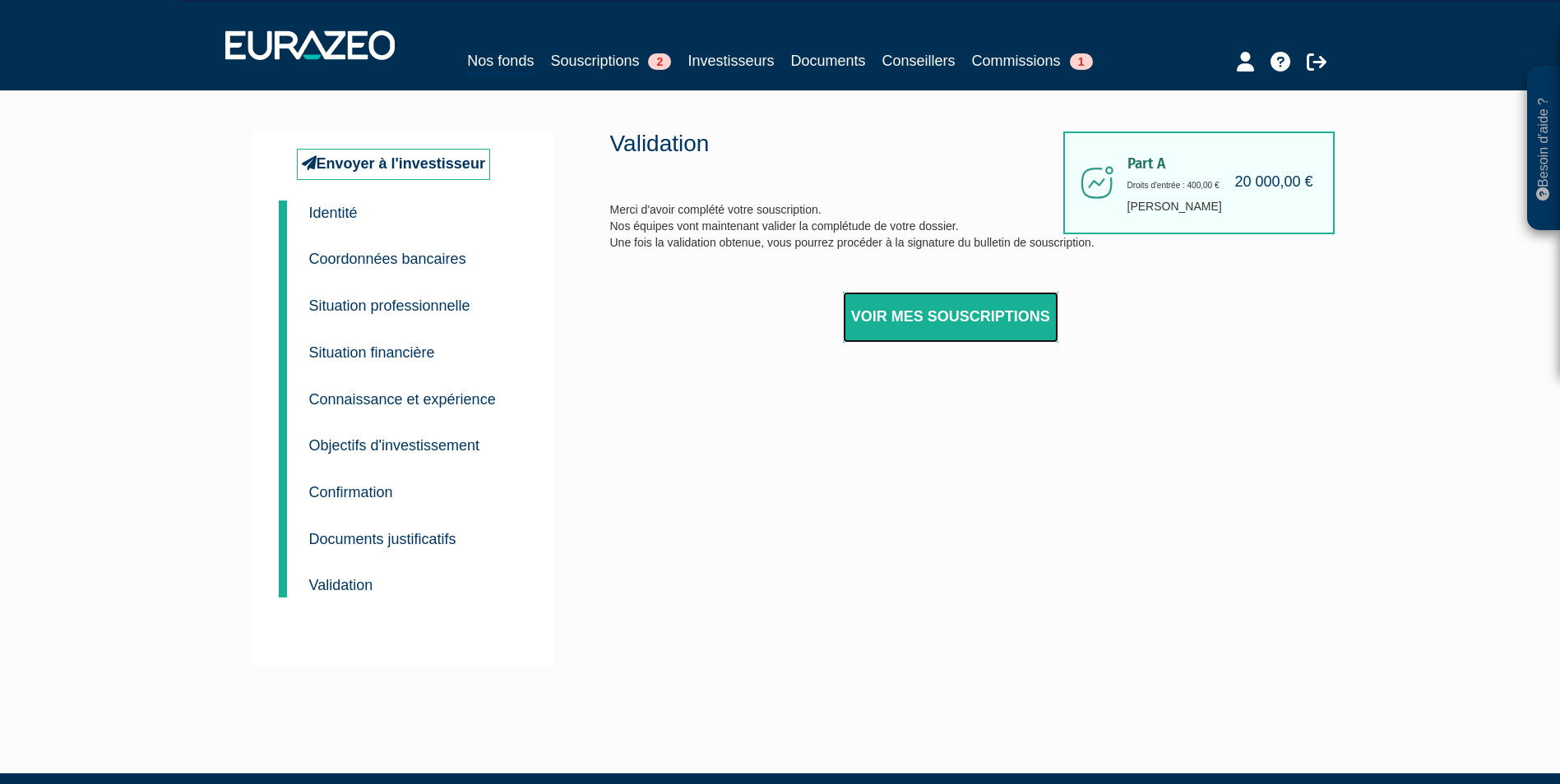
click at [962, 312] on link "Voir mes souscriptions" at bounding box center [950, 318] width 216 height 51
